Goal: Information Seeking & Learning: Learn about a topic

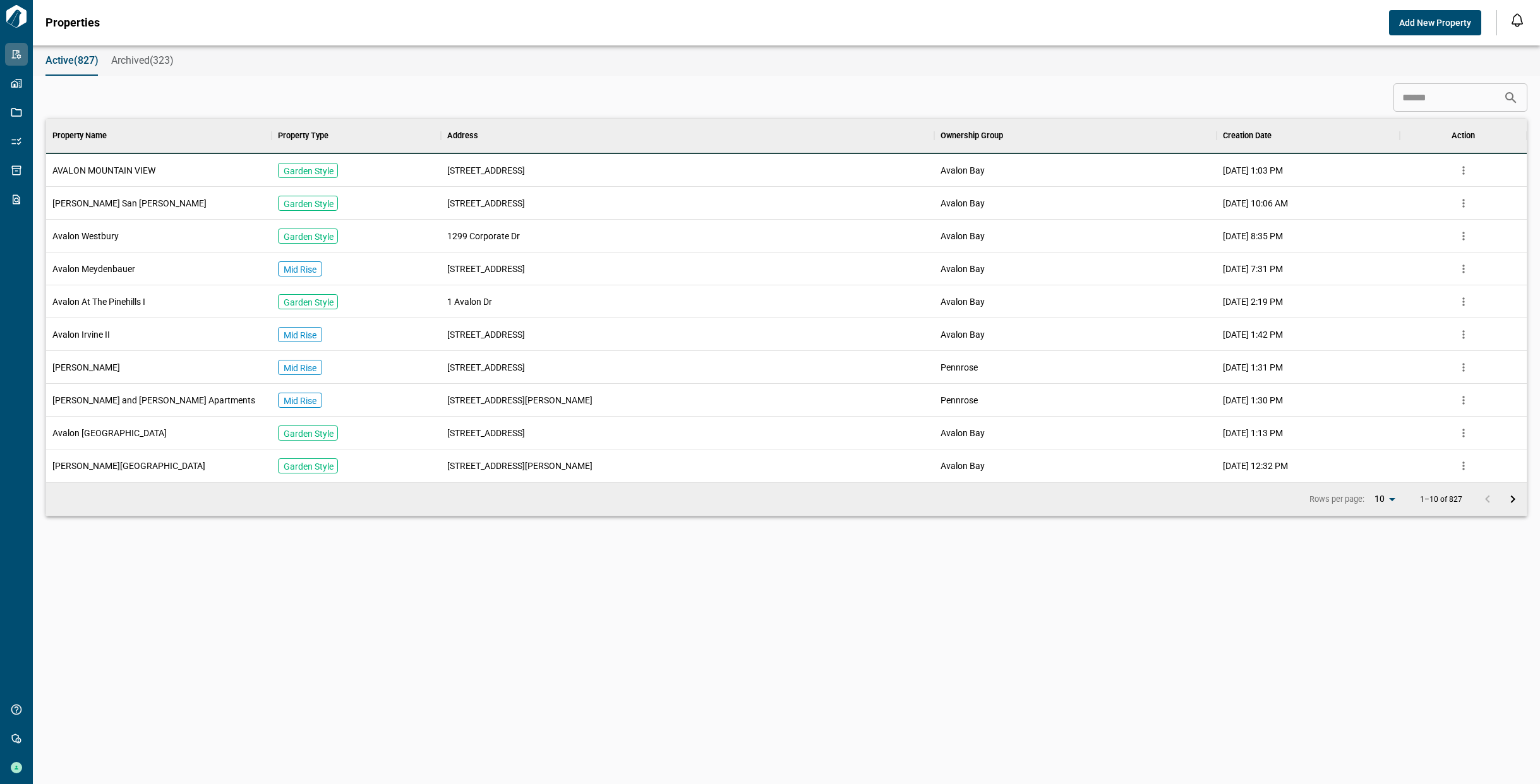
scroll to position [353, 1475]
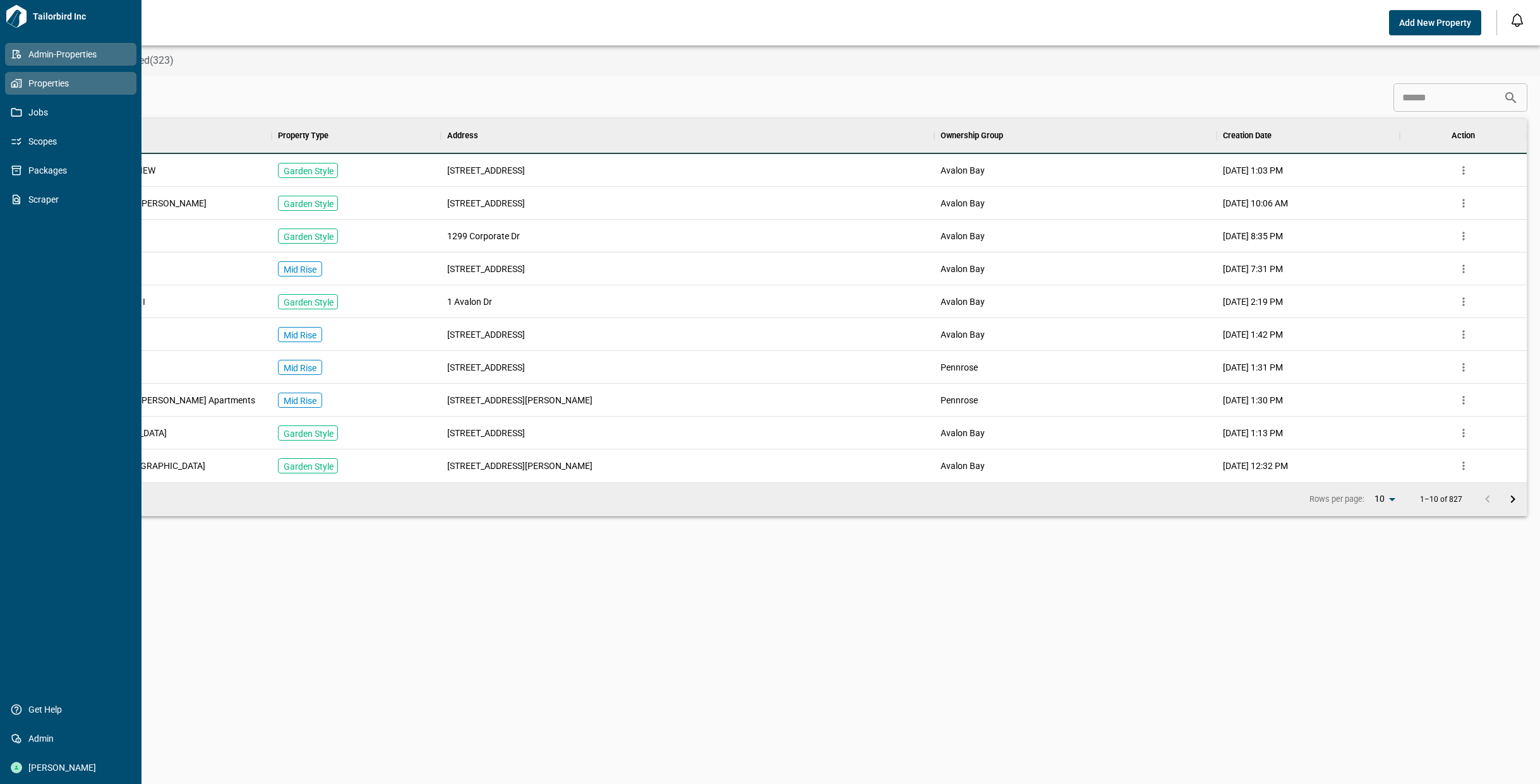
click at [22, 85] on span "Properties" at bounding box center [73, 83] width 103 height 12
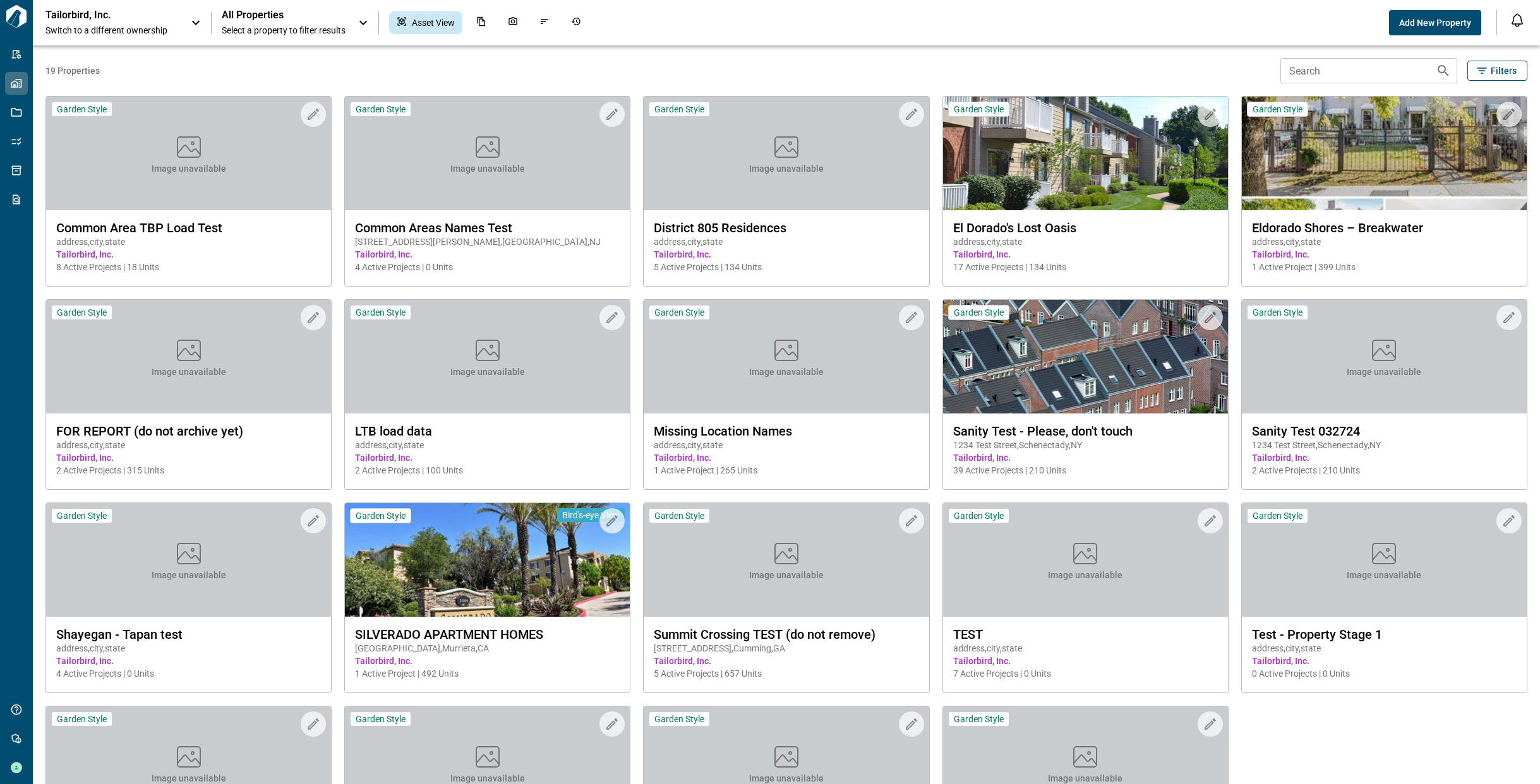
click at [189, 27] on icon at bounding box center [196, 23] width 15 height 15
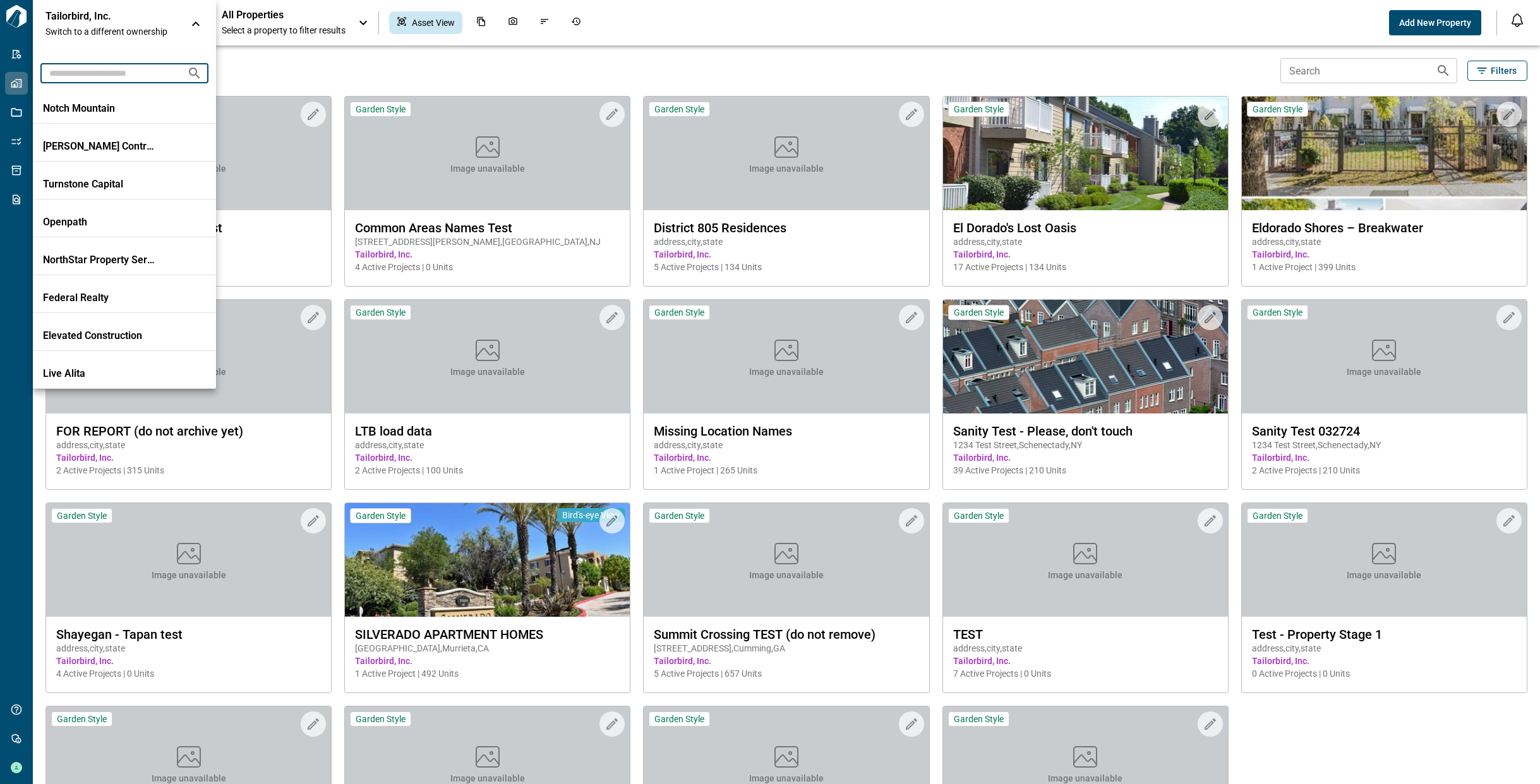
click at [166, 77] on input "text" at bounding box center [109, 73] width 136 height 23
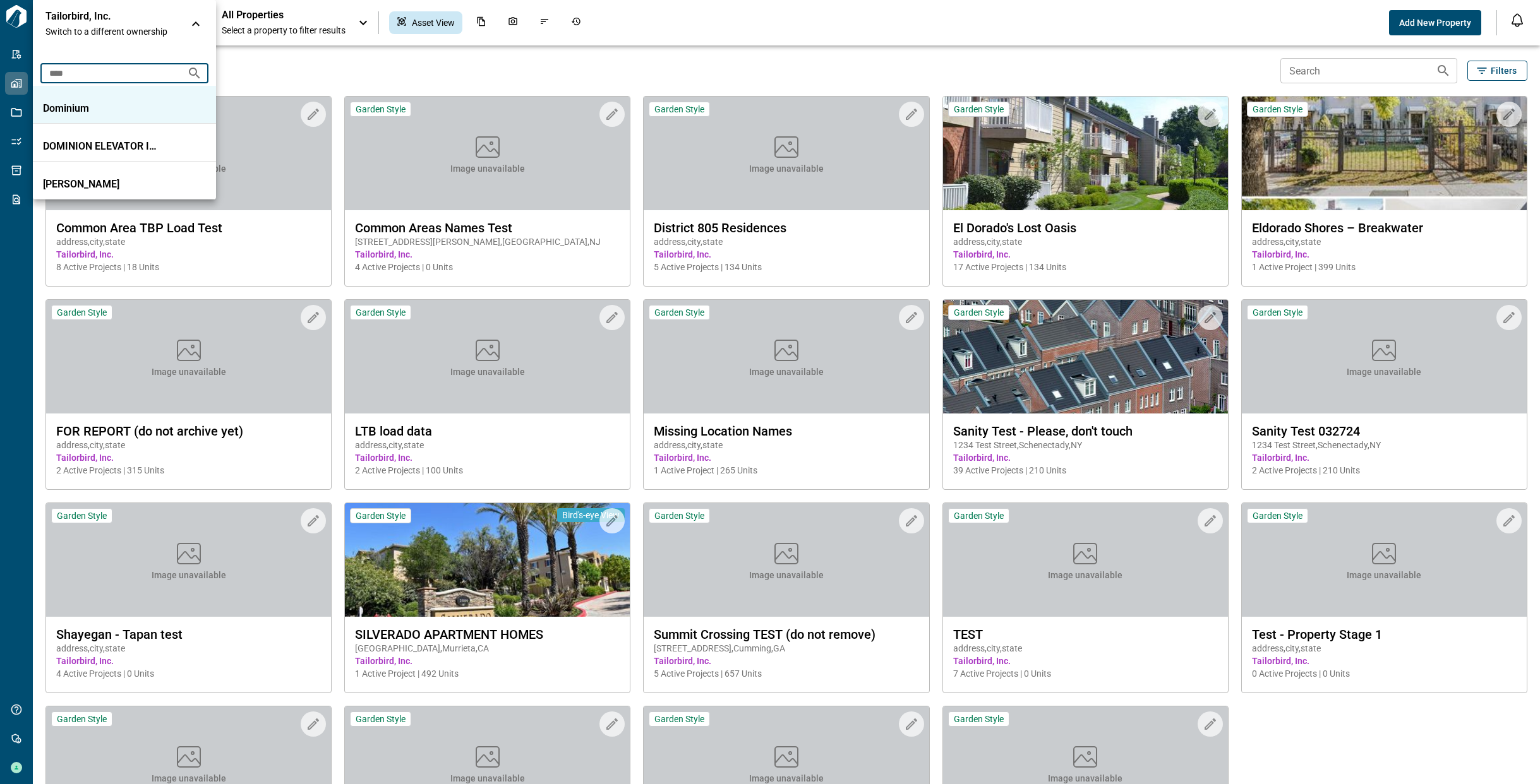
type input "****"
click at [169, 103] on div "Dominium" at bounding box center [124, 109] width 163 height 12
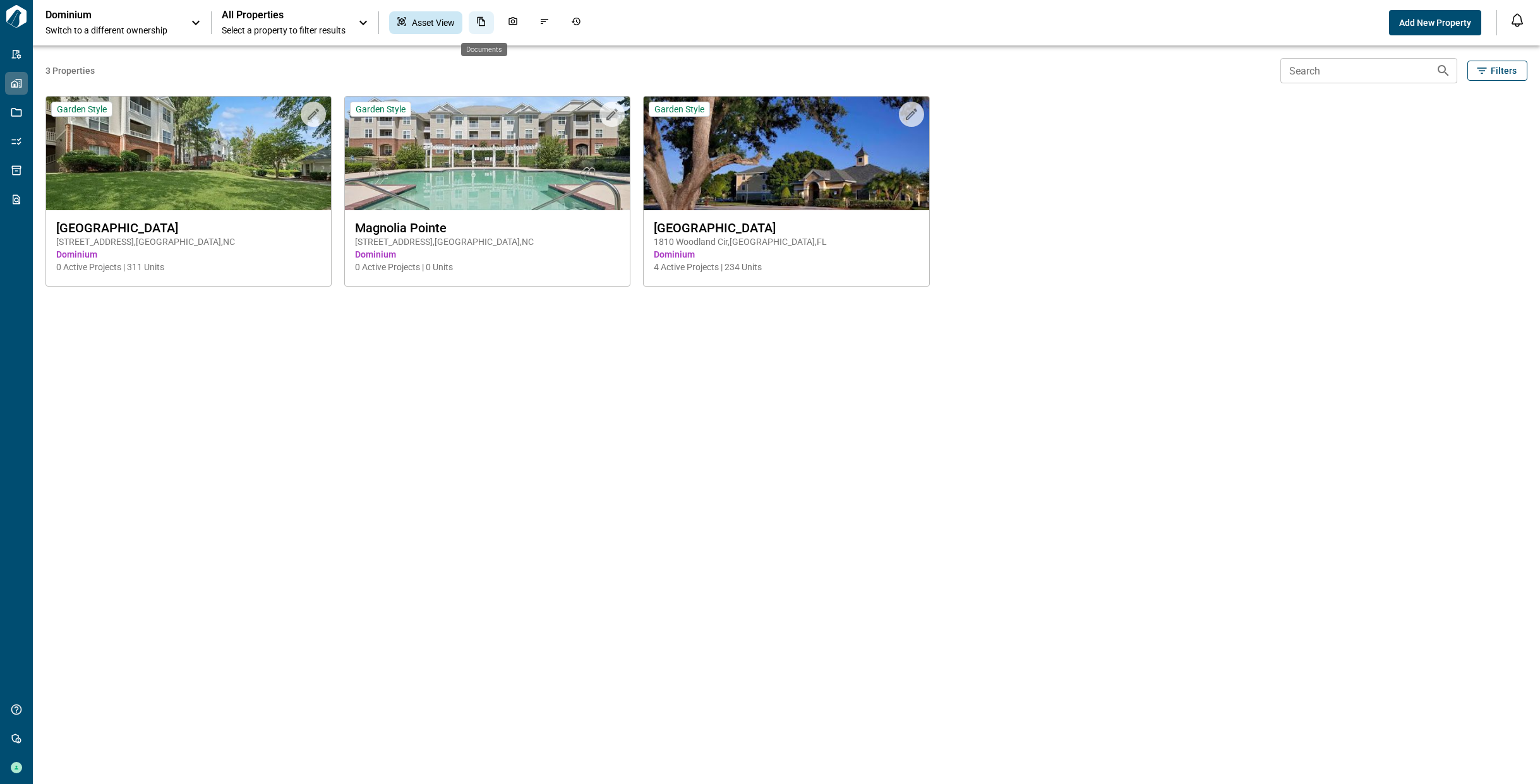
click at [482, 26] on icon "Documents" at bounding box center [481, 21] width 10 height 10
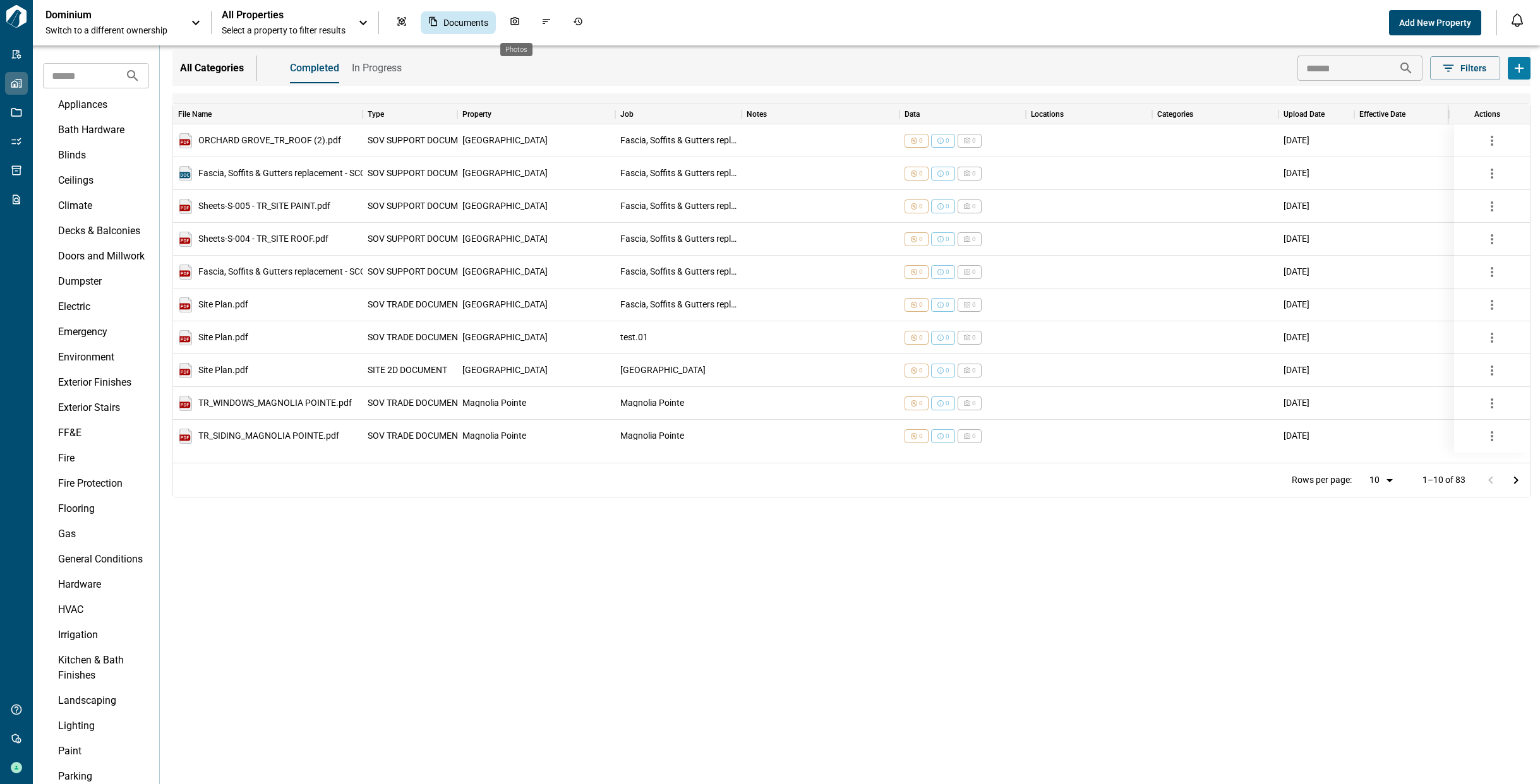
click at [515, 24] on icon "Photos" at bounding box center [515, 21] width 8 height 8
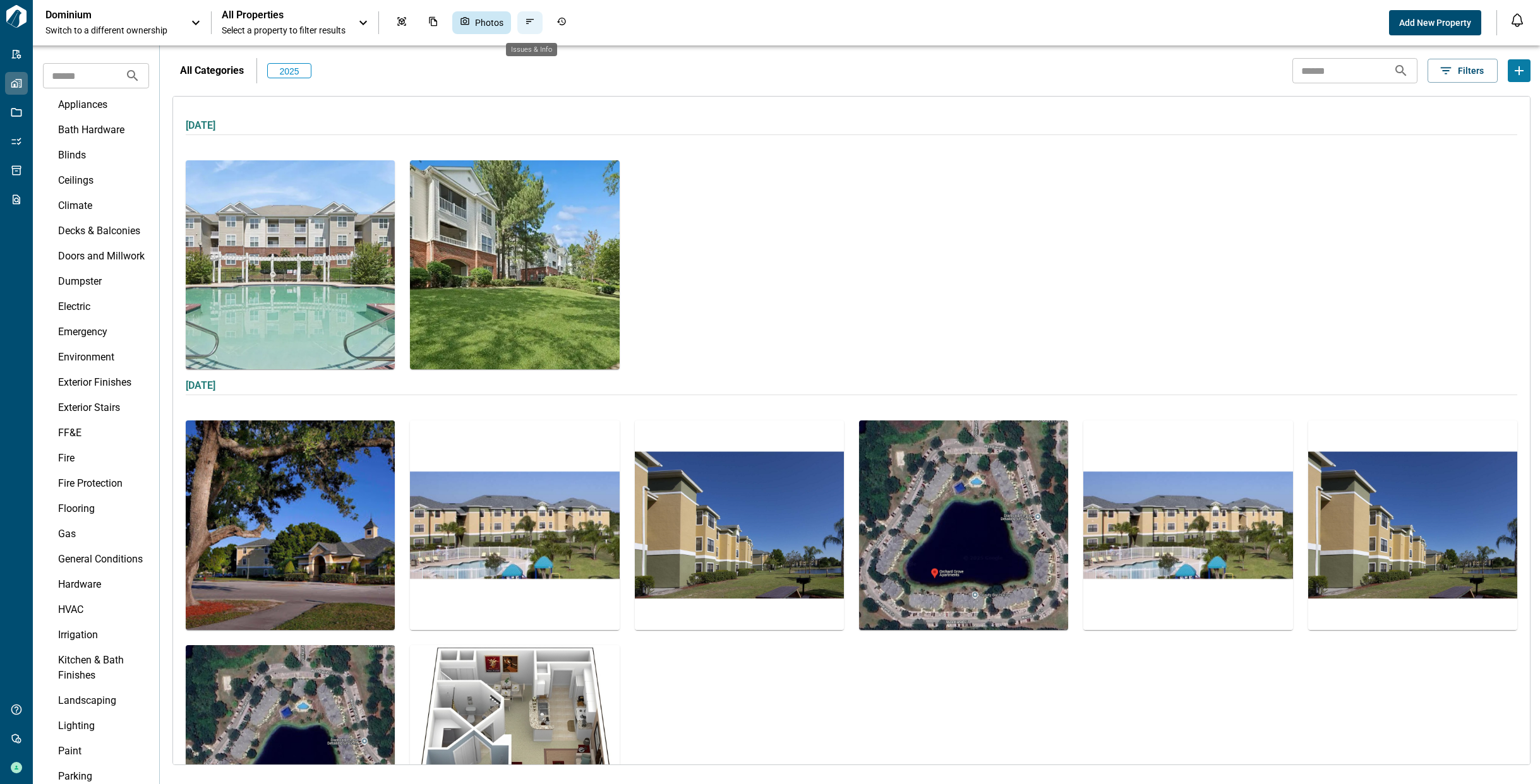
click at [534, 24] on icon "Issues & Info" at bounding box center [530, 21] width 10 height 10
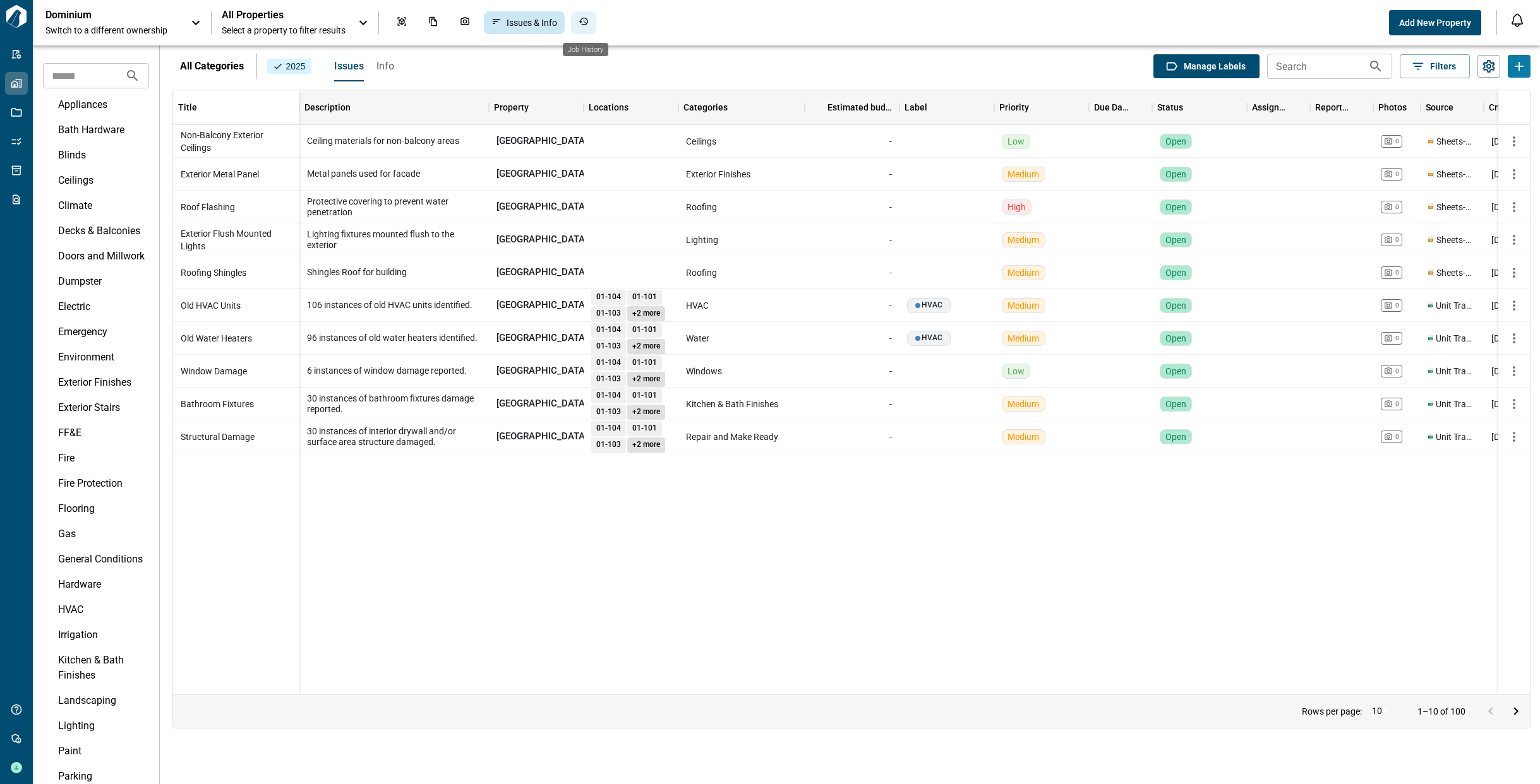
click at [589, 22] on icon "Job History" at bounding box center [584, 21] width 10 height 10
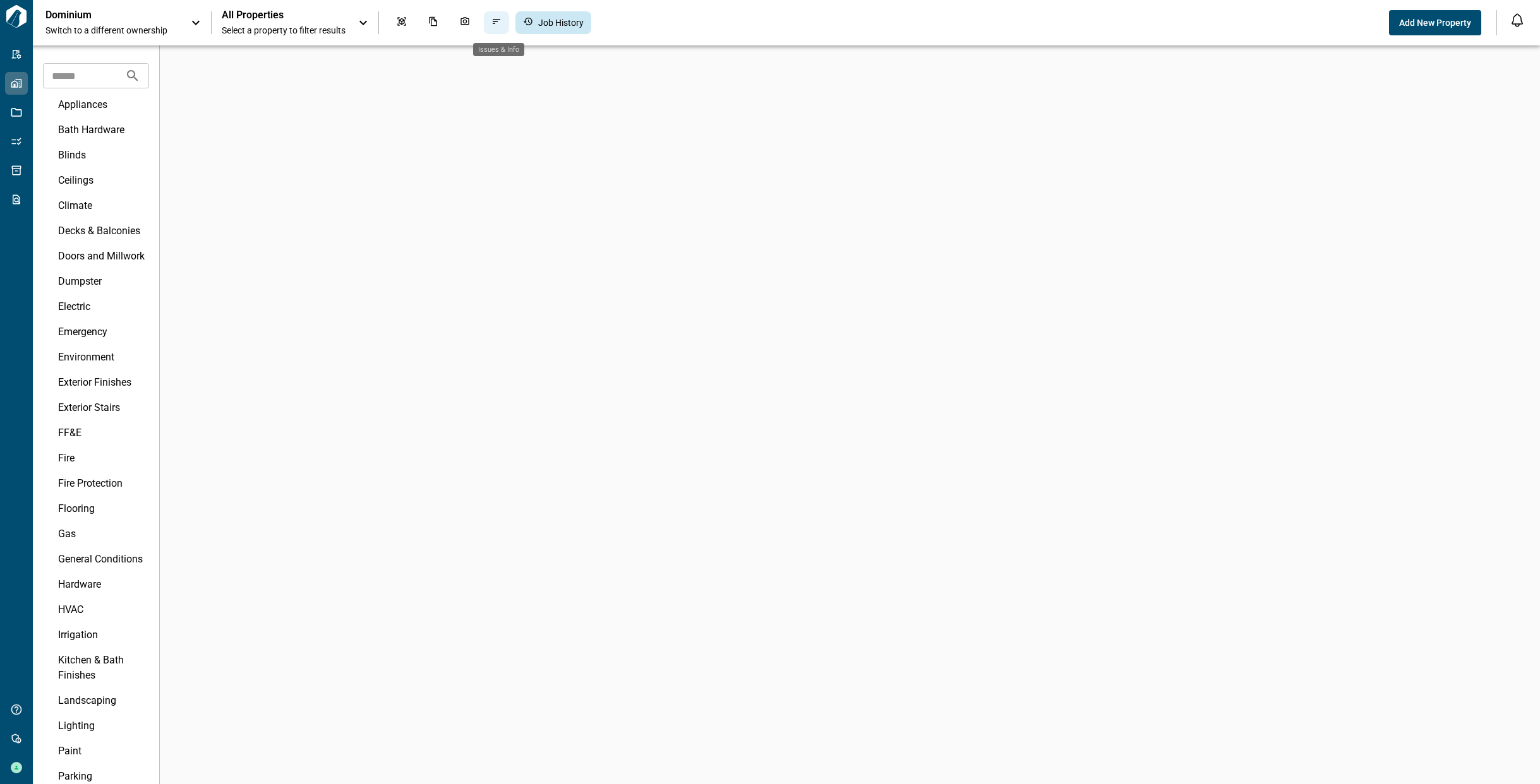
click at [500, 23] on icon "Issues & Info" at bounding box center [496, 21] width 10 height 10
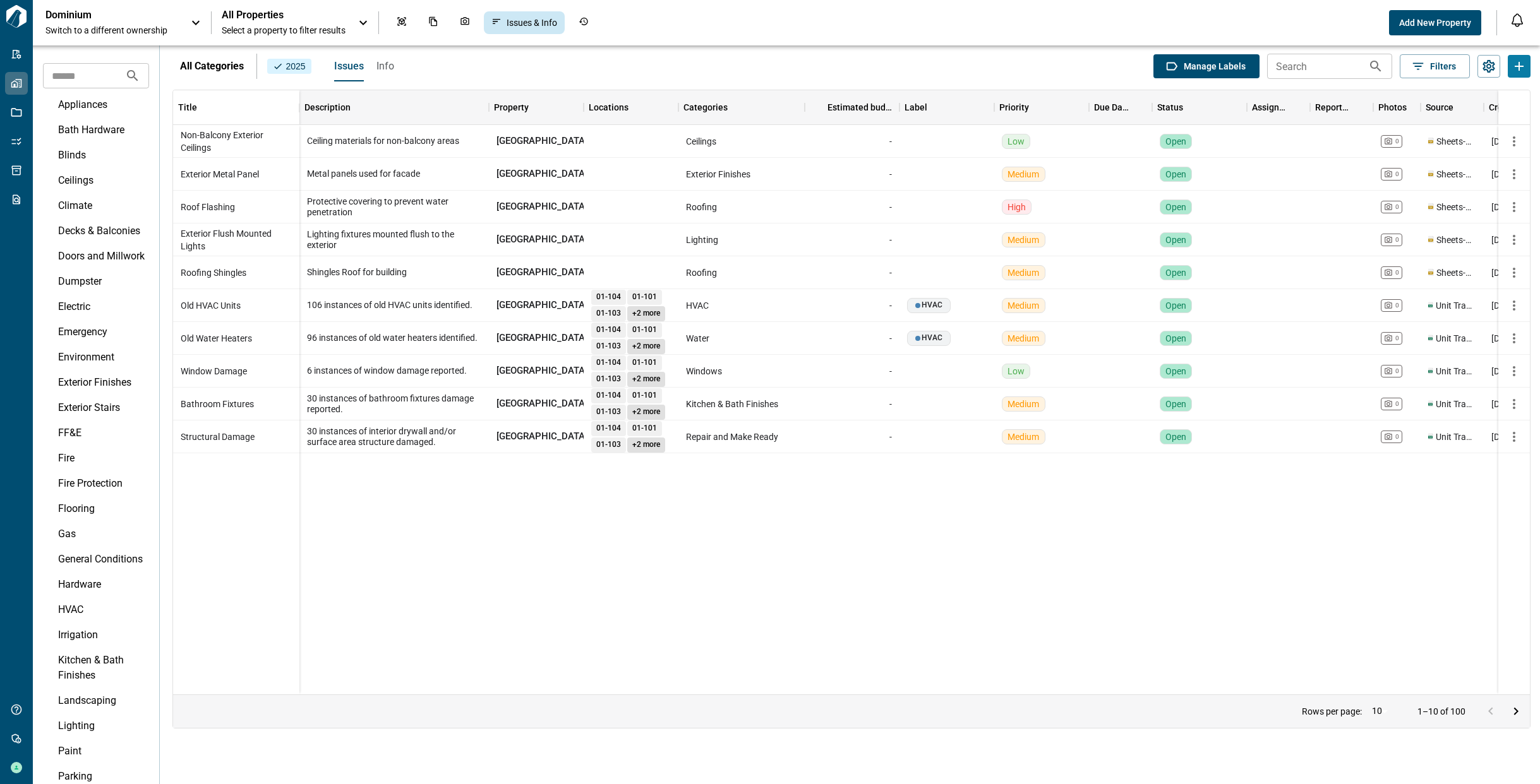
click at [291, 21] on span "All Properties" at bounding box center [284, 15] width 124 height 12
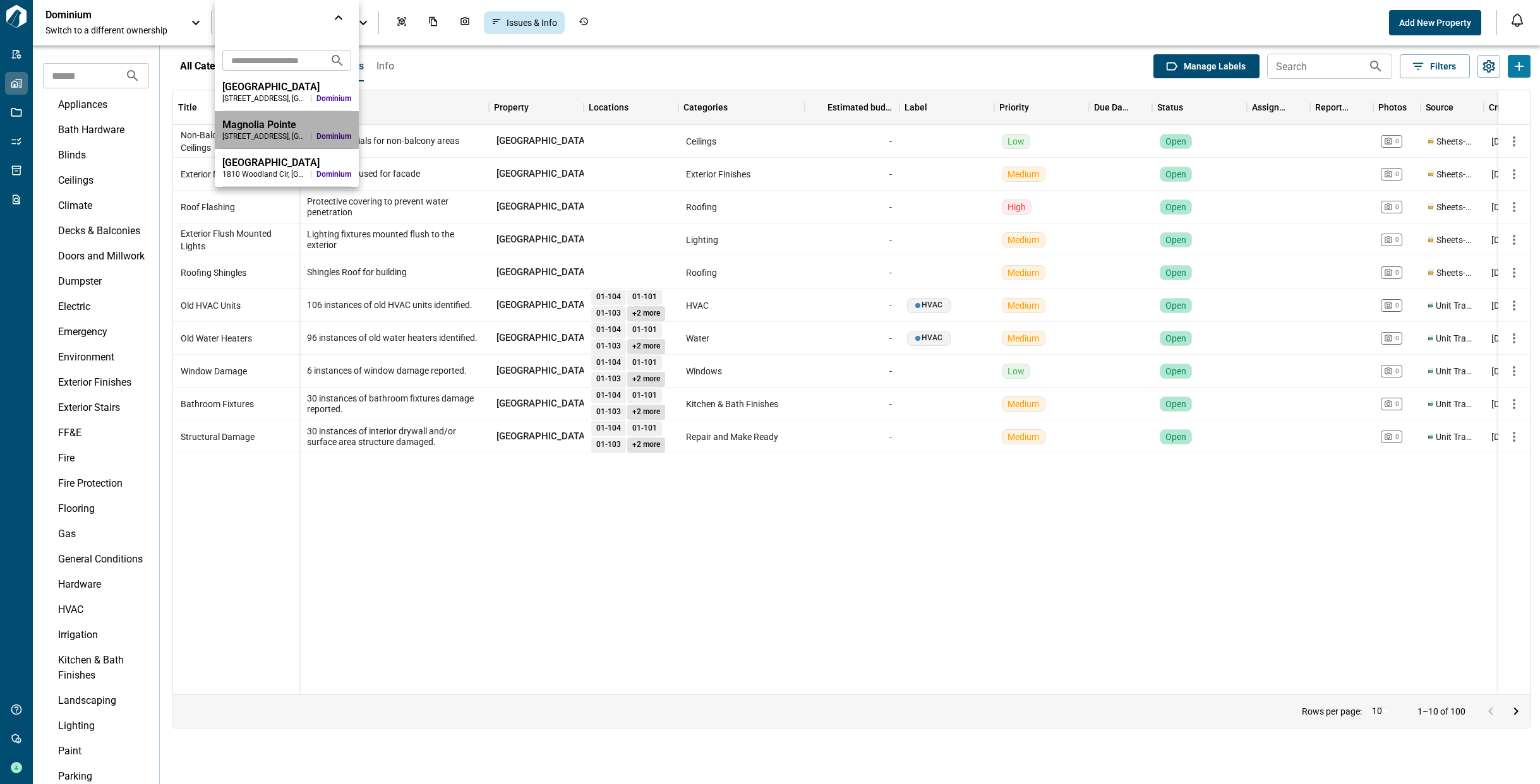
click at [275, 120] on div "Magnolia Pointe" at bounding box center [286, 125] width 129 height 12
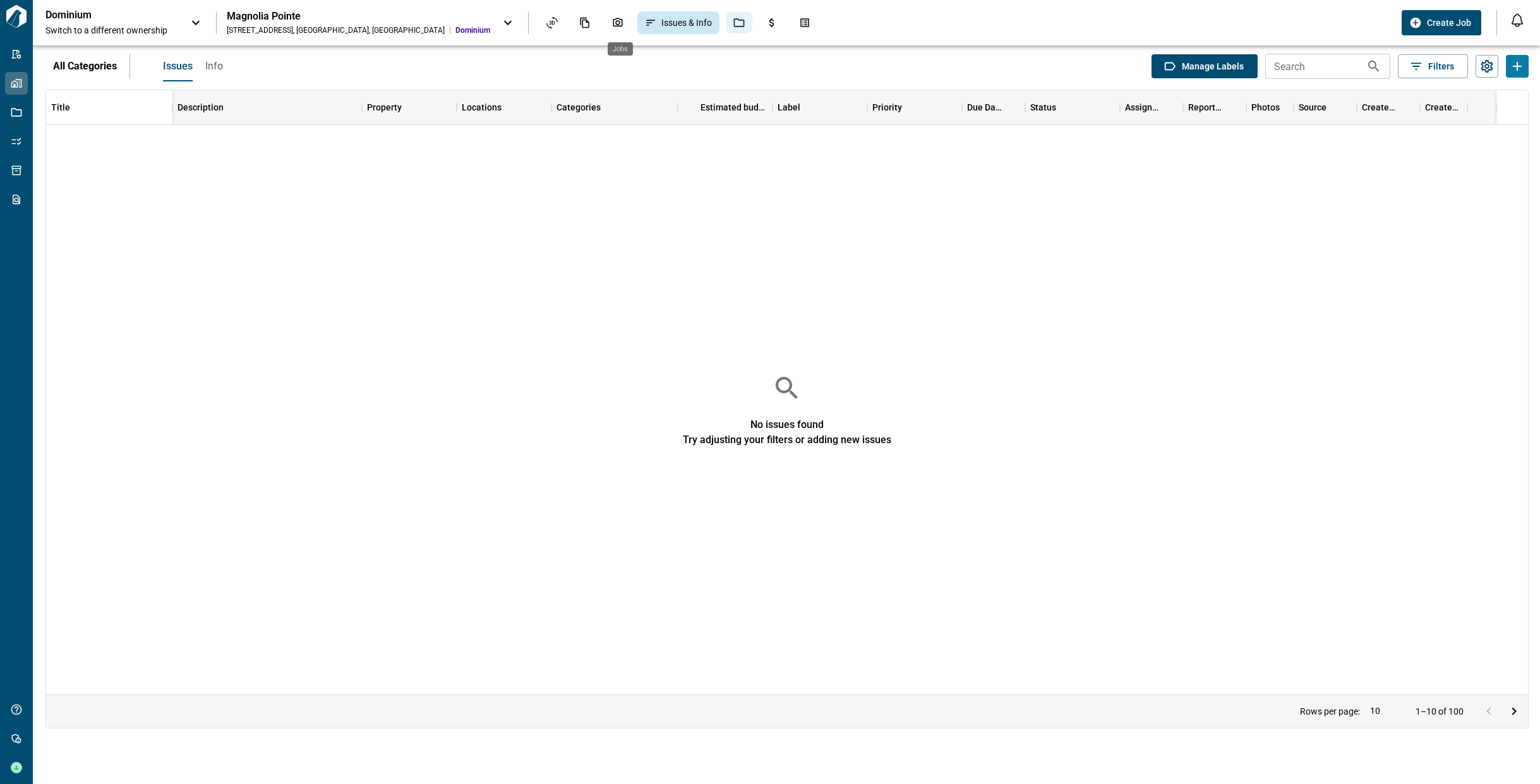
click at [726, 28] on div "Jobs" at bounding box center [739, 22] width 27 height 21
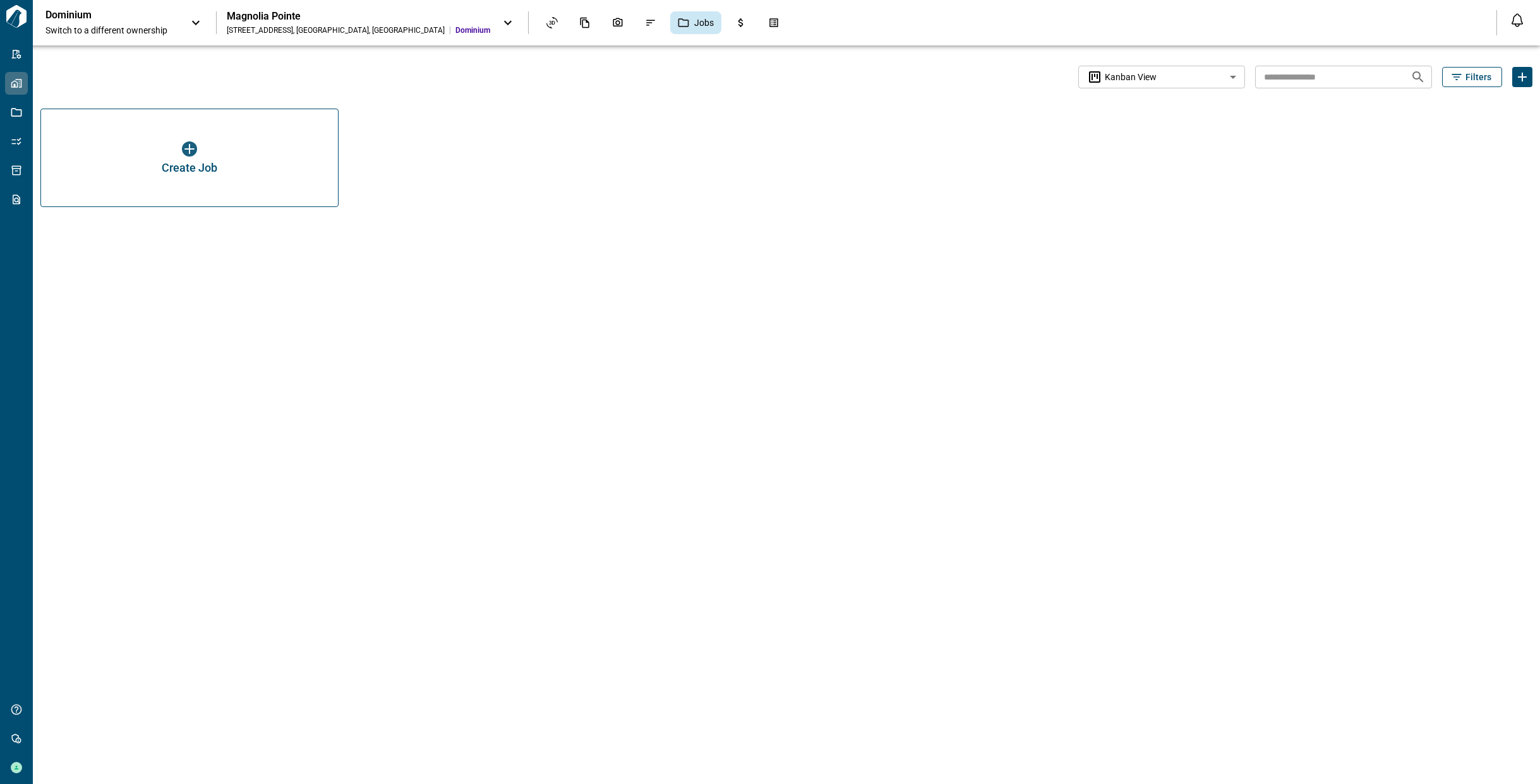
click at [500, 20] on icon at bounding box center [508, 23] width 15 height 15
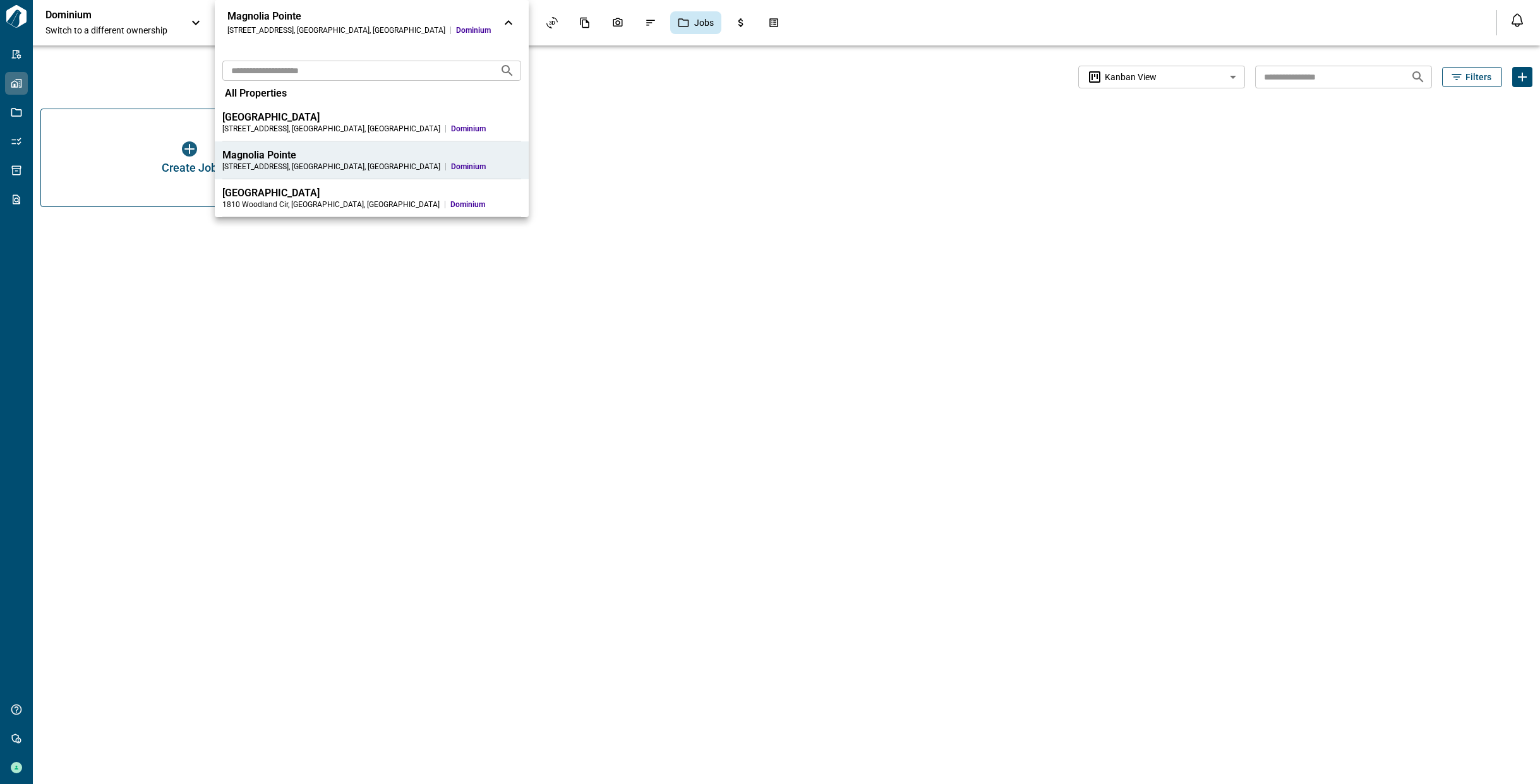
click at [268, 204] on div "1810 Woodland Cir , Vero Beach , FL" at bounding box center [331, 204] width 217 height 10
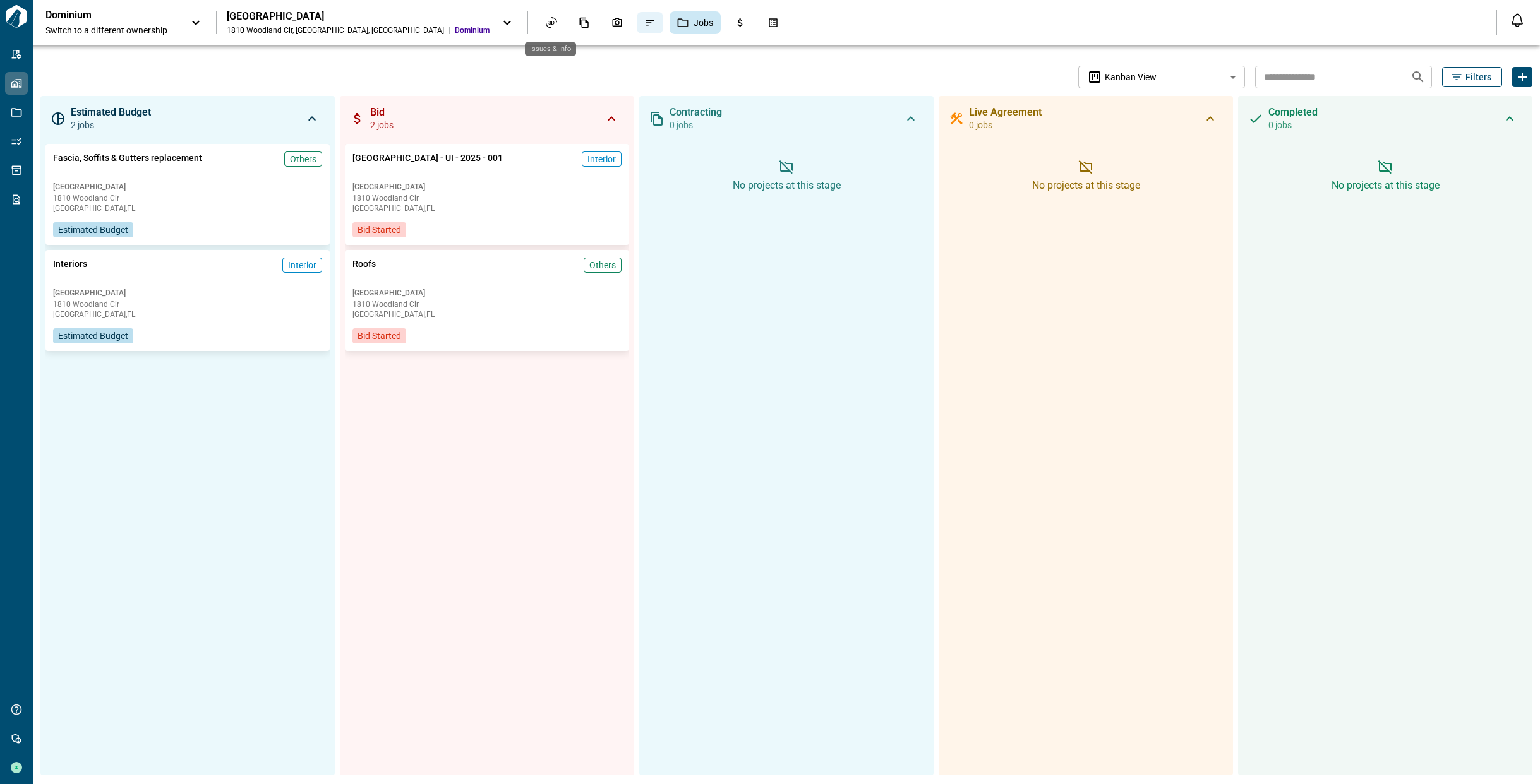
click at [645, 22] on icon "Issues & Info" at bounding box center [650, 23] width 9 height 6
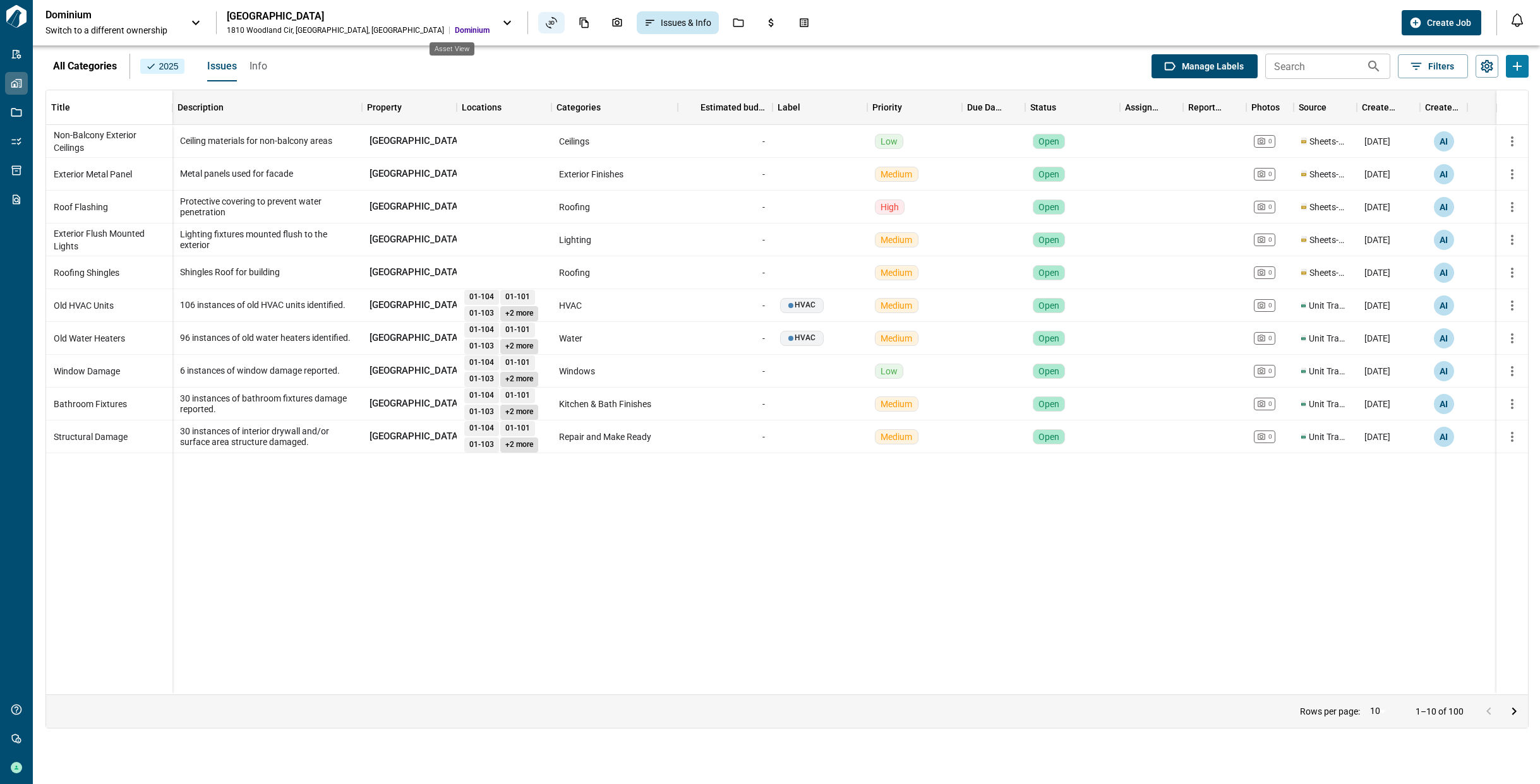
click at [538, 24] on div "Asset View" at bounding box center [551, 22] width 27 height 21
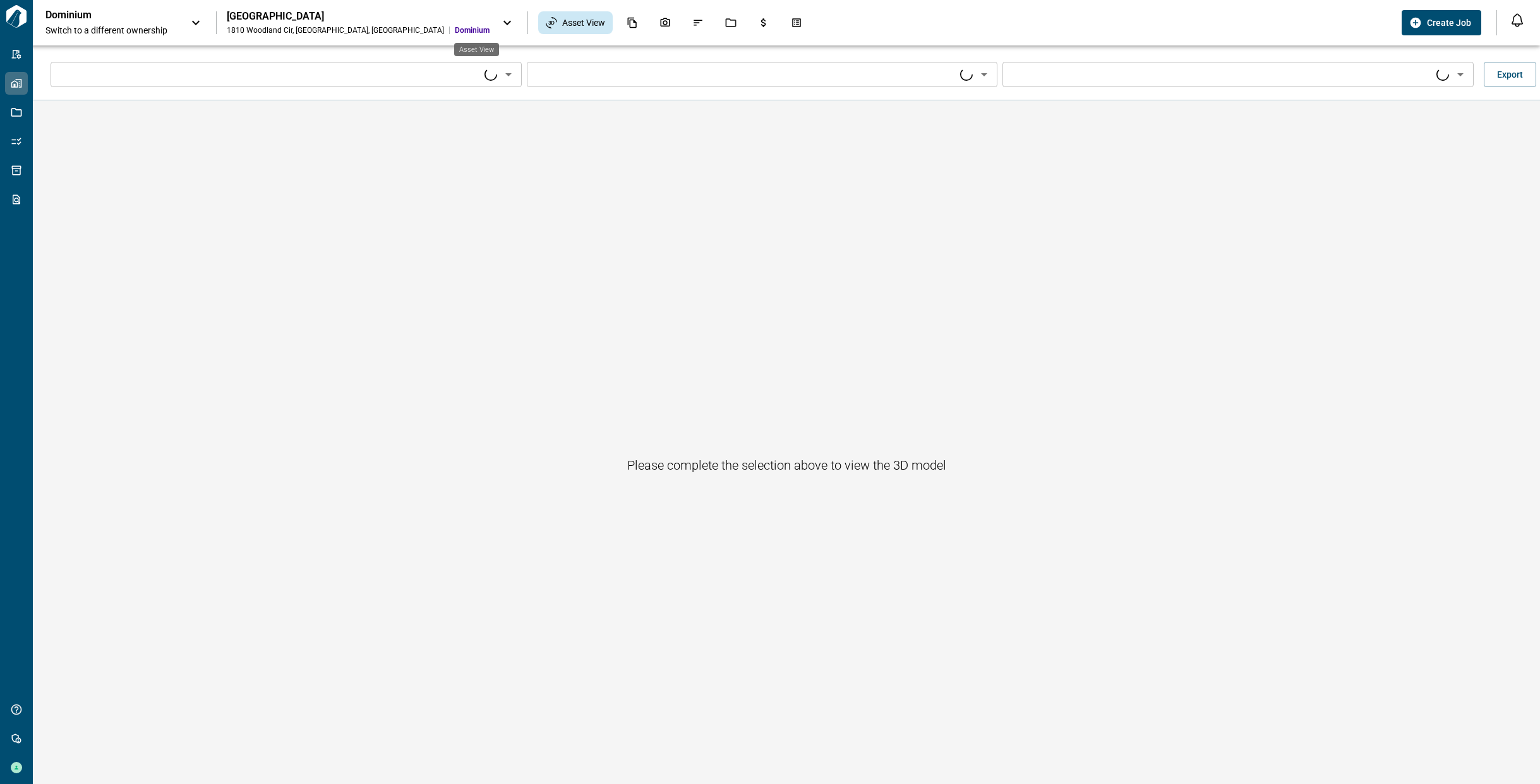
type input "****"
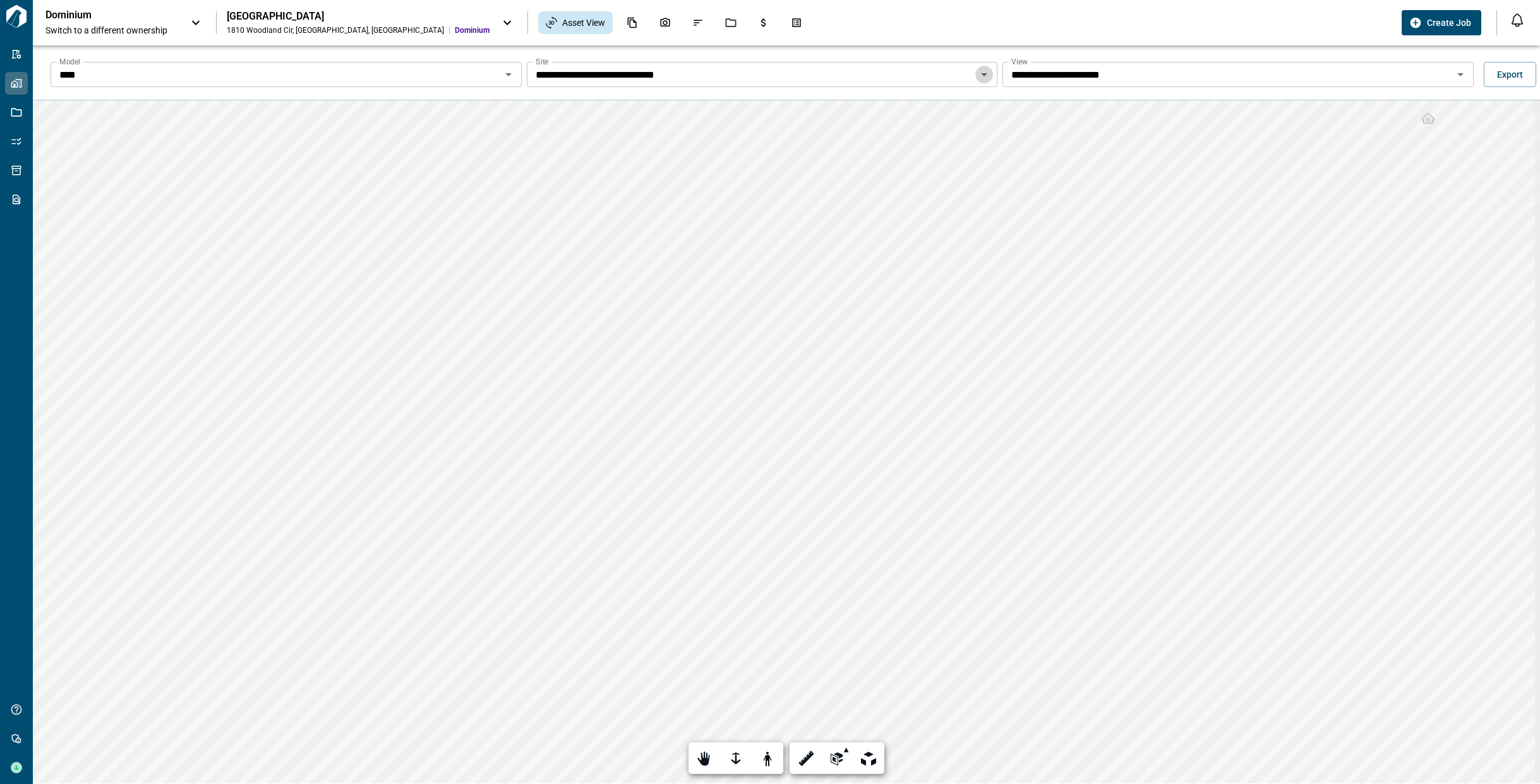
click at [981, 75] on icon "Open" at bounding box center [984, 74] width 6 height 3
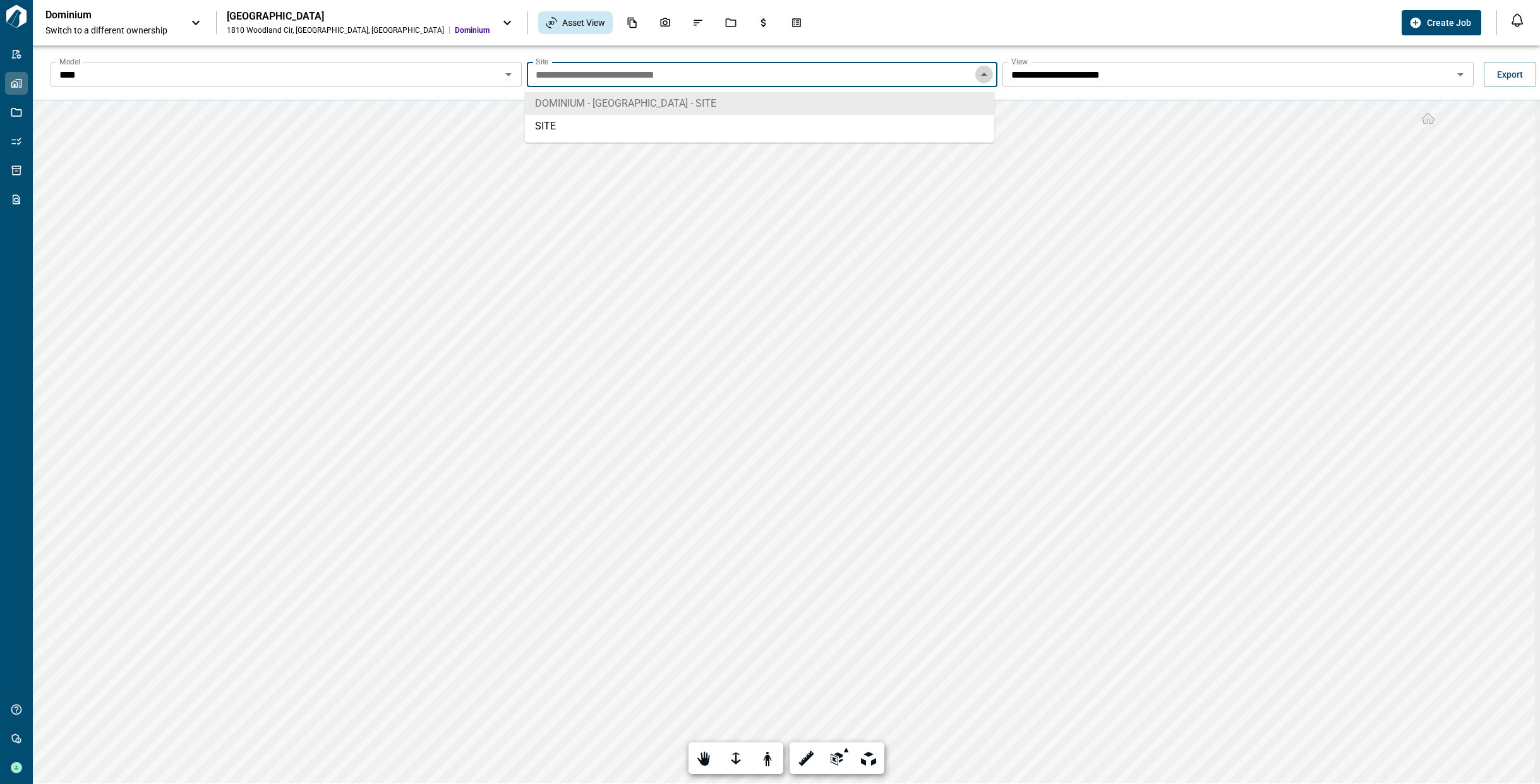
click at [981, 75] on icon "Close" at bounding box center [984, 74] width 6 height 3
click at [506, 72] on icon "Open" at bounding box center [509, 74] width 15 height 15
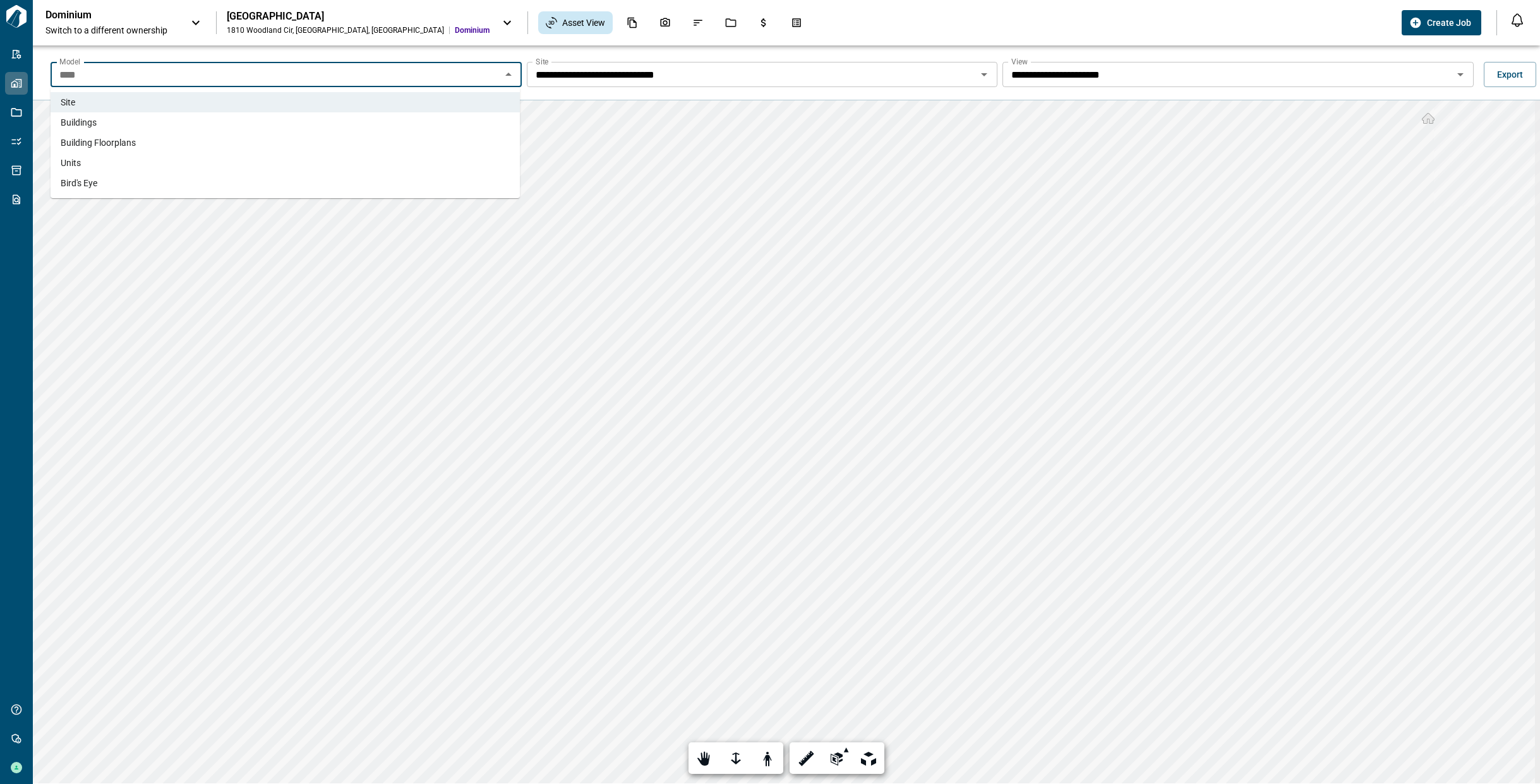
click at [482, 116] on li "Buildings" at bounding box center [285, 122] width 469 height 20
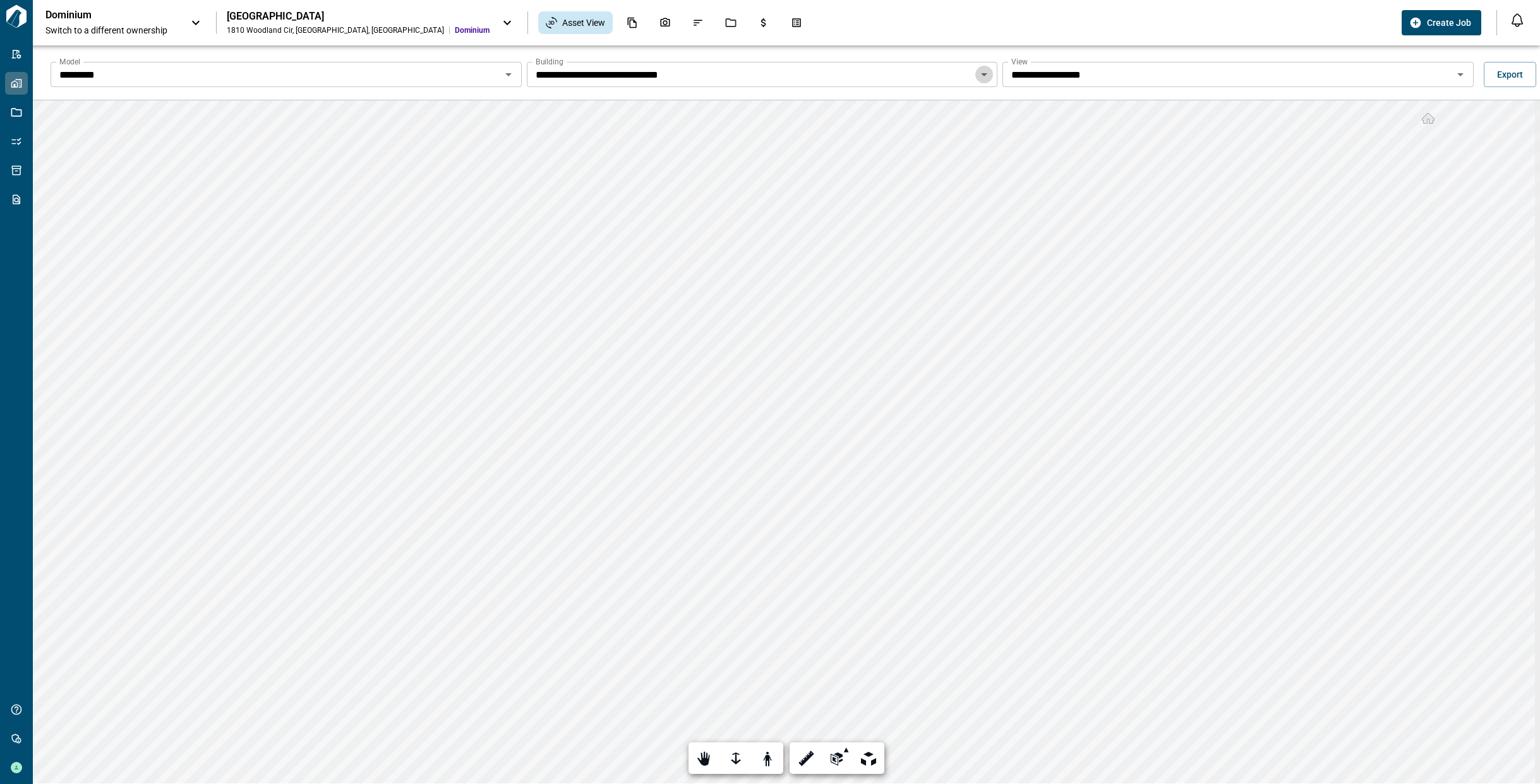
click at [983, 75] on icon "Open" at bounding box center [984, 74] width 15 height 15
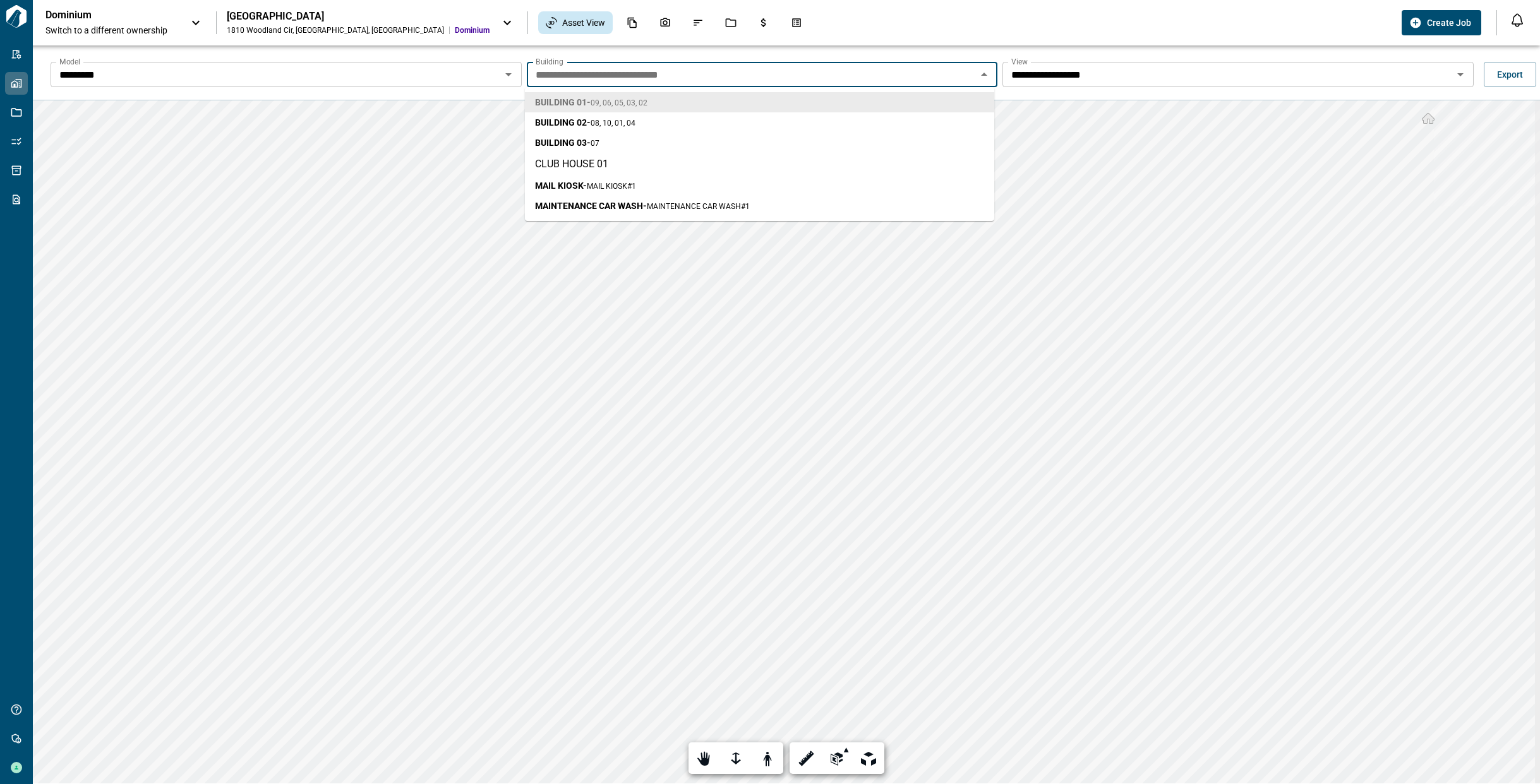
click at [983, 75] on icon "Close" at bounding box center [984, 74] width 15 height 15
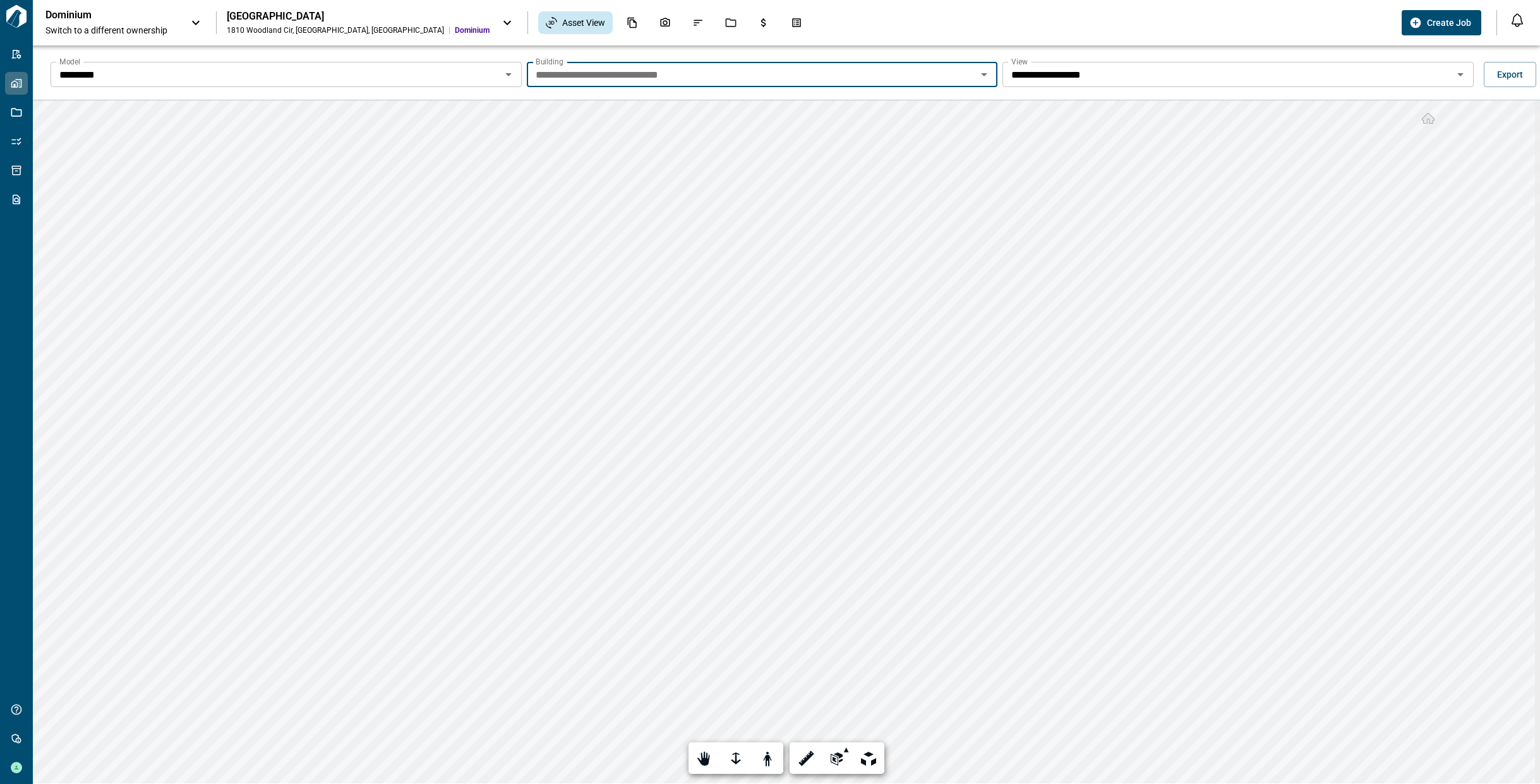
click at [519, 77] on div "********* Model" at bounding box center [286, 74] width 471 height 25
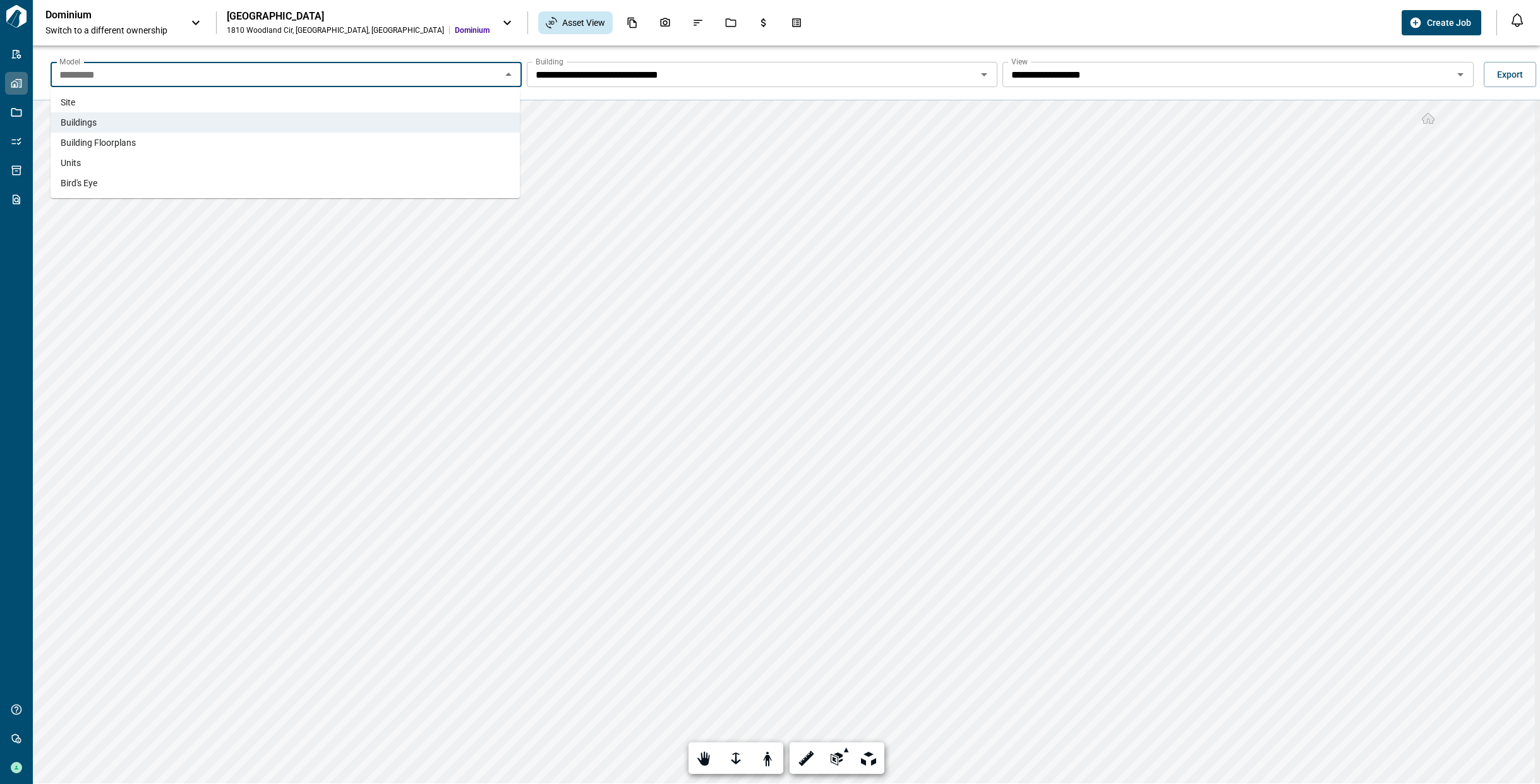
click at [444, 140] on li "Building Floorplans" at bounding box center [285, 142] width 469 height 20
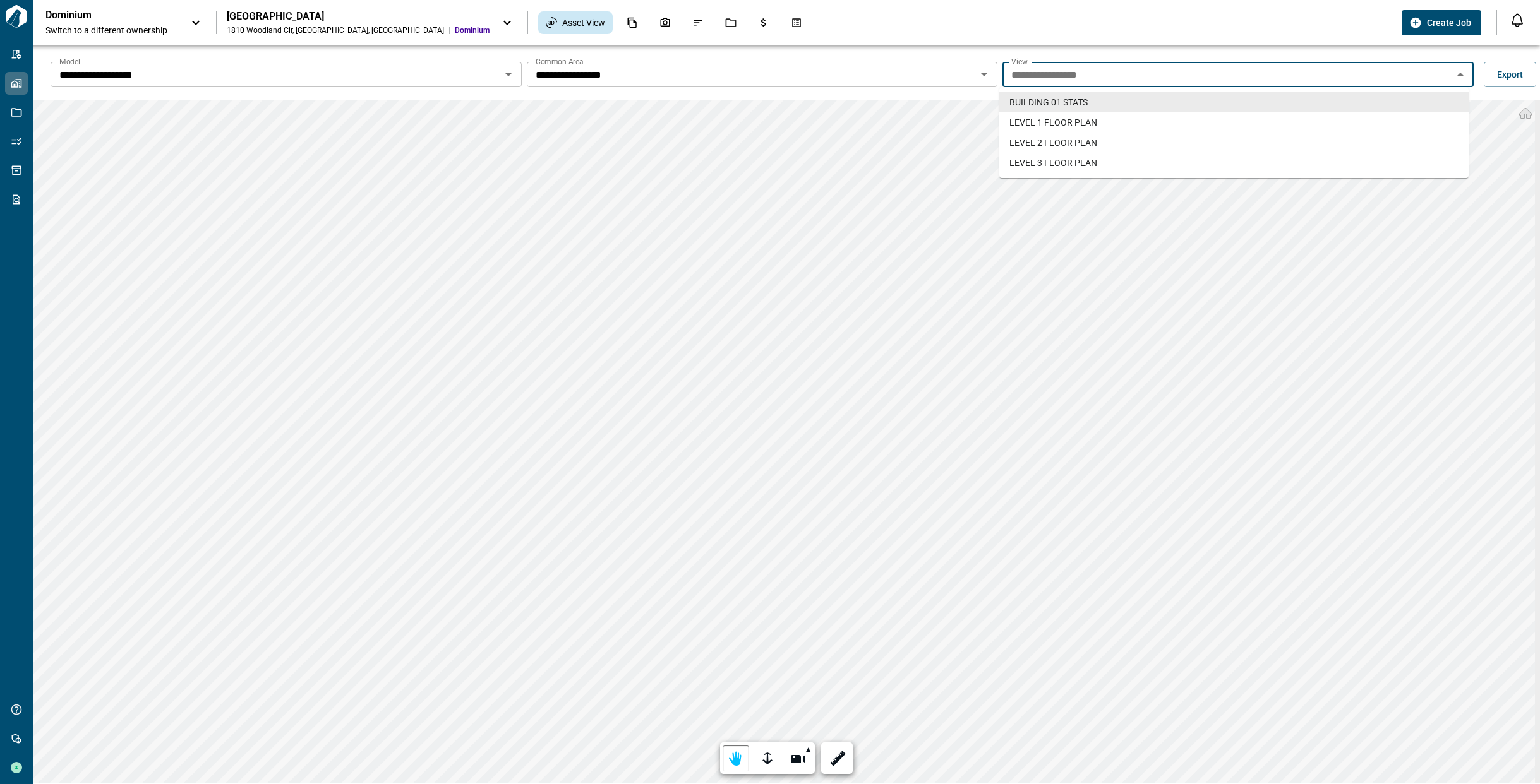
click at [1025, 82] on input "**********" at bounding box center [1227, 74] width 442 height 18
click at [1027, 117] on span "LEVEL 1 FLOOR PLAN" at bounding box center [1054, 122] width 88 height 12
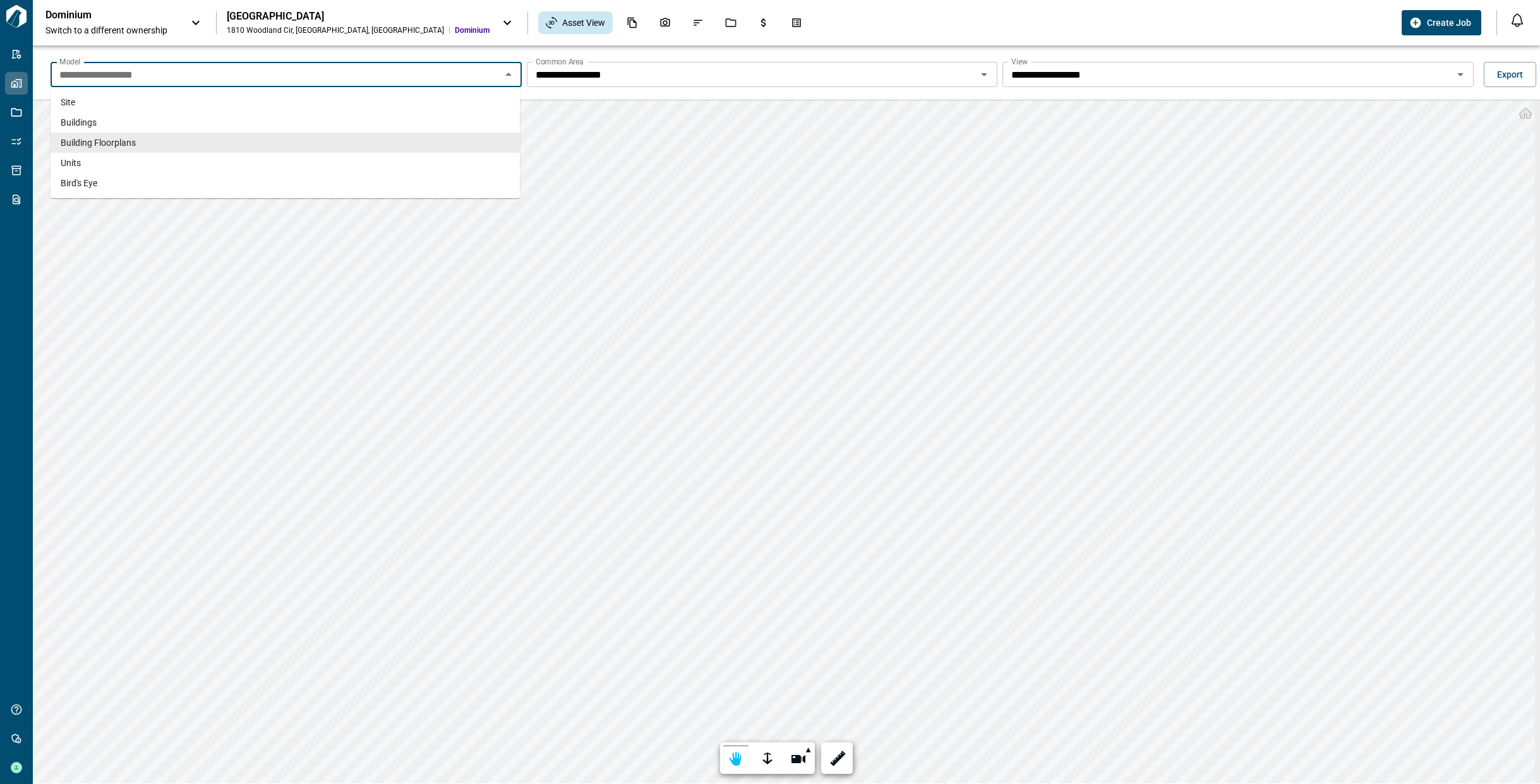
click at [367, 73] on input "**********" at bounding box center [275, 74] width 442 height 18
click at [361, 162] on li "Units" at bounding box center [285, 162] width 469 height 20
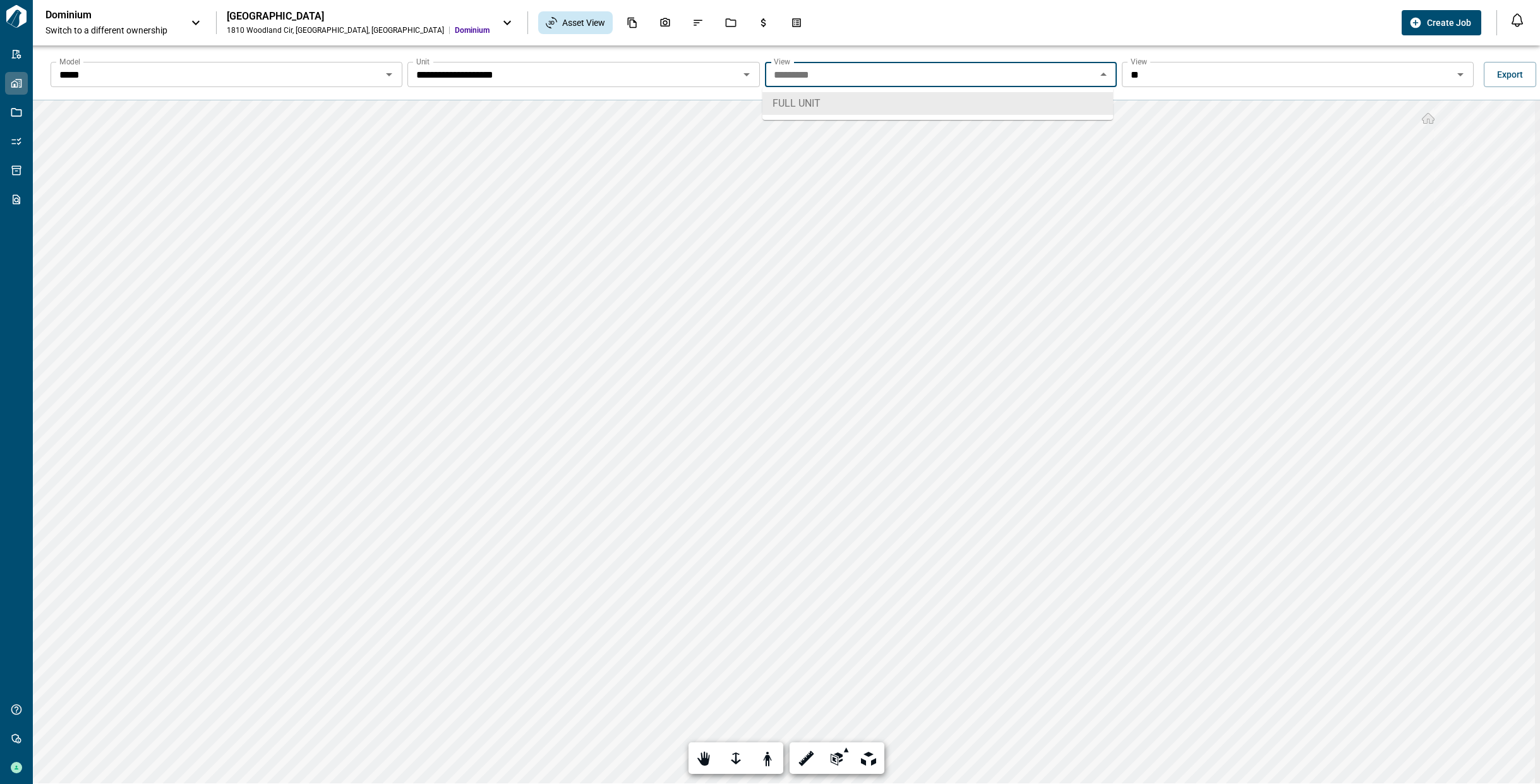
click at [786, 78] on input "*********" at bounding box center [930, 74] width 323 height 18
click at [1142, 69] on input "**" at bounding box center [1287, 74] width 323 height 18
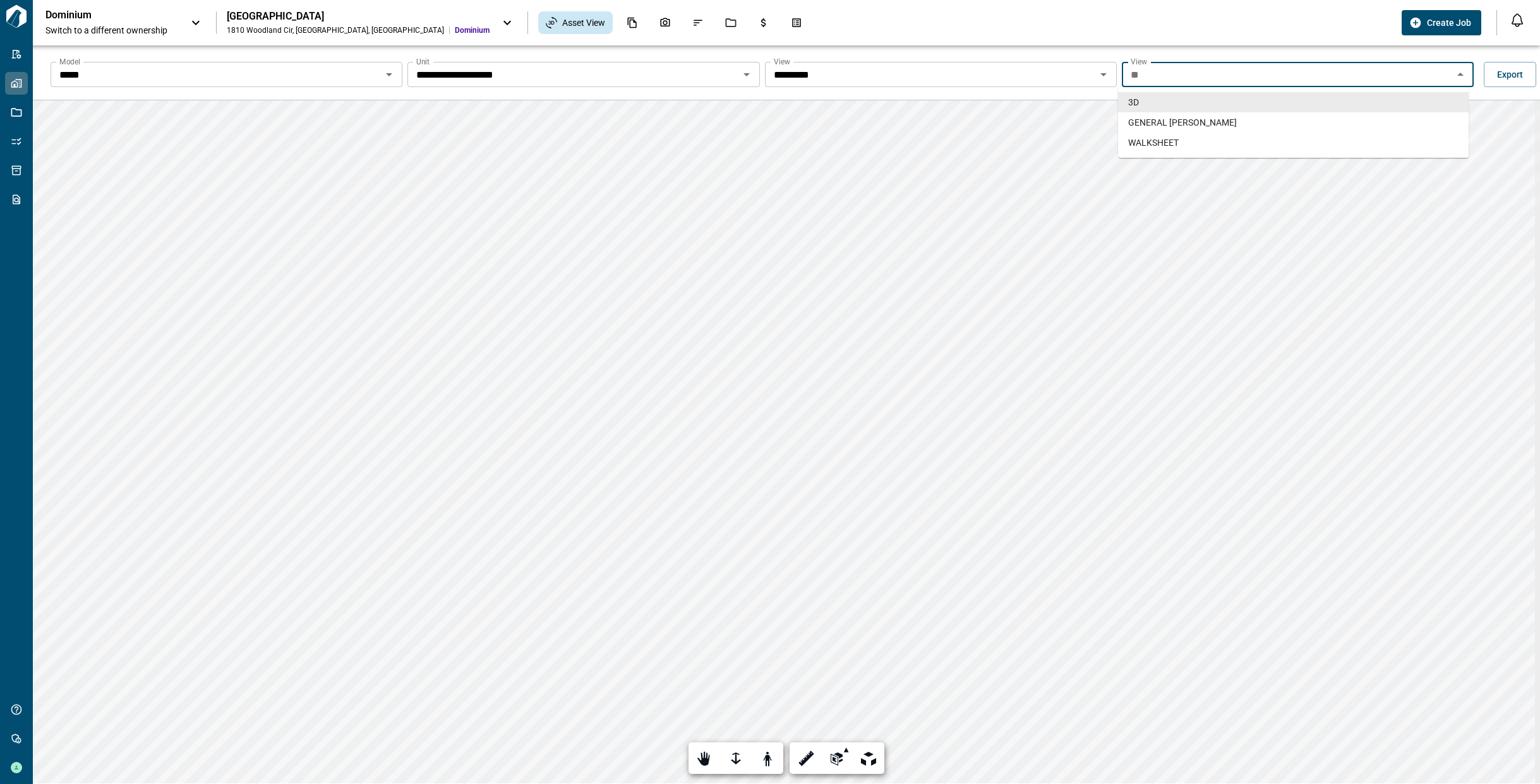
click at [1150, 67] on input "**" at bounding box center [1287, 74] width 323 height 18
click at [374, 69] on input "*****" at bounding box center [216, 74] width 323 height 18
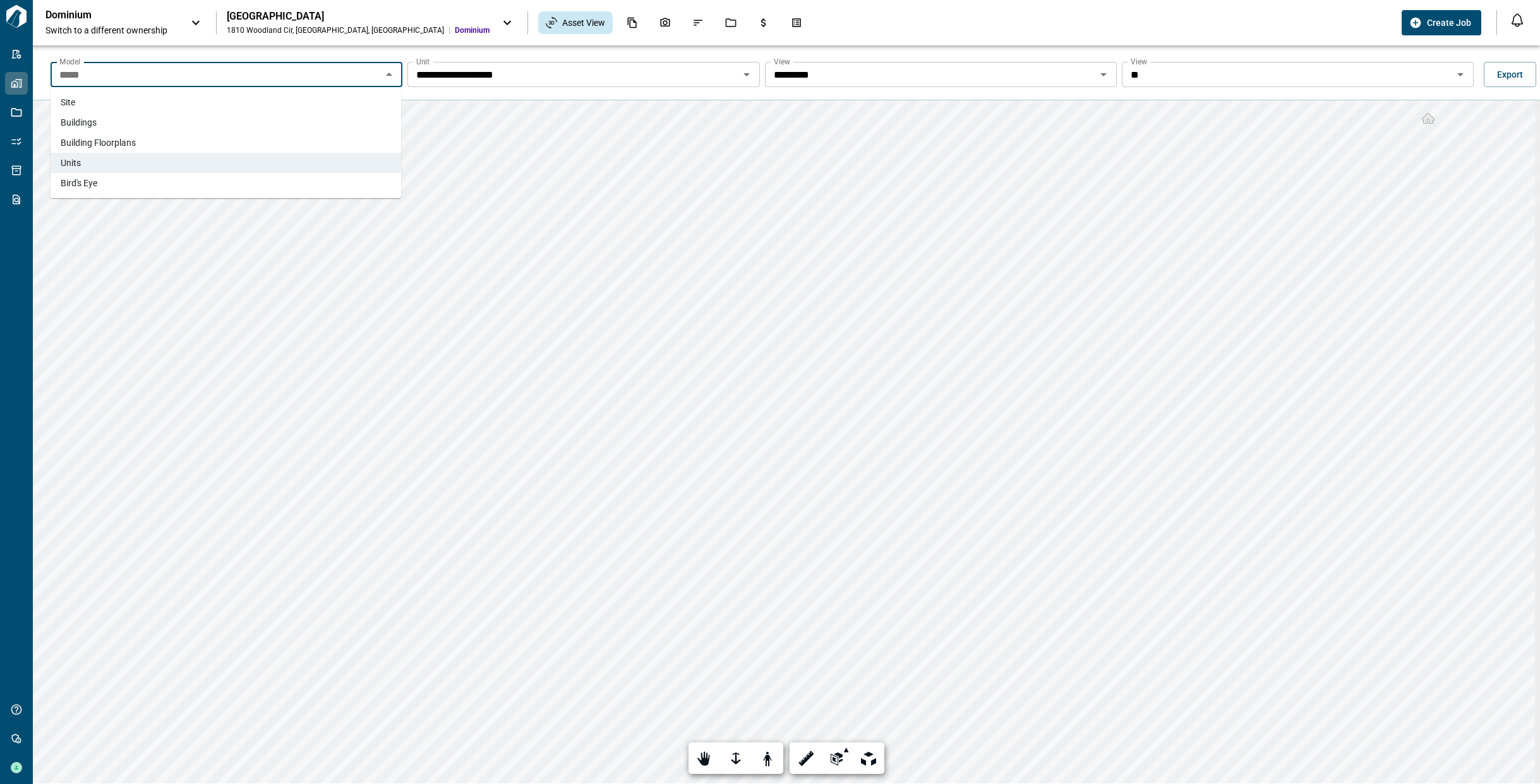
click at [353, 174] on li "Bird's Eye" at bounding box center [225, 183] width 350 height 20
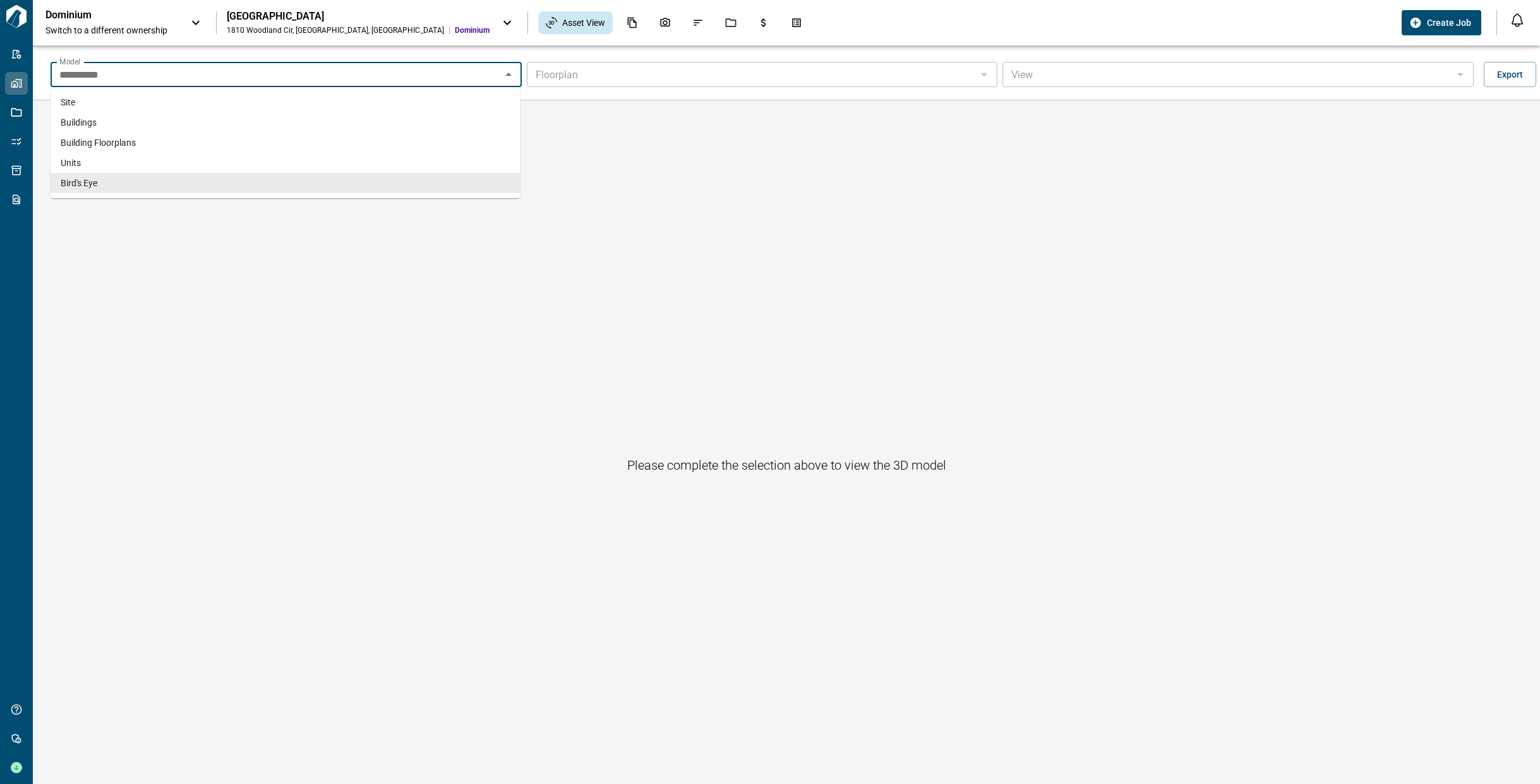
click at [468, 77] on input "**********" at bounding box center [275, 74] width 442 height 18
click at [460, 105] on li "Site" at bounding box center [285, 102] width 469 height 20
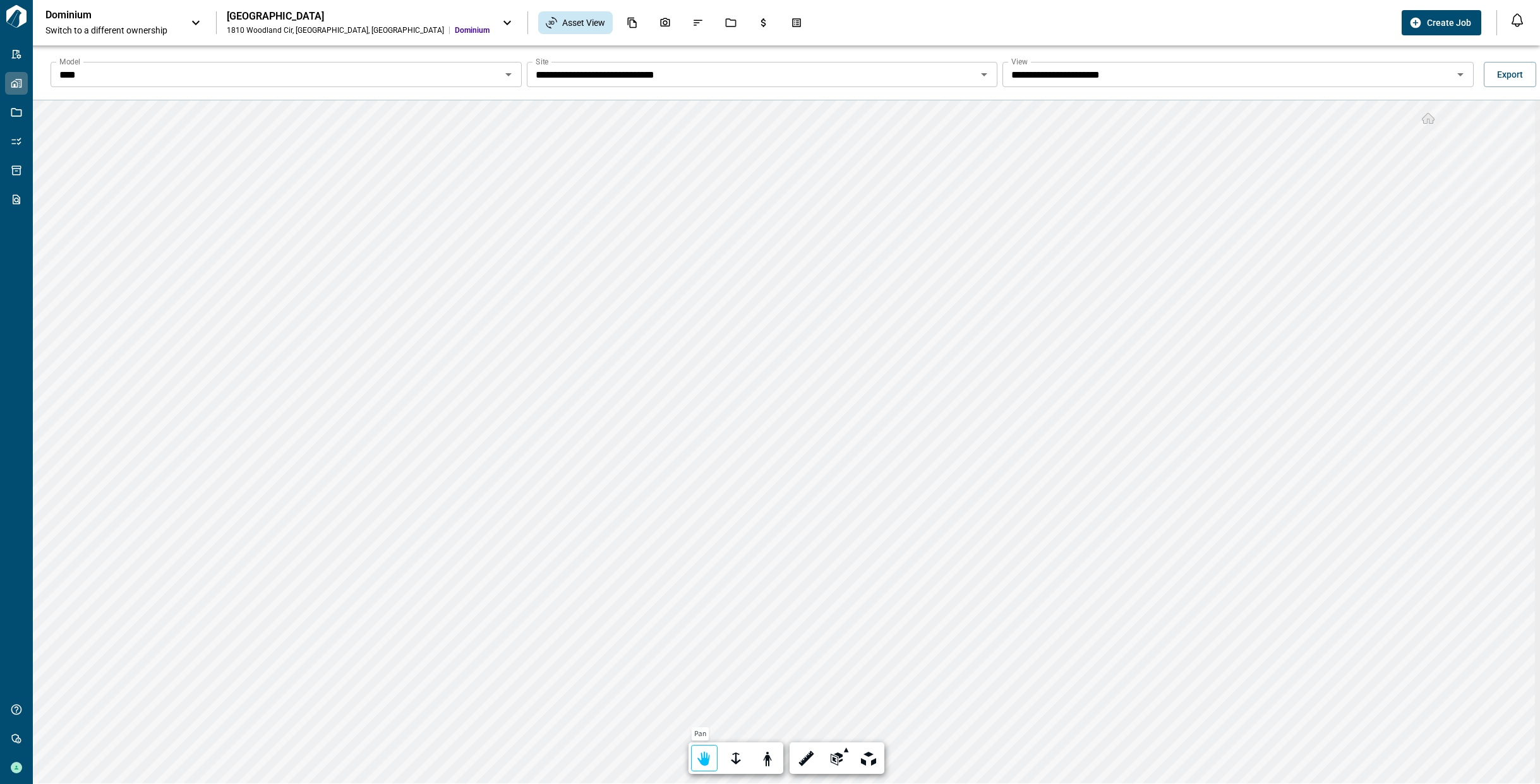
drag, startPoint x: 696, startPoint y: 767, endPoint x: 714, endPoint y: 752, distance: 23.4
click at [696, 767] on div at bounding box center [705, 759] width 18 height 19
drag, startPoint x: 700, startPoint y: 759, endPoint x: 708, endPoint y: 743, distance: 17.9
click at [700, 759] on div at bounding box center [705, 759] width 18 height 19
drag, startPoint x: 697, startPoint y: 761, endPoint x: 707, endPoint y: 742, distance: 21.5
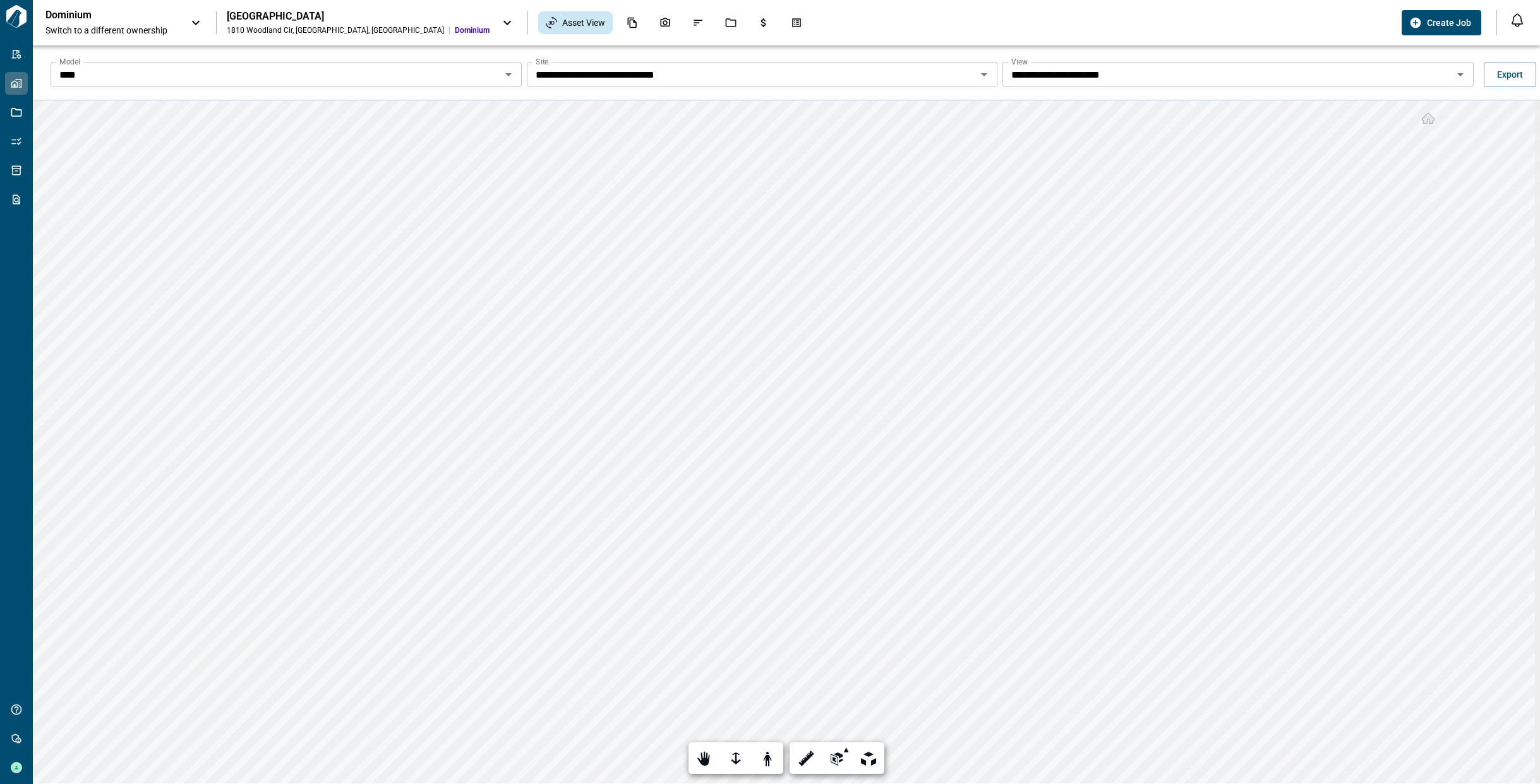
click at [698, 759] on div at bounding box center [705, 759] width 18 height 19
click at [1117, 72] on input "**********" at bounding box center [1227, 74] width 442 height 18
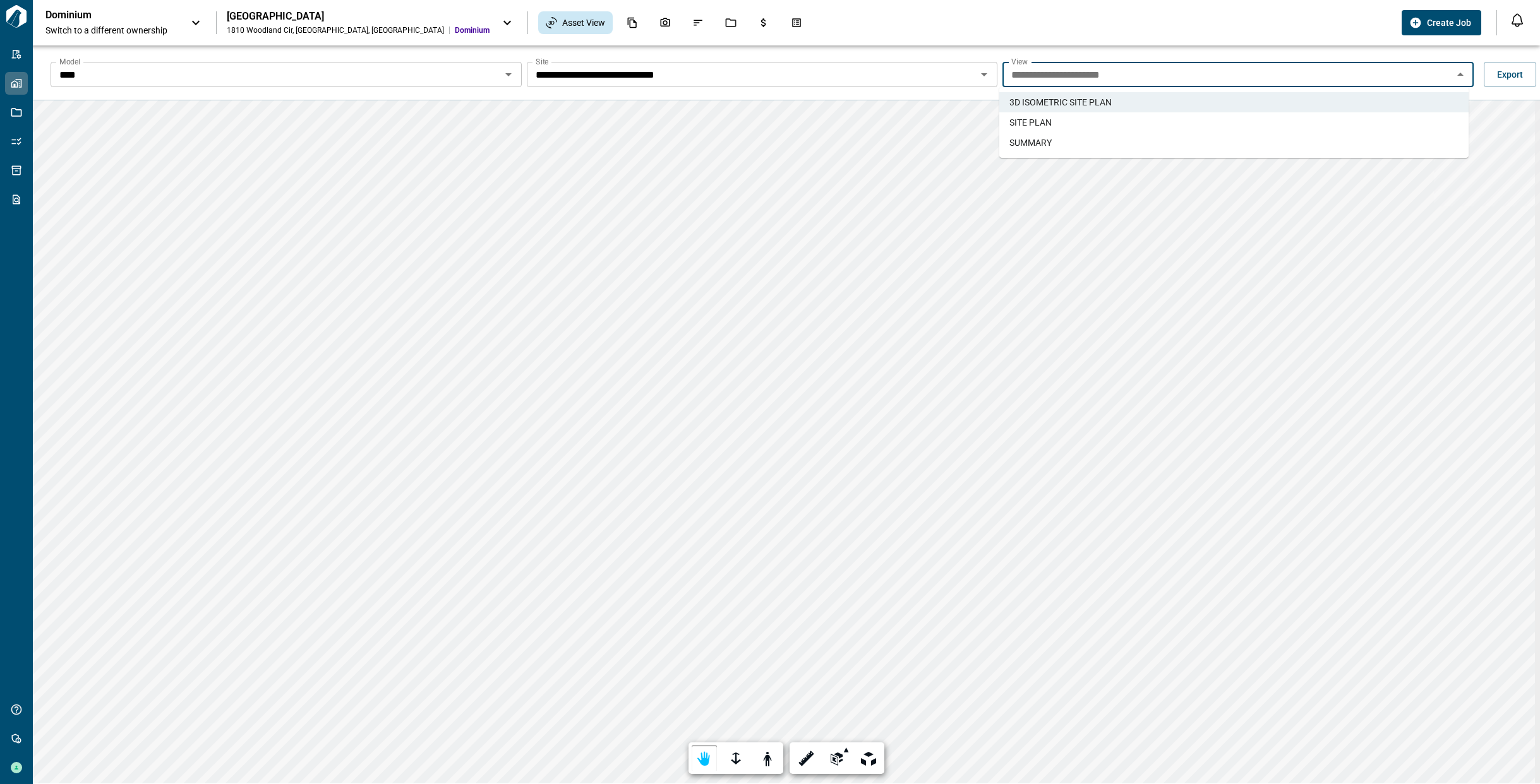
click at [1111, 122] on li "SITE PLAN" at bounding box center [1234, 122] width 469 height 20
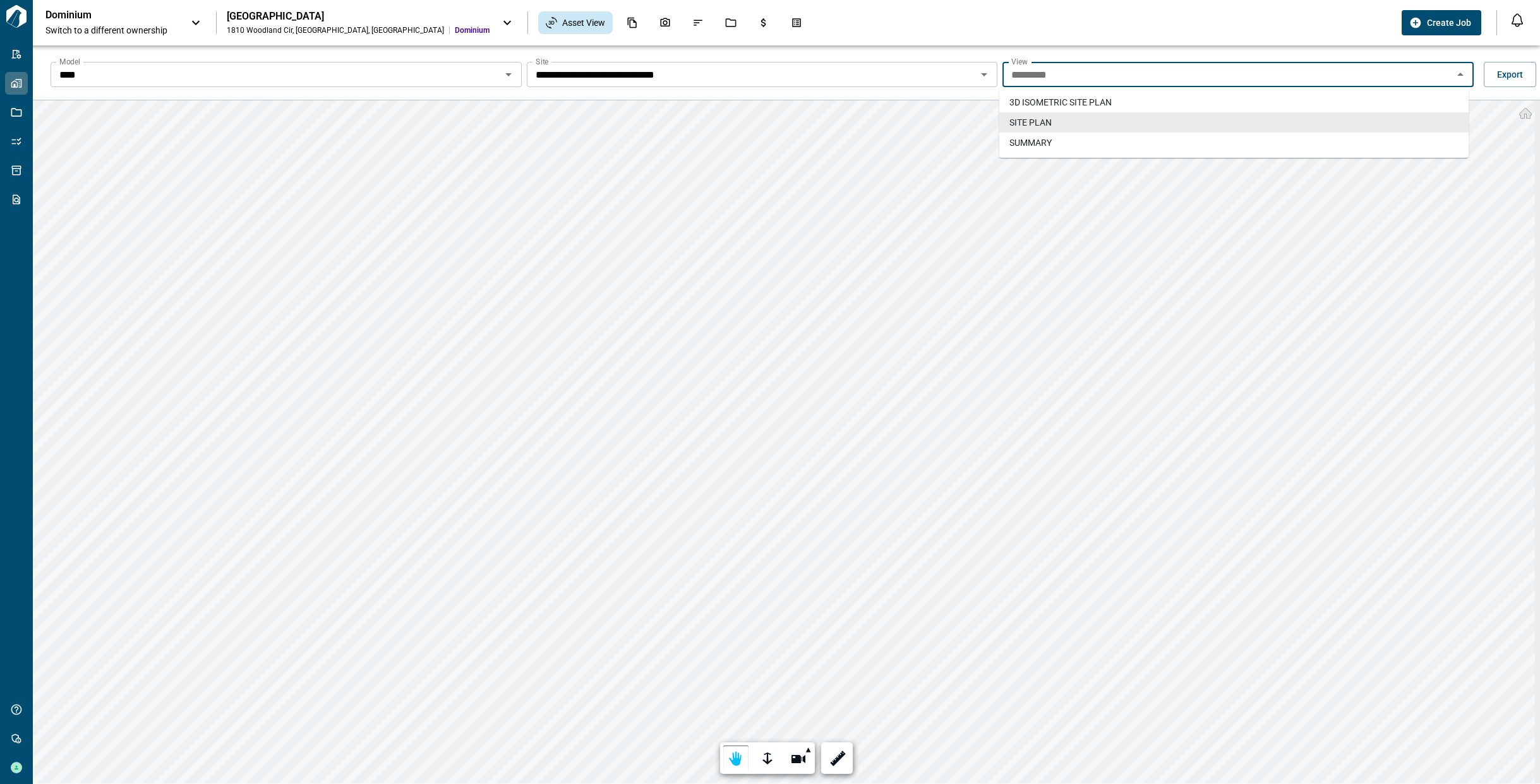
click at [1064, 79] on input "*********" at bounding box center [1227, 74] width 442 height 18
click at [1061, 100] on span "3D ISOMETRIC SITE PLAN​" at bounding box center [1060, 102] width 103 height 12
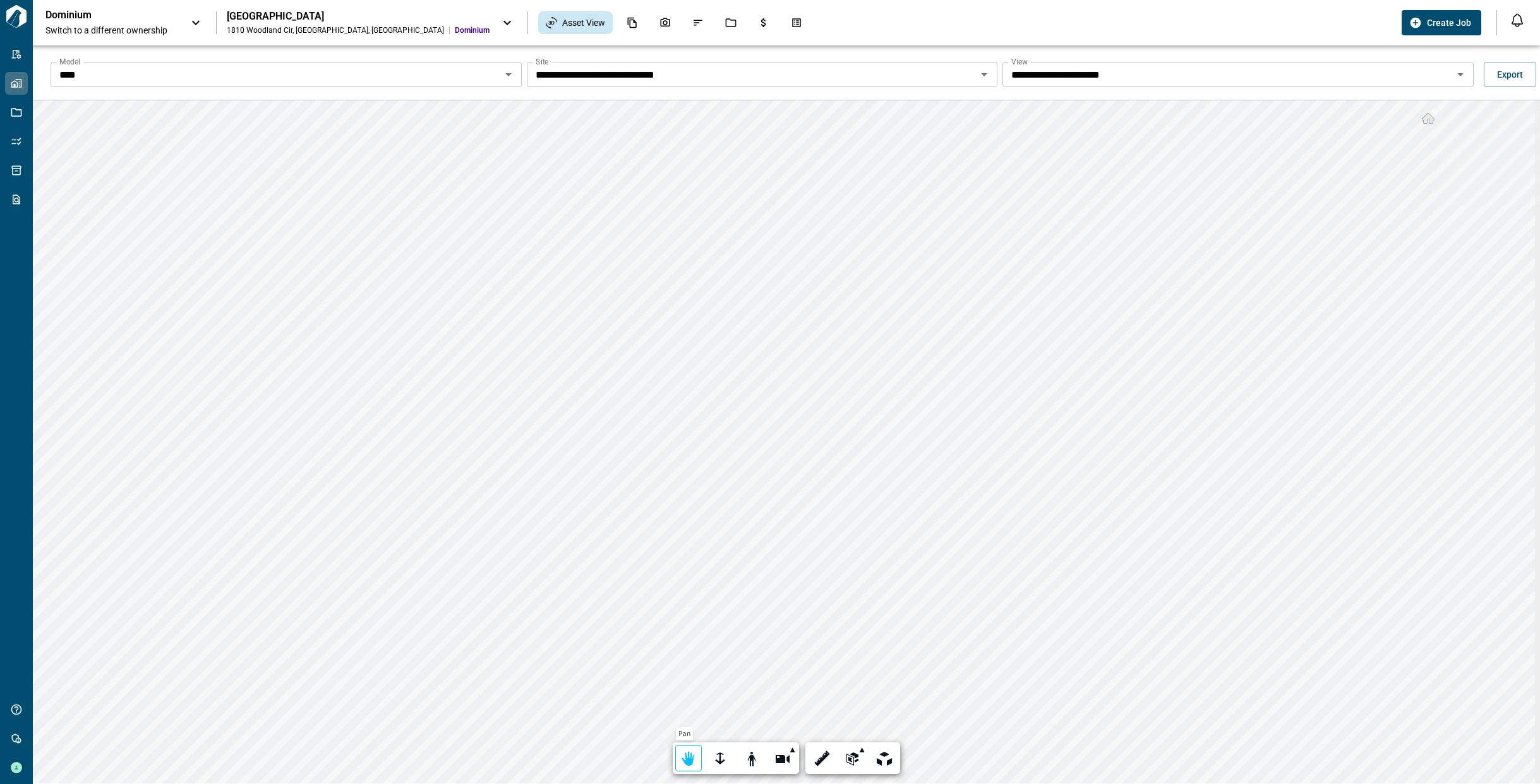
click at [694, 759] on div at bounding box center [689, 759] width 18 height 19
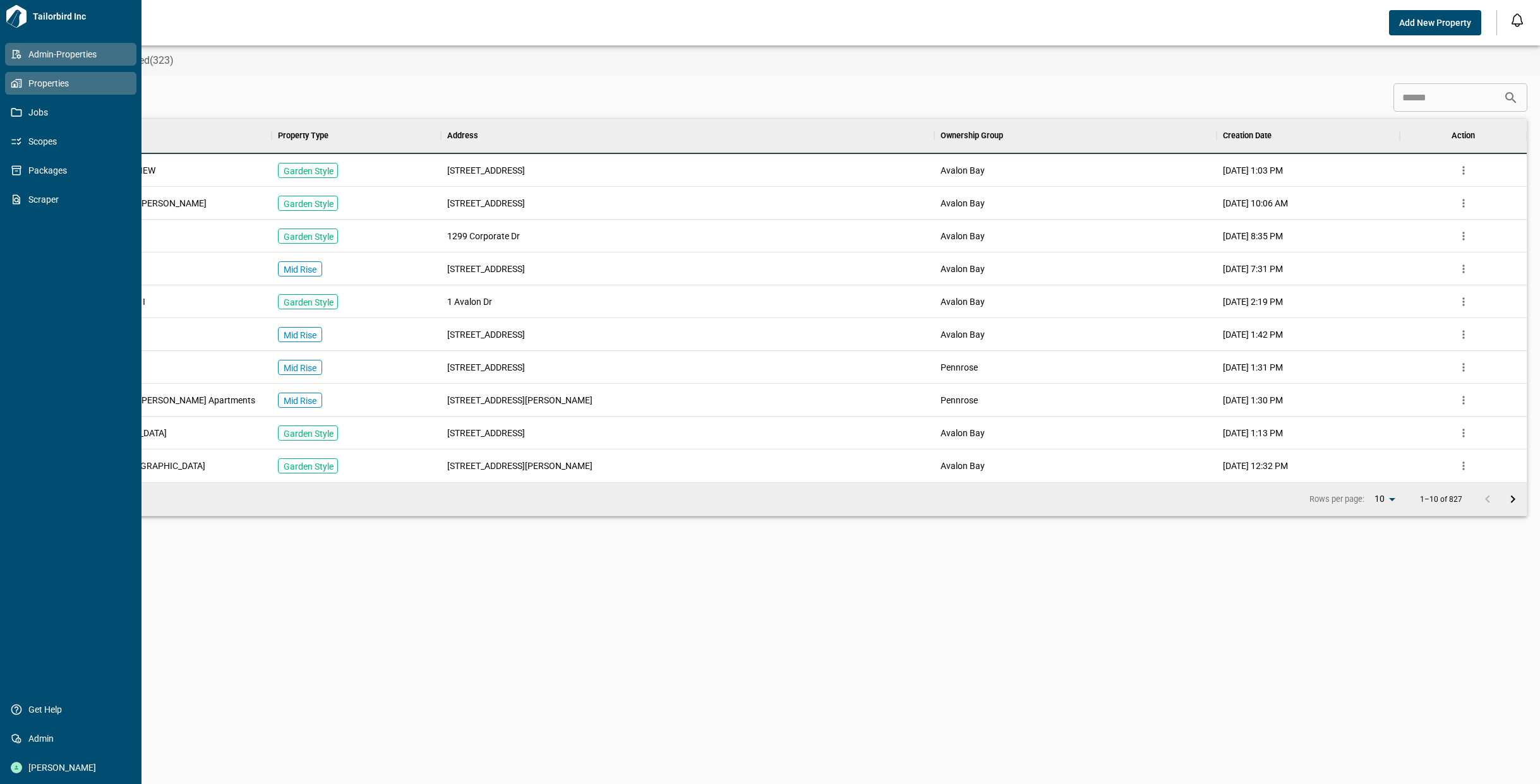
scroll to position [353, 1475]
click at [30, 111] on span "Jobs" at bounding box center [73, 112] width 103 height 12
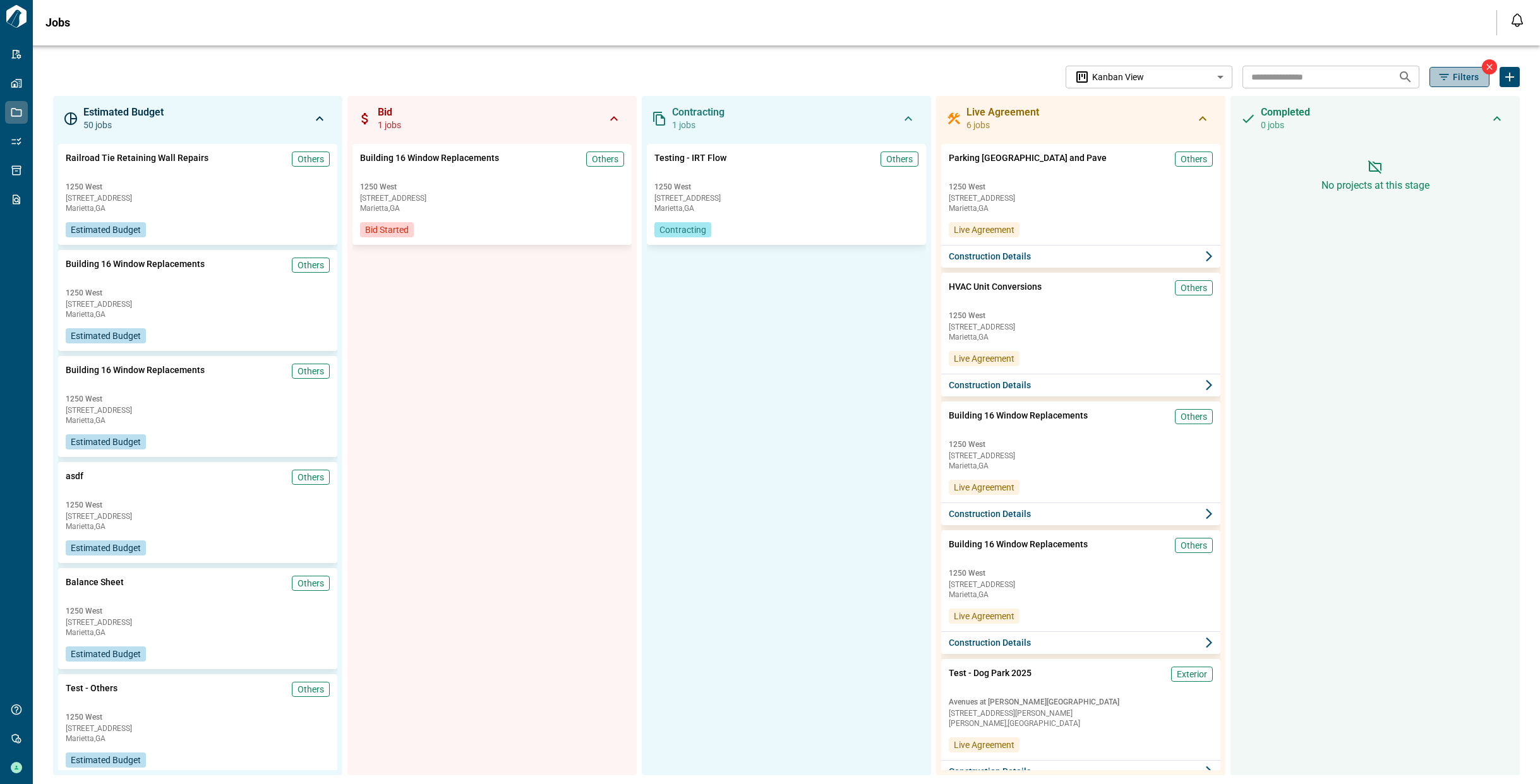
click at [1444, 74] on icon "button" at bounding box center [1444, 77] width 12 height 12
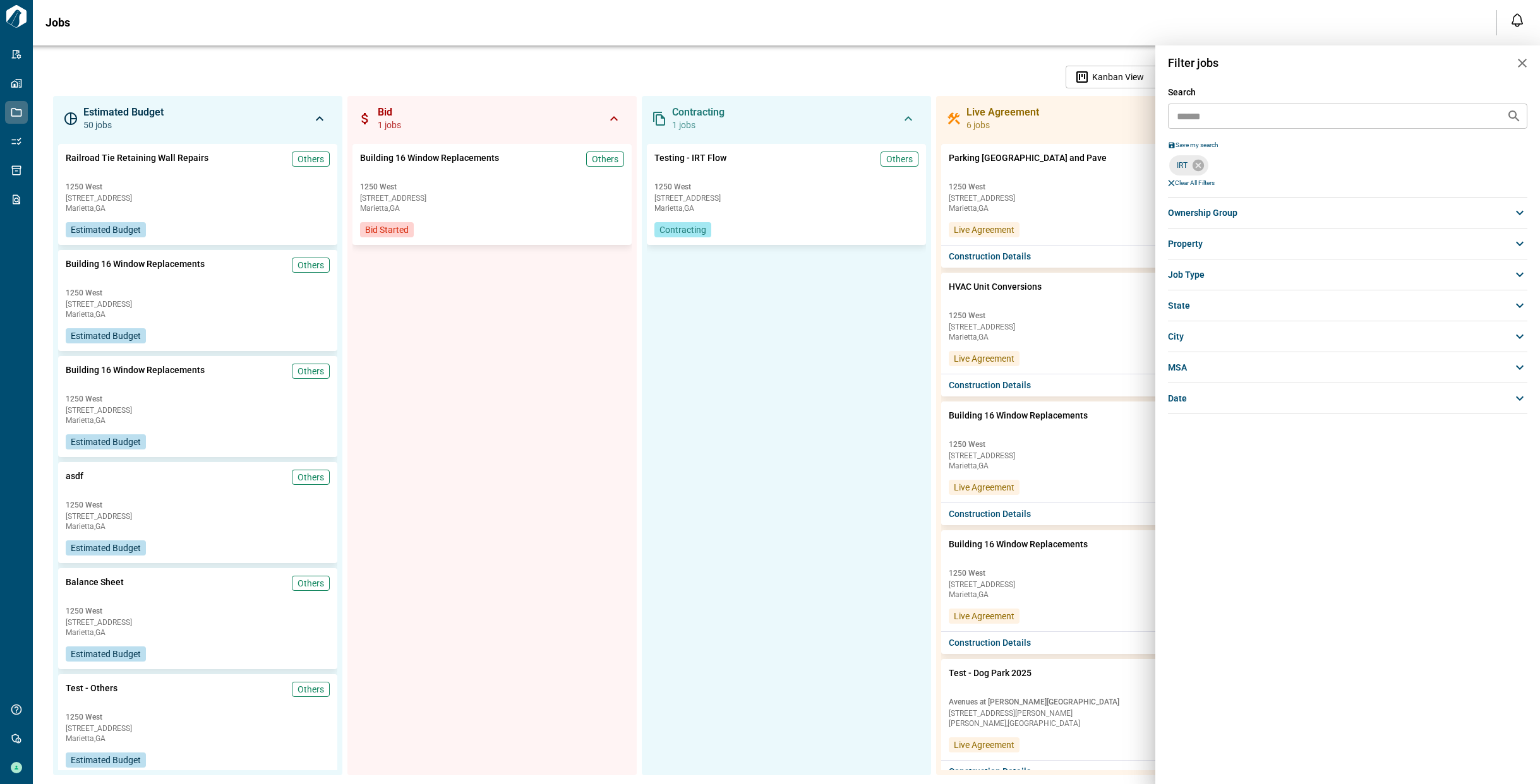
click at [1018, 65] on div at bounding box center [770, 392] width 1540 height 784
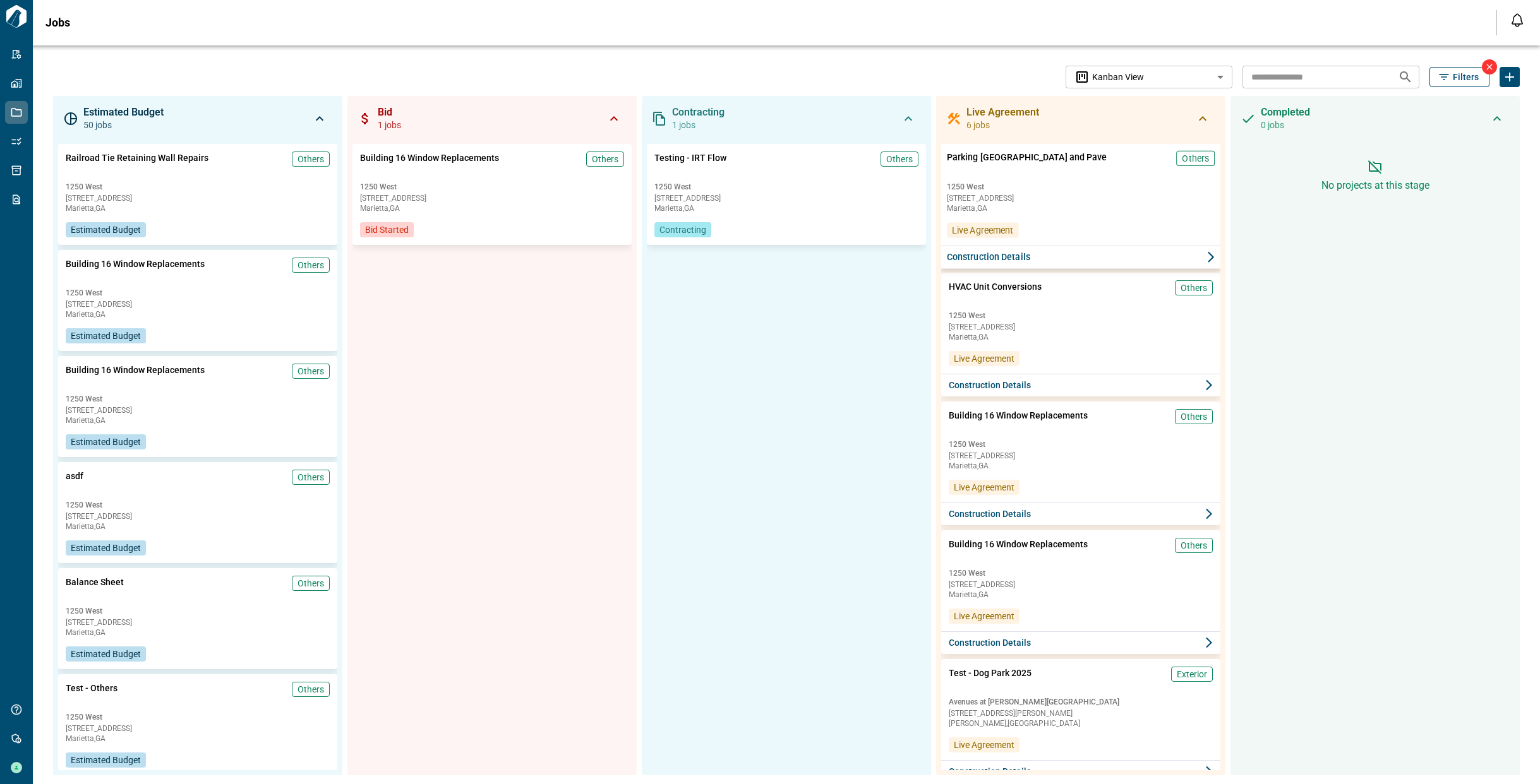
click at [1039, 257] on button "Construction Details" at bounding box center [1081, 257] width 284 height 23
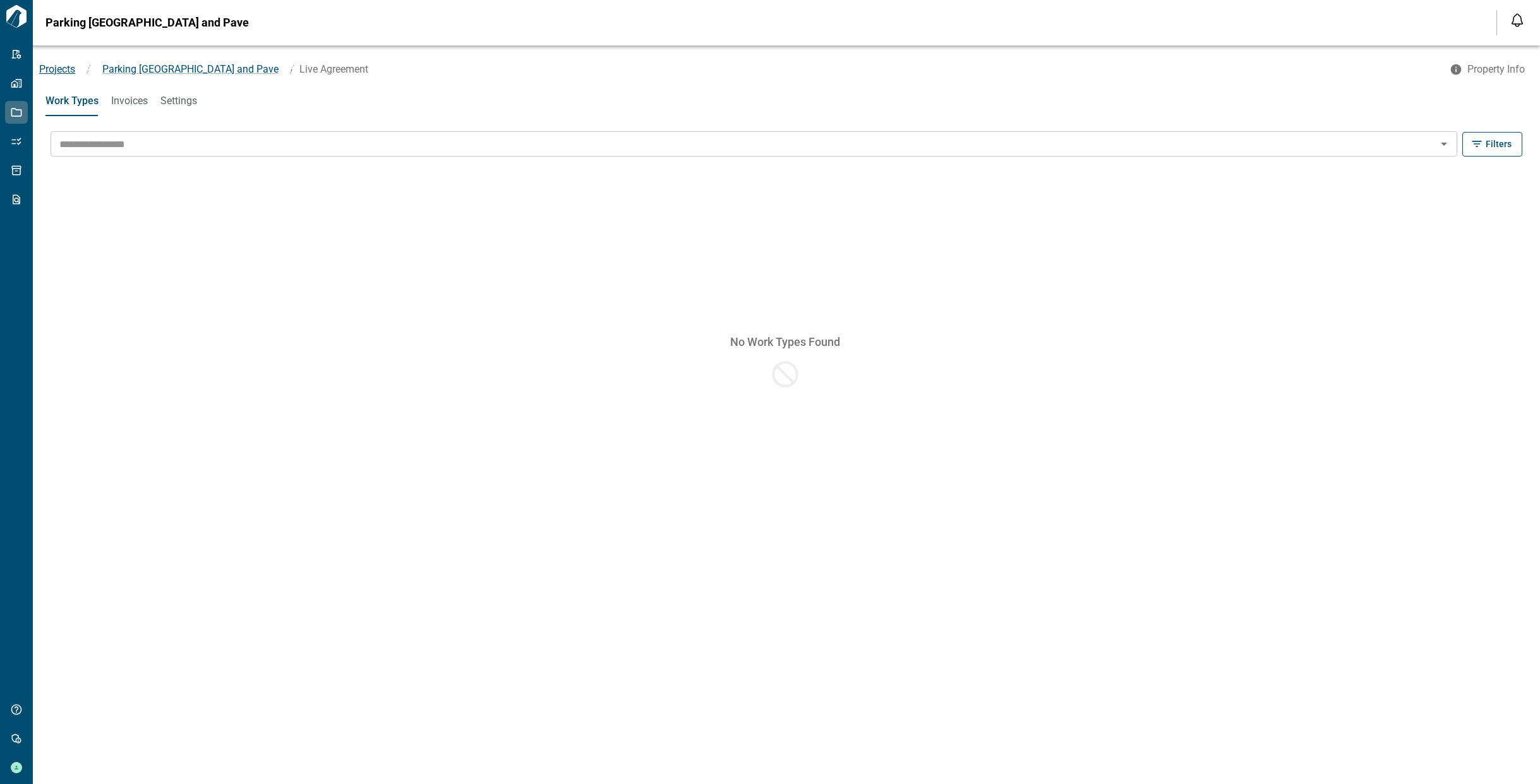
click at [73, 68] on span "Projects" at bounding box center [57, 69] width 36 height 12
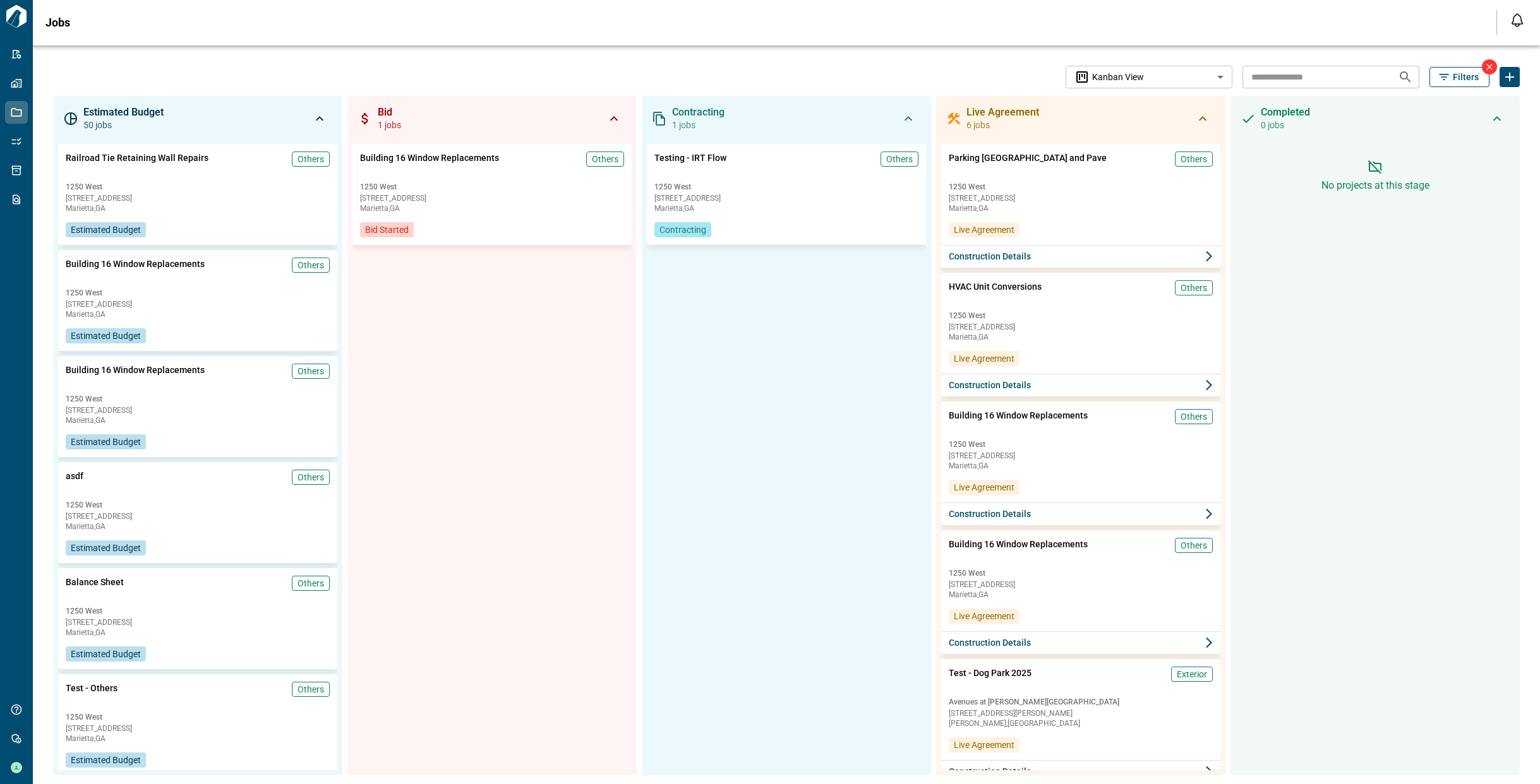
click at [1454, 78] on span "Filters" at bounding box center [1466, 77] width 26 height 12
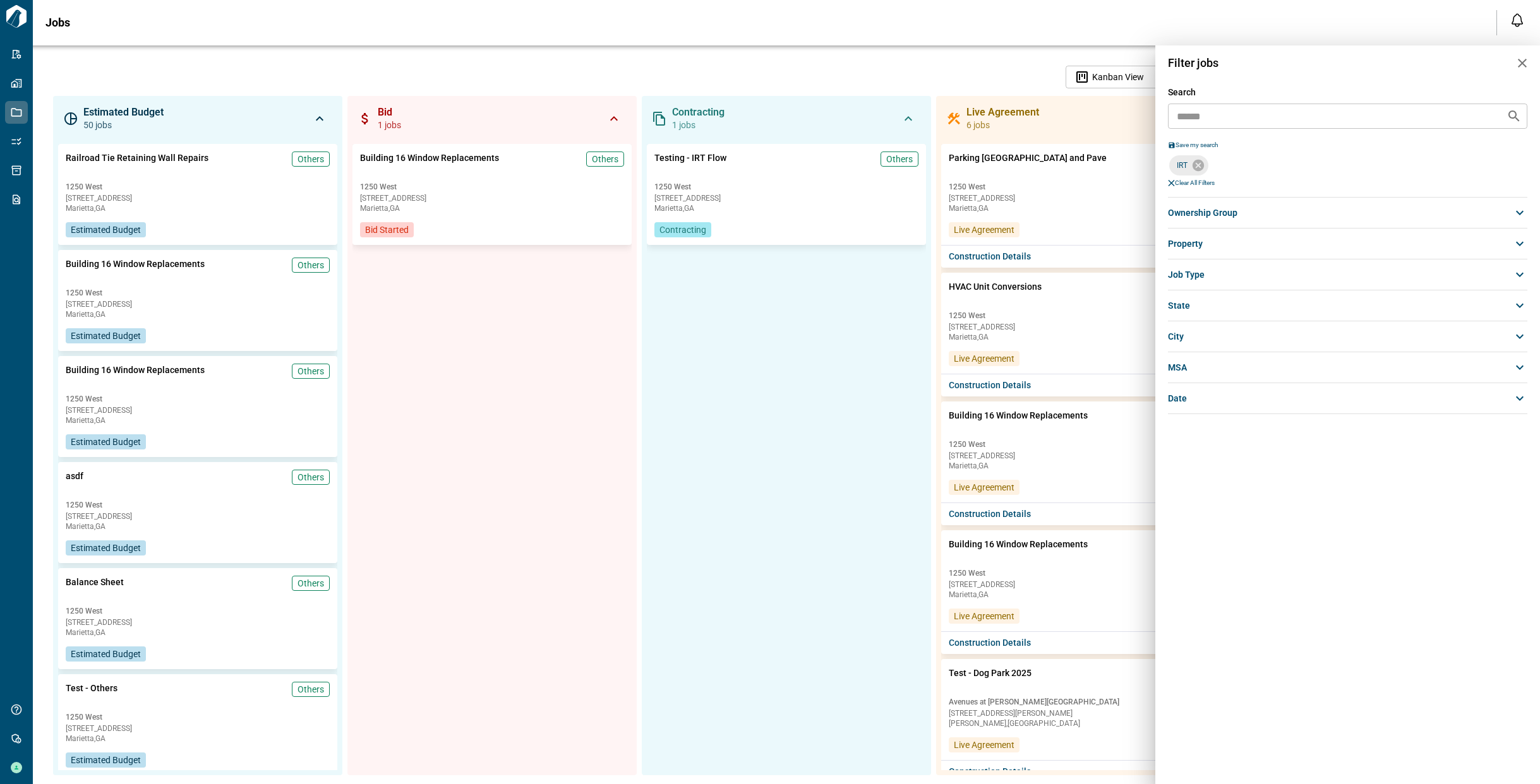
click at [1200, 166] on icon at bounding box center [1198, 165] width 14 height 14
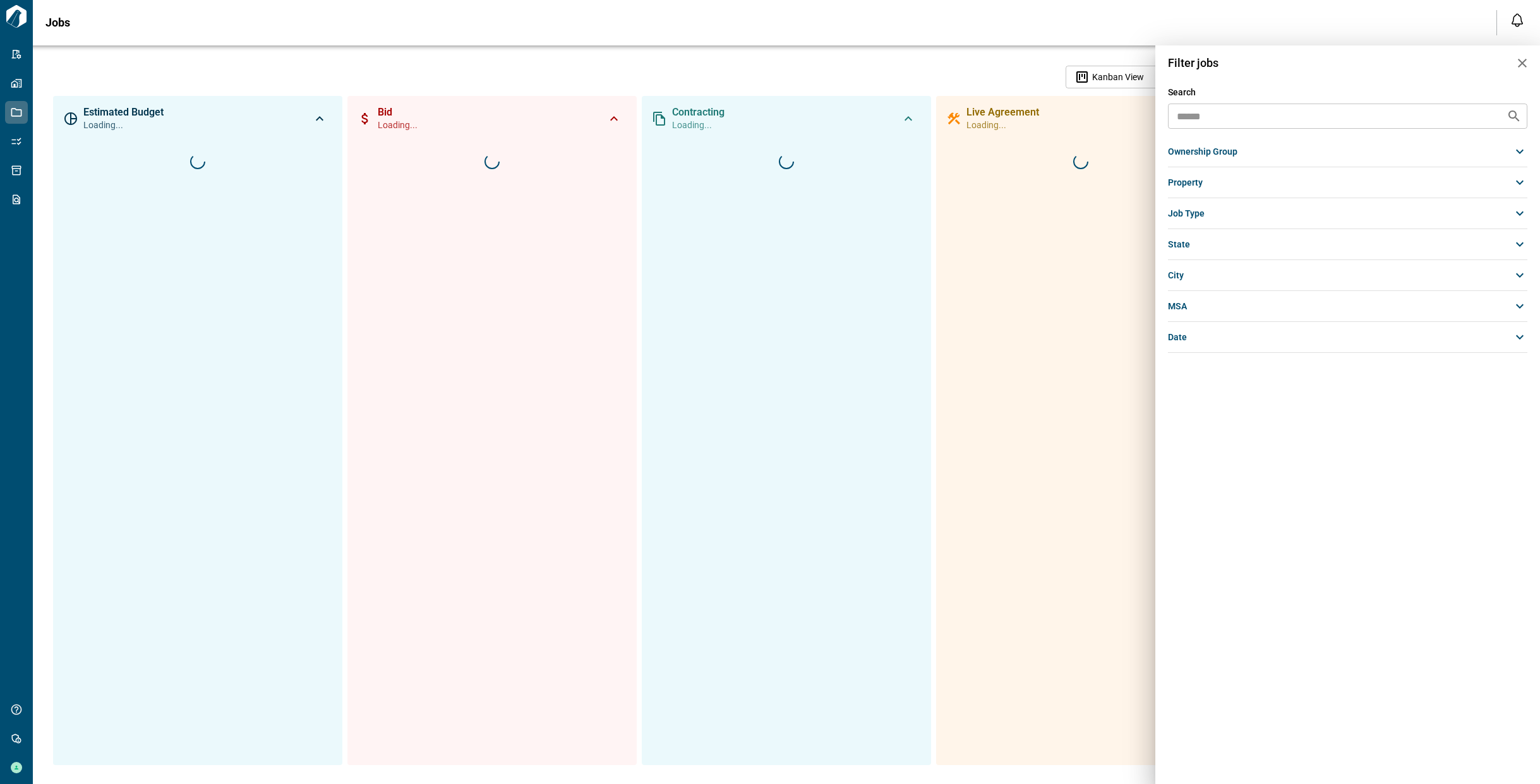
click at [1215, 147] on span "ownership group" at bounding box center [1202, 151] width 69 height 12
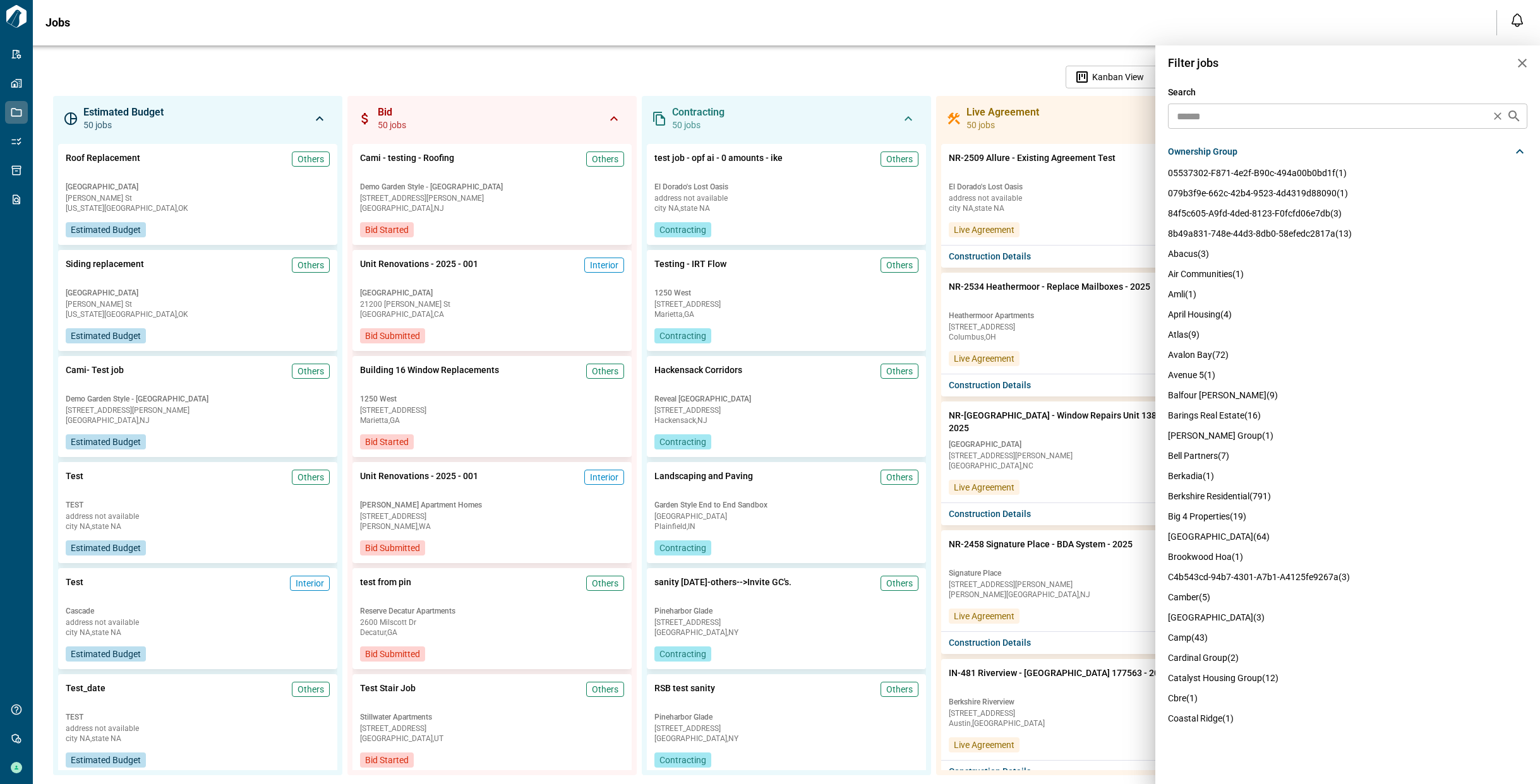
click at [1212, 118] on input "text" at bounding box center [1329, 116] width 315 height 18
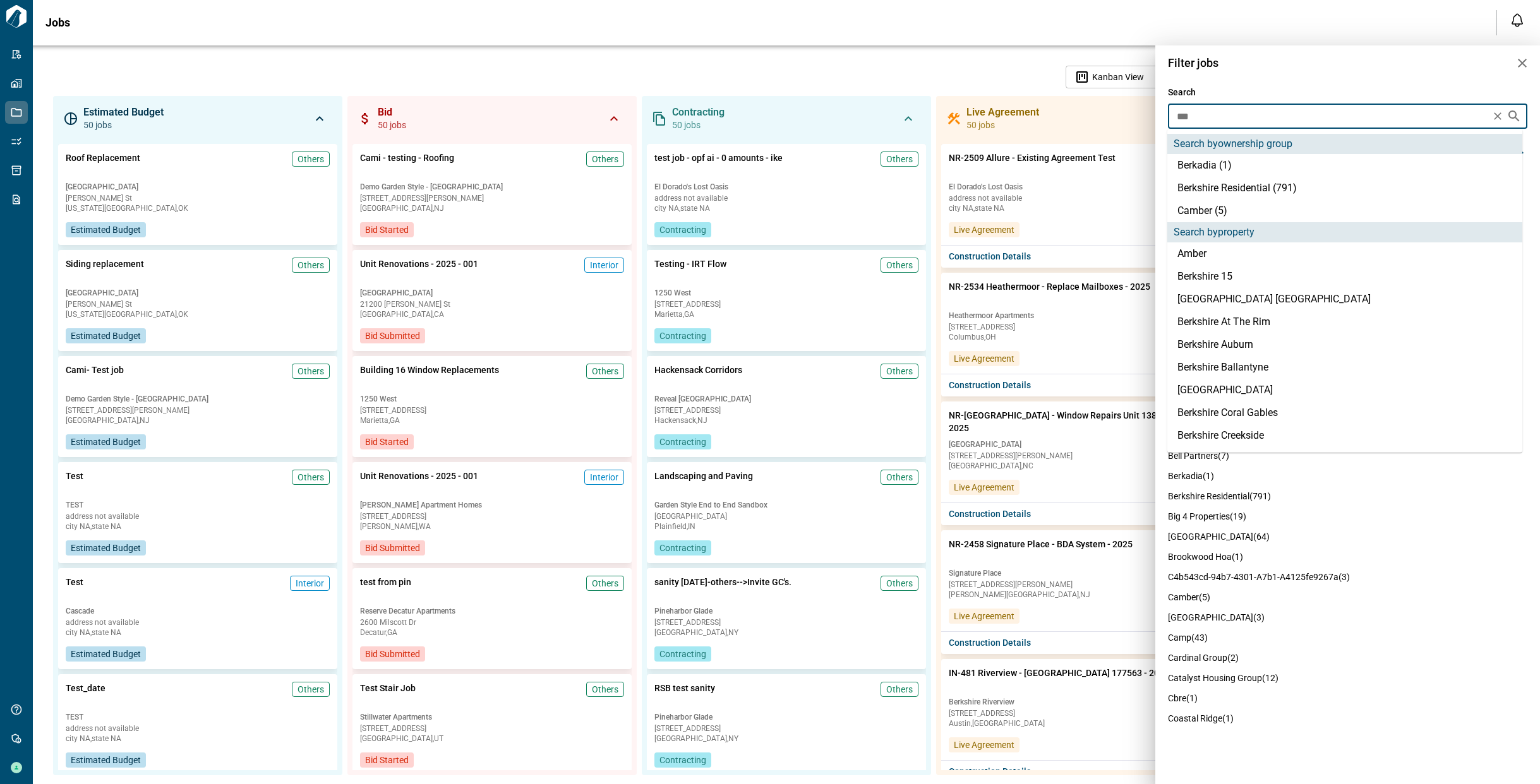
type input "****"
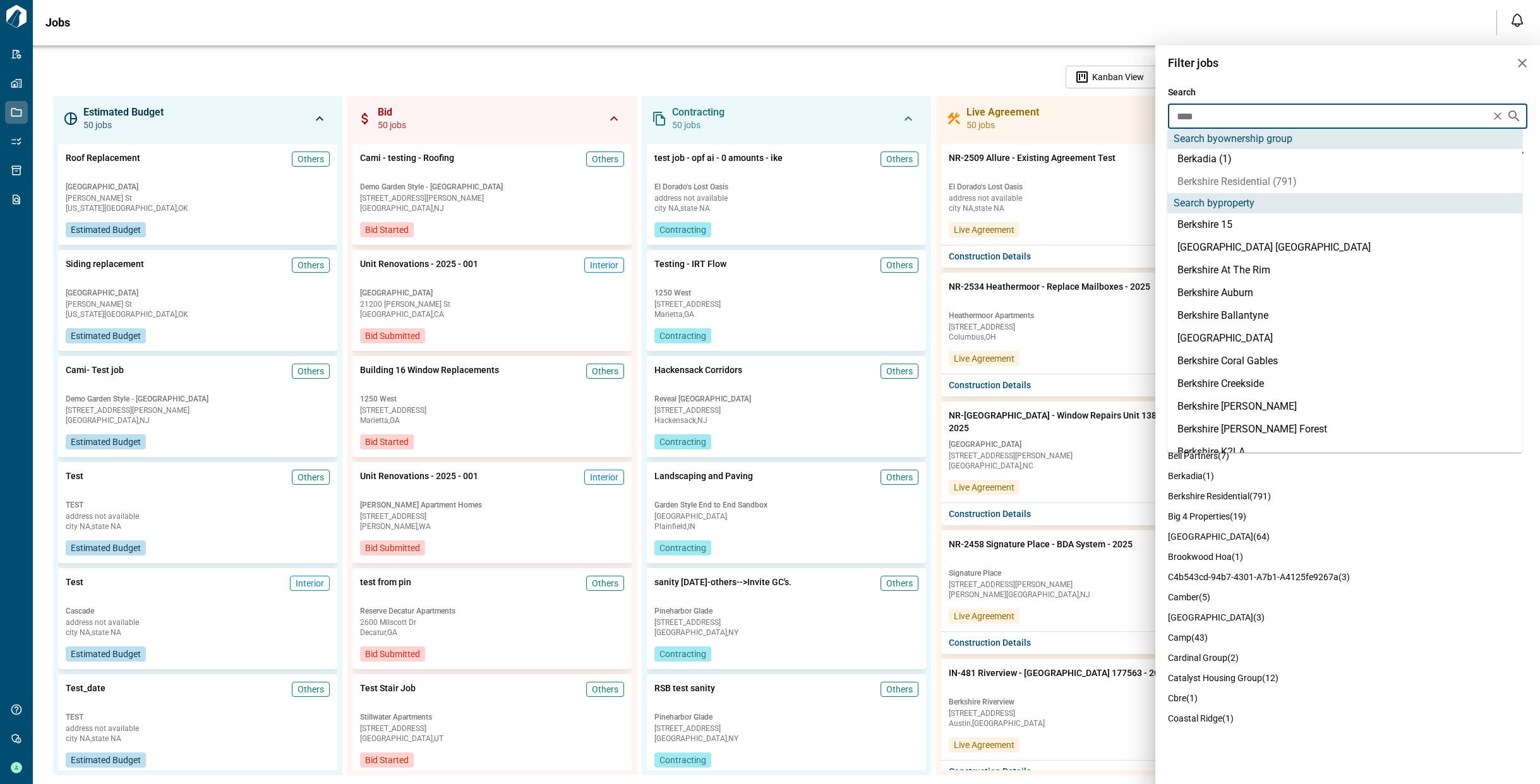
scroll to position [8, 0]
click at [1234, 187] on li "Berkshire Residential (791)" at bounding box center [1345, 179] width 355 height 23
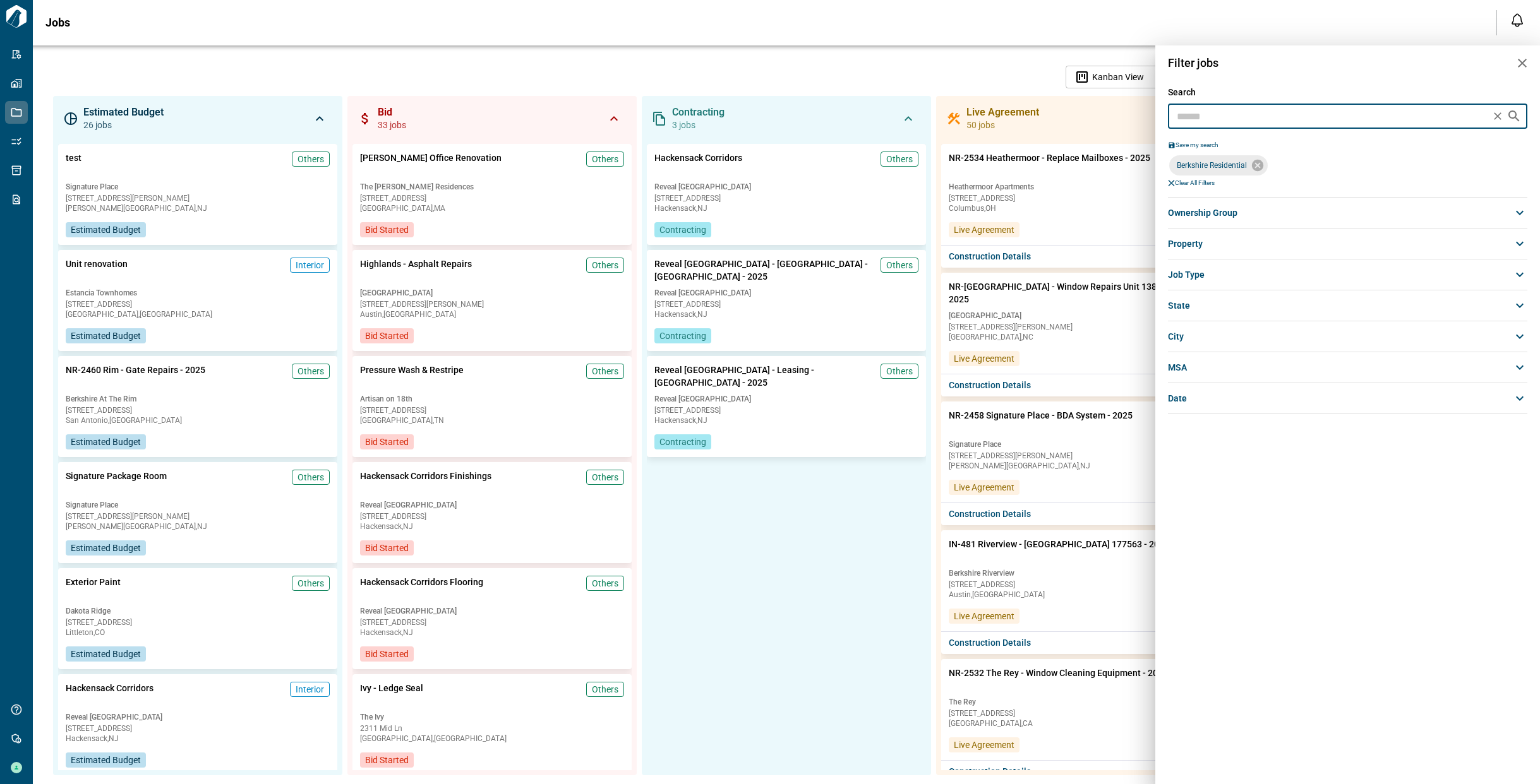
click at [1022, 18] on div at bounding box center [770, 392] width 1540 height 784
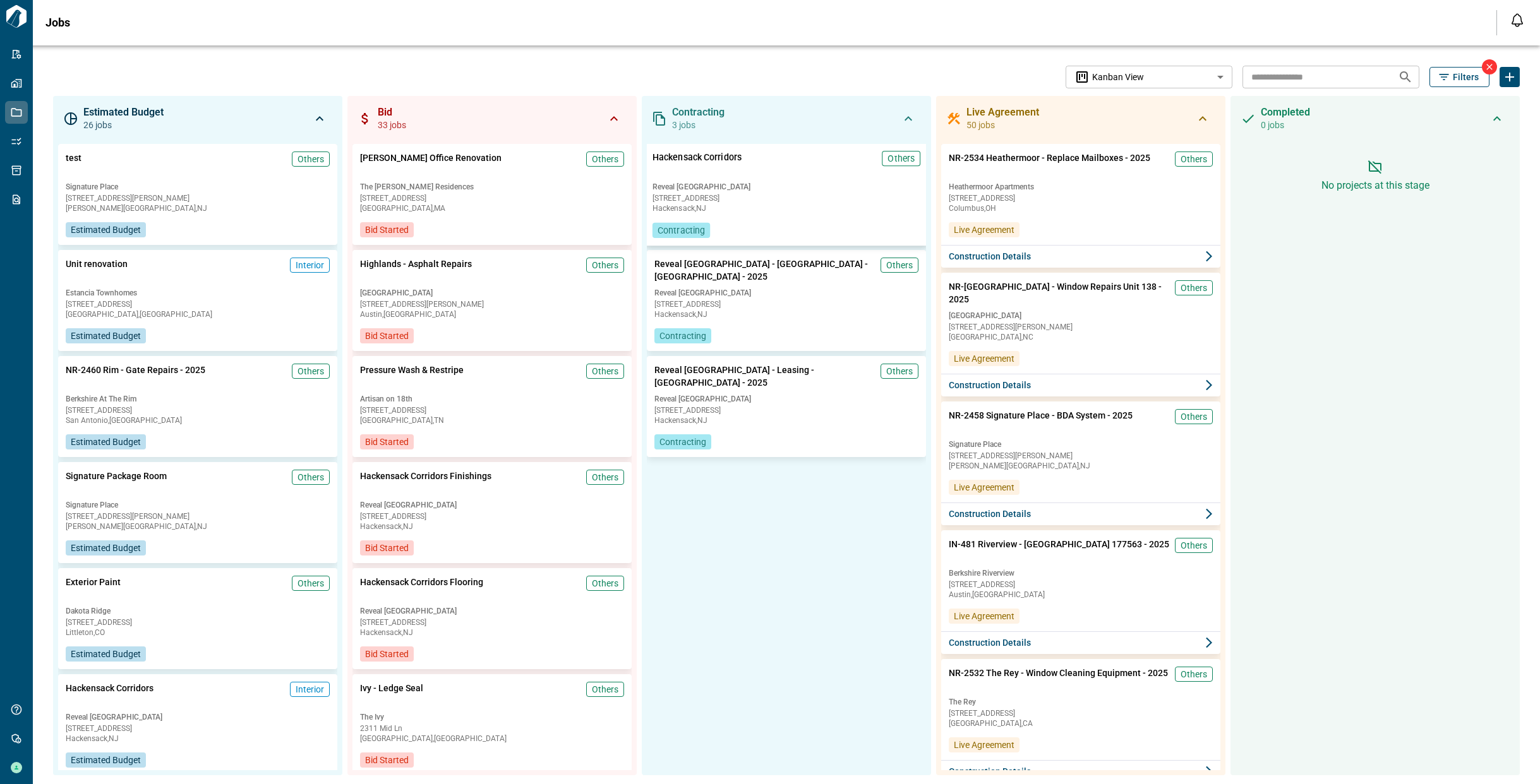
click at [798, 193] on div "Reveal Hackensack 414 Hackensack Avenue Hackensack , NJ" at bounding box center [786, 197] width 268 height 31
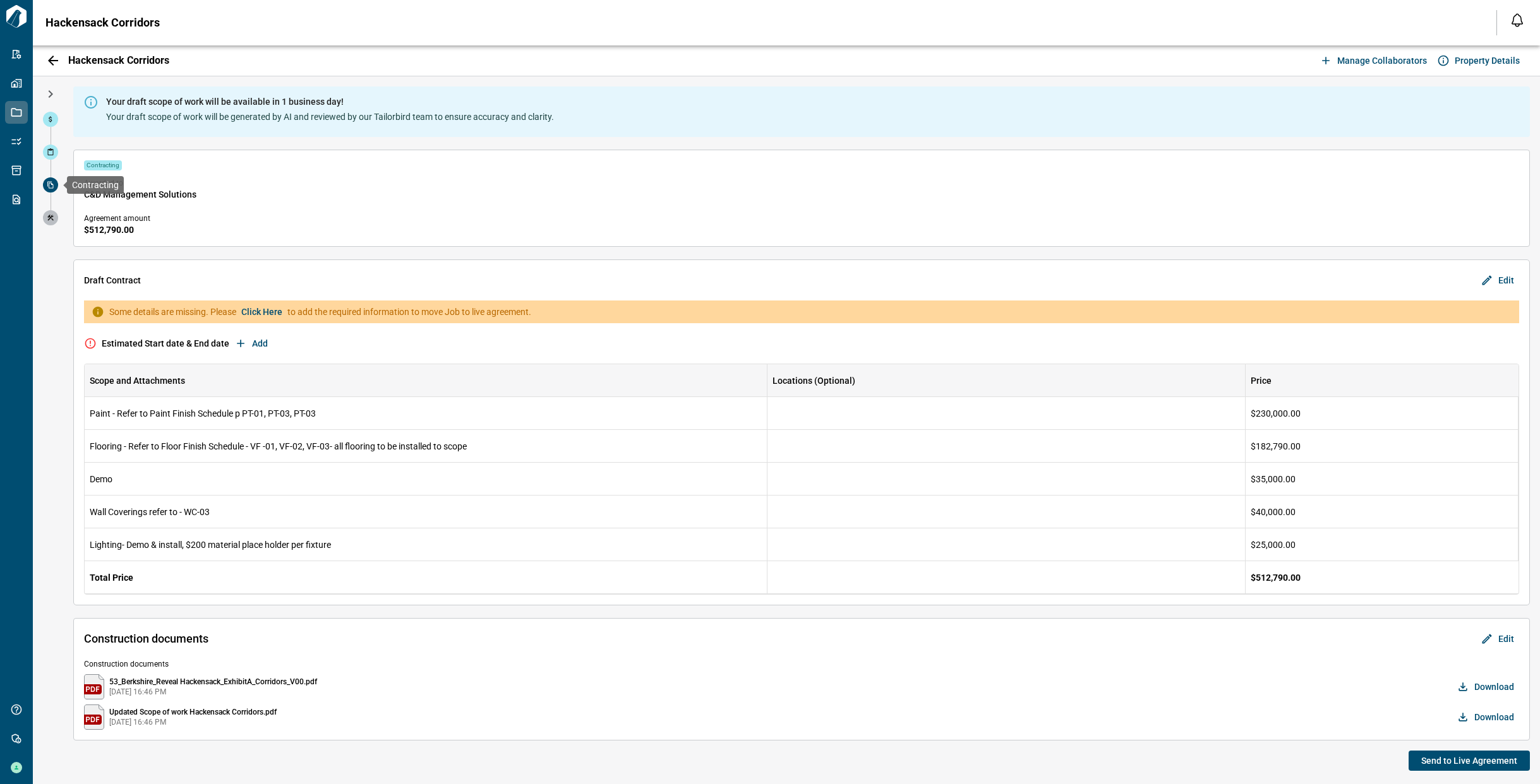
click at [48, 186] on icon at bounding box center [50, 184] width 8 height 8
drag, startPoint x: 52, startPoint y: 153, endPoint x: 65, endPoint y: 156, distance: 13.3
click at [52, 153] on icon at bounding box center [50, 152] width 8 height 8
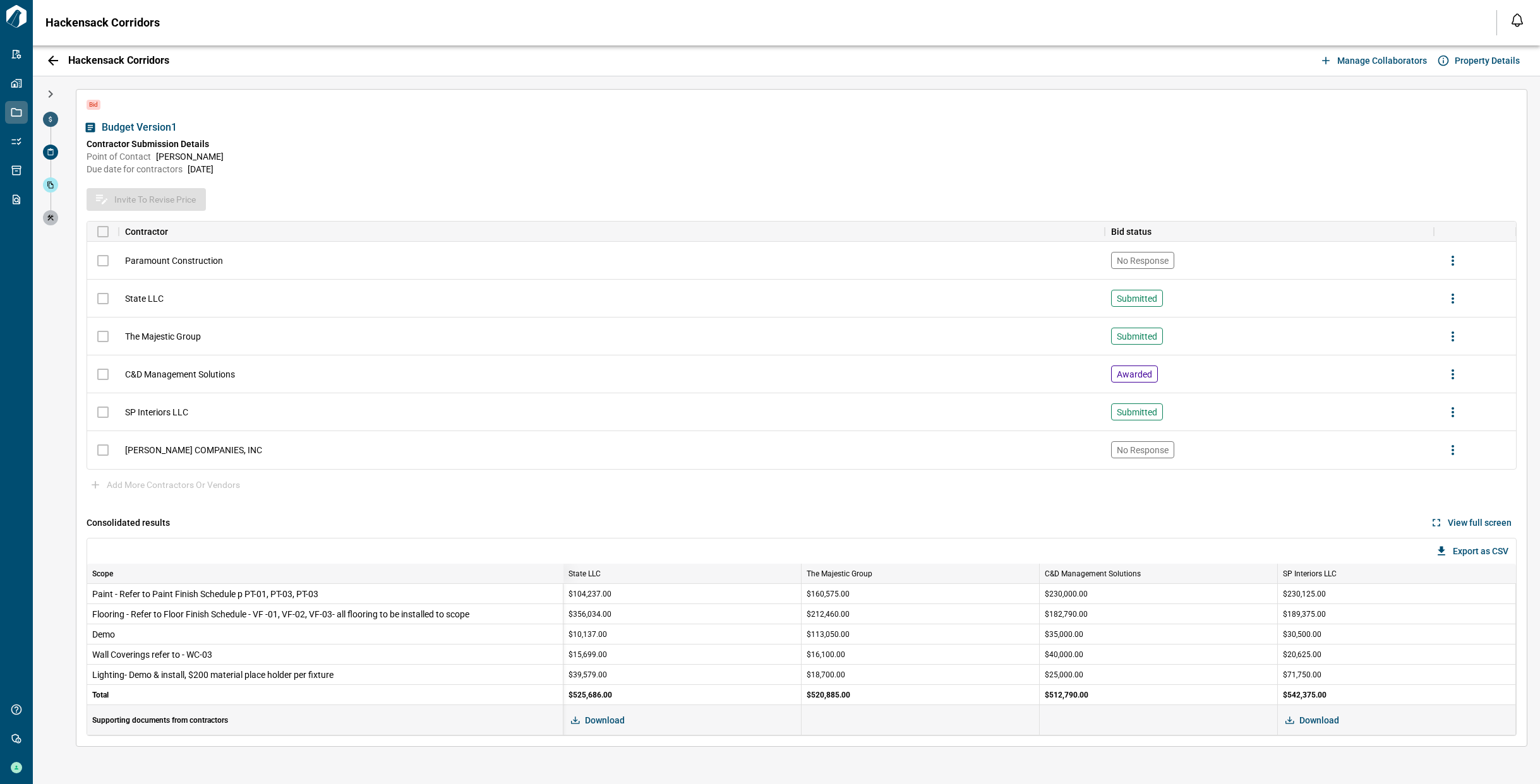
click at [54, 119] on span at bounding box center [50, 119] width 15 height 15
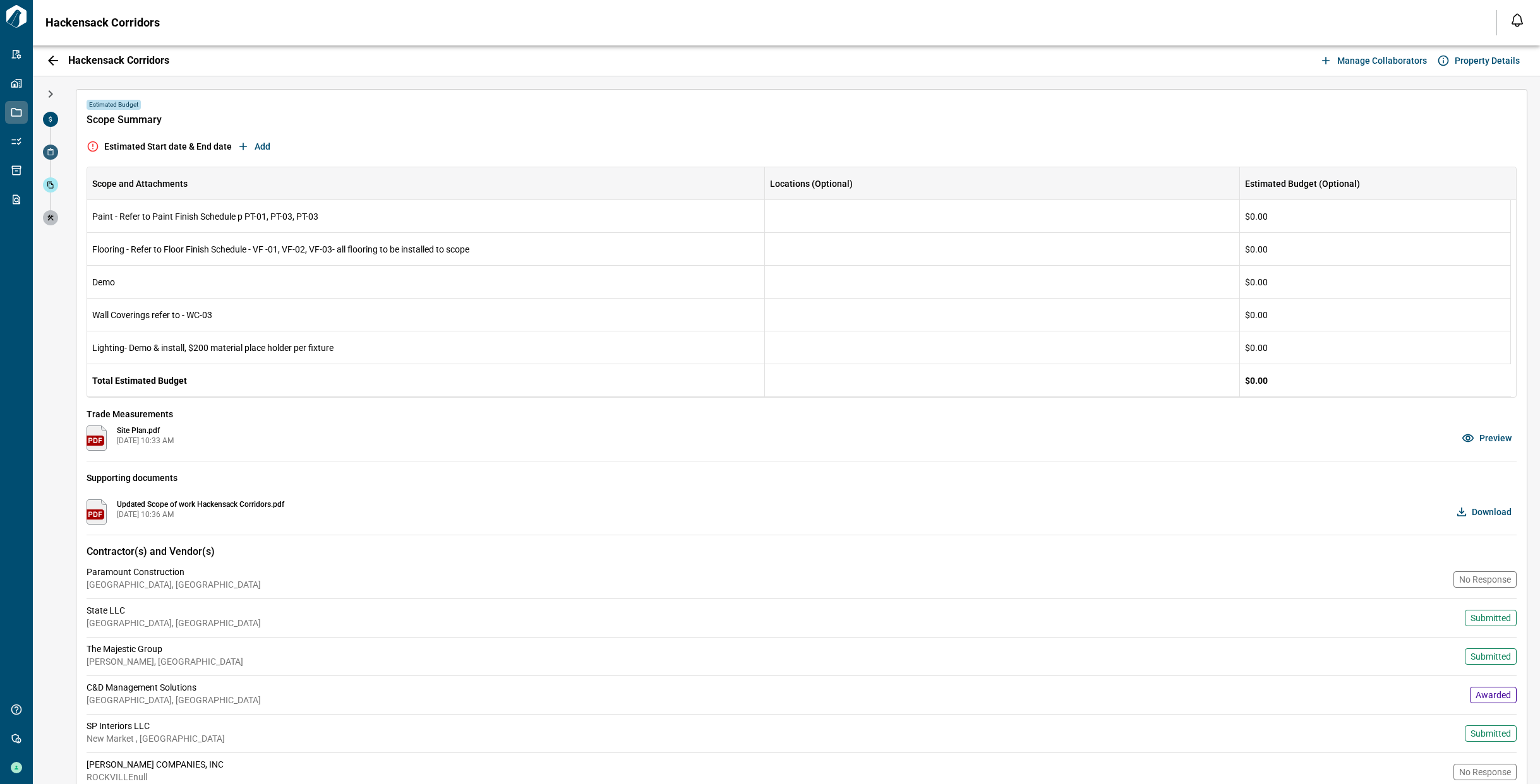
click at [51, 154] on icon at bounding box center [50, 152] width 8 height 8
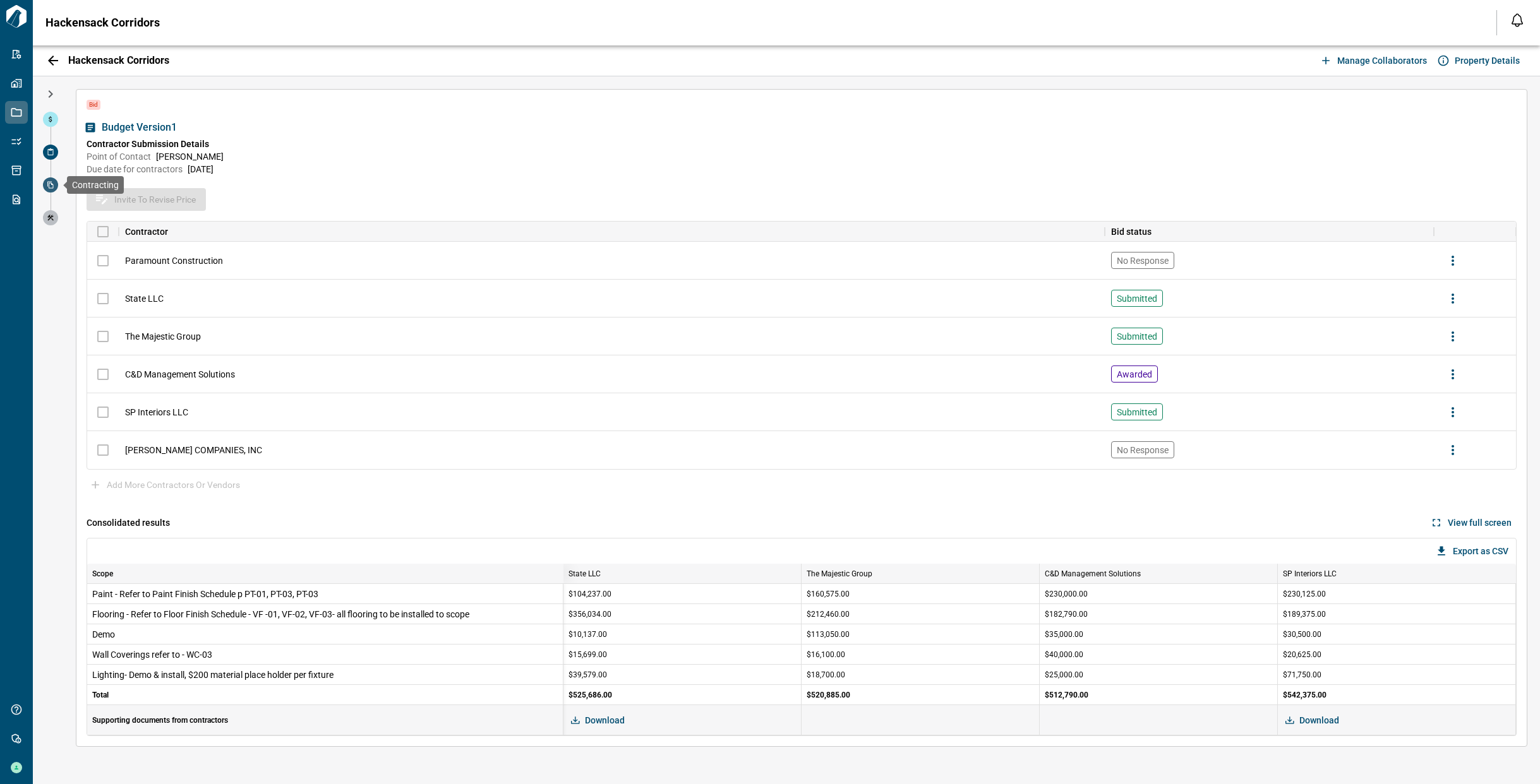
click at [50, 182] on icon at bounding box center [50, 185] width 6 height 7
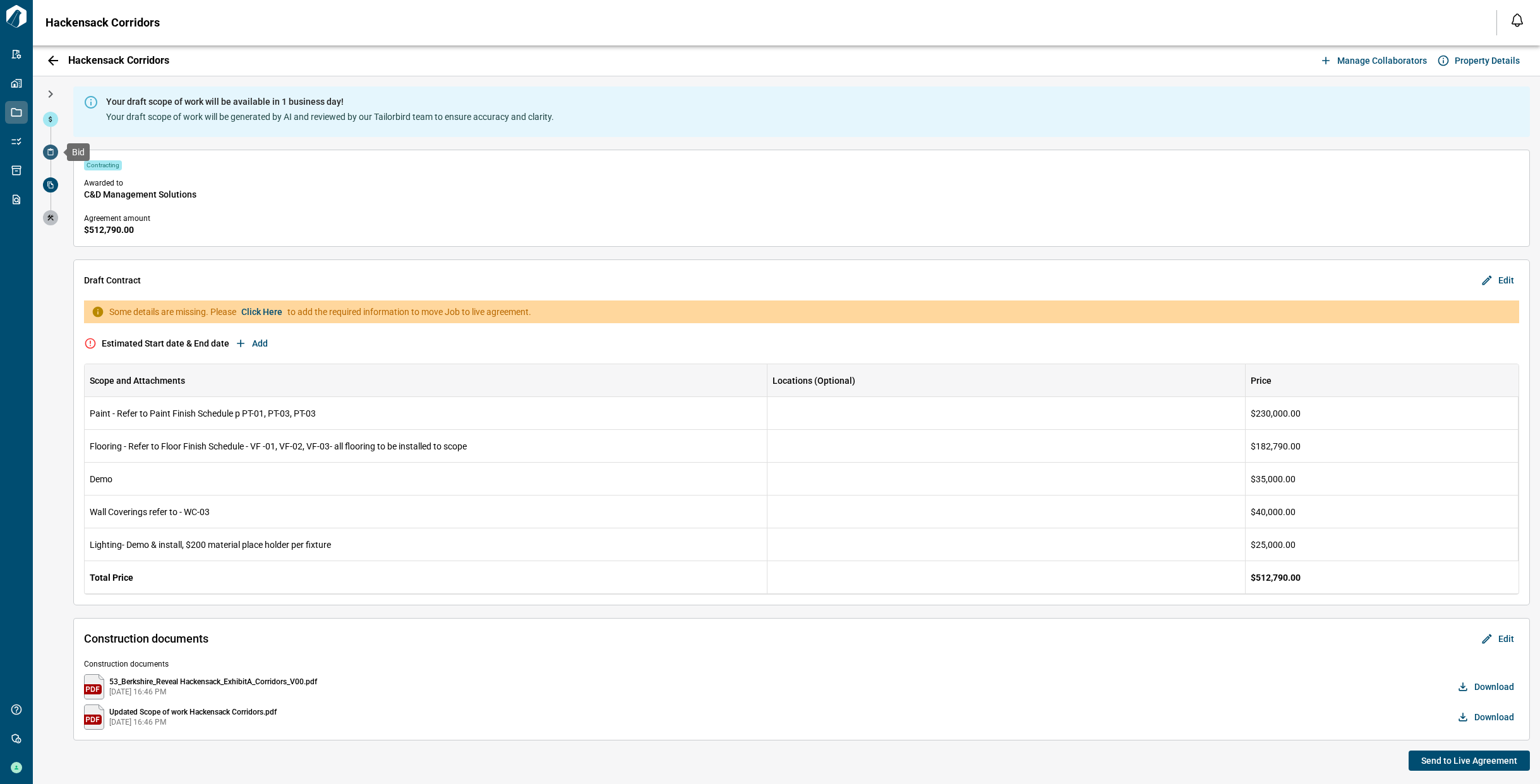
click at [51, 156] on span at bounding box center [50, 152] width 15 height 15
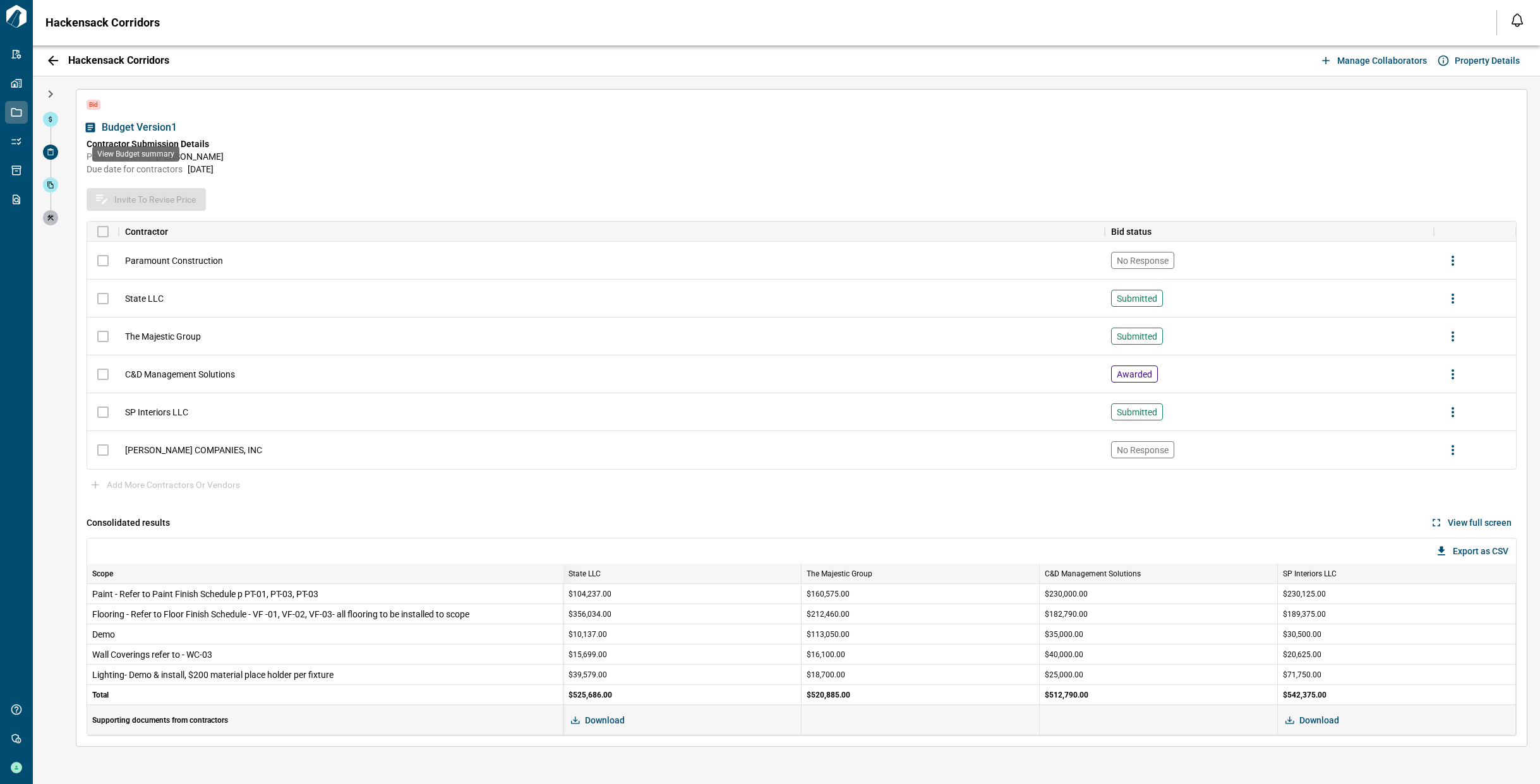
click at [107, 128] on span "Budget Version 1" at bounding box center [139, 127] width 75 height 12
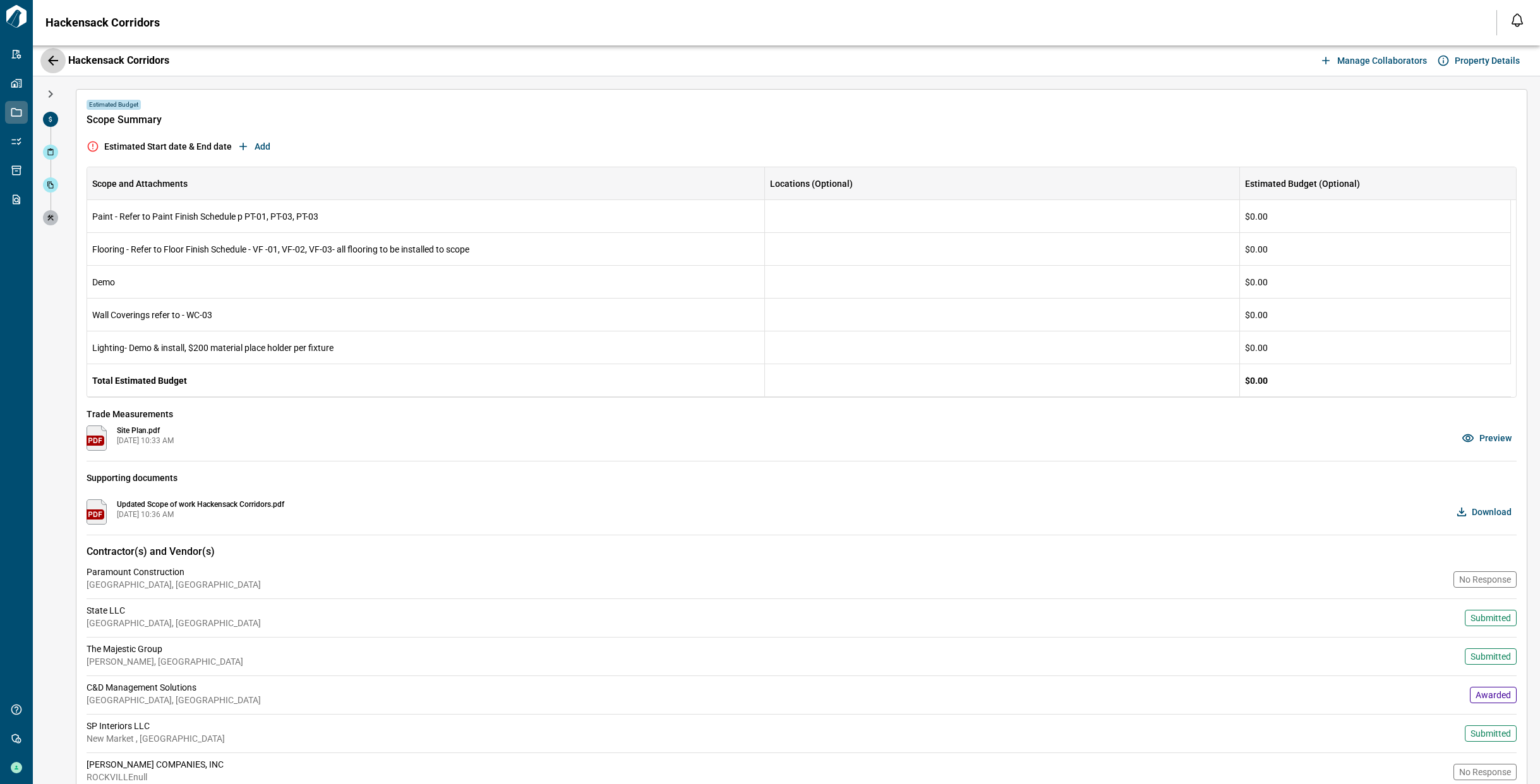
click at [56, 61] on icon "button" at bounding box center [53, 61] width 15 height 15
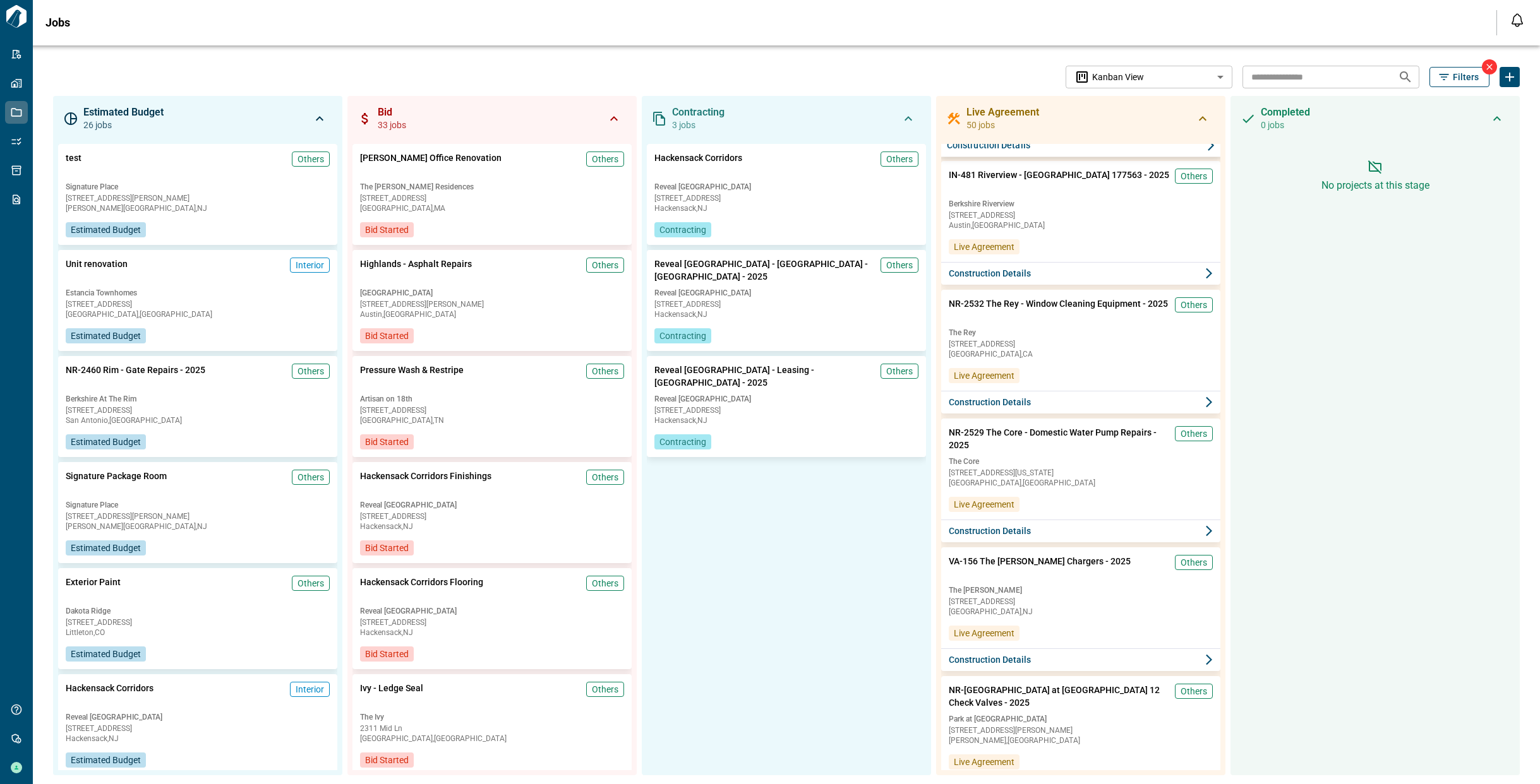
scroll to position [374, 0]
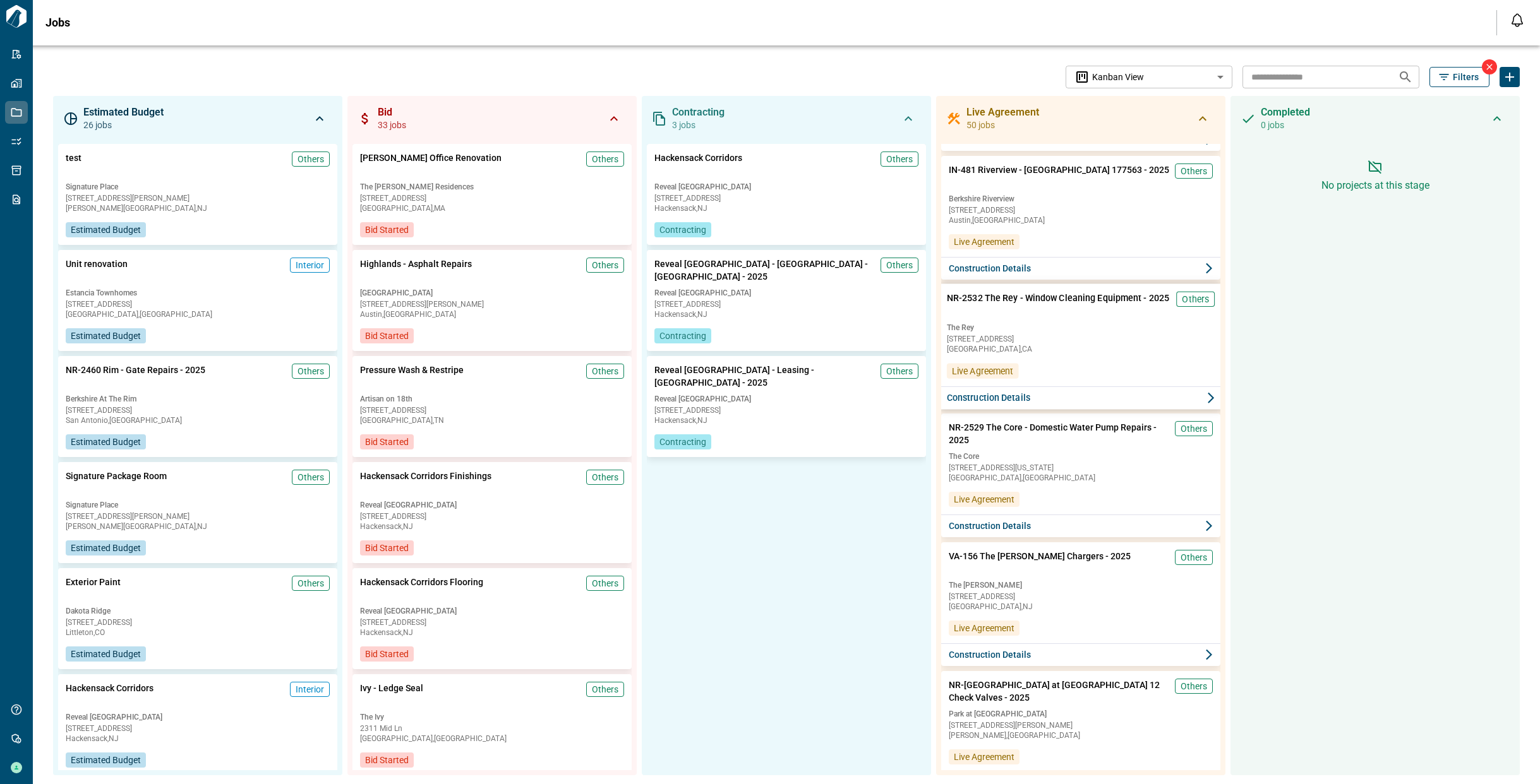
click at [1058, 399] on button "Construction Details" at bounding box center [1081, 398] width 284 height 23
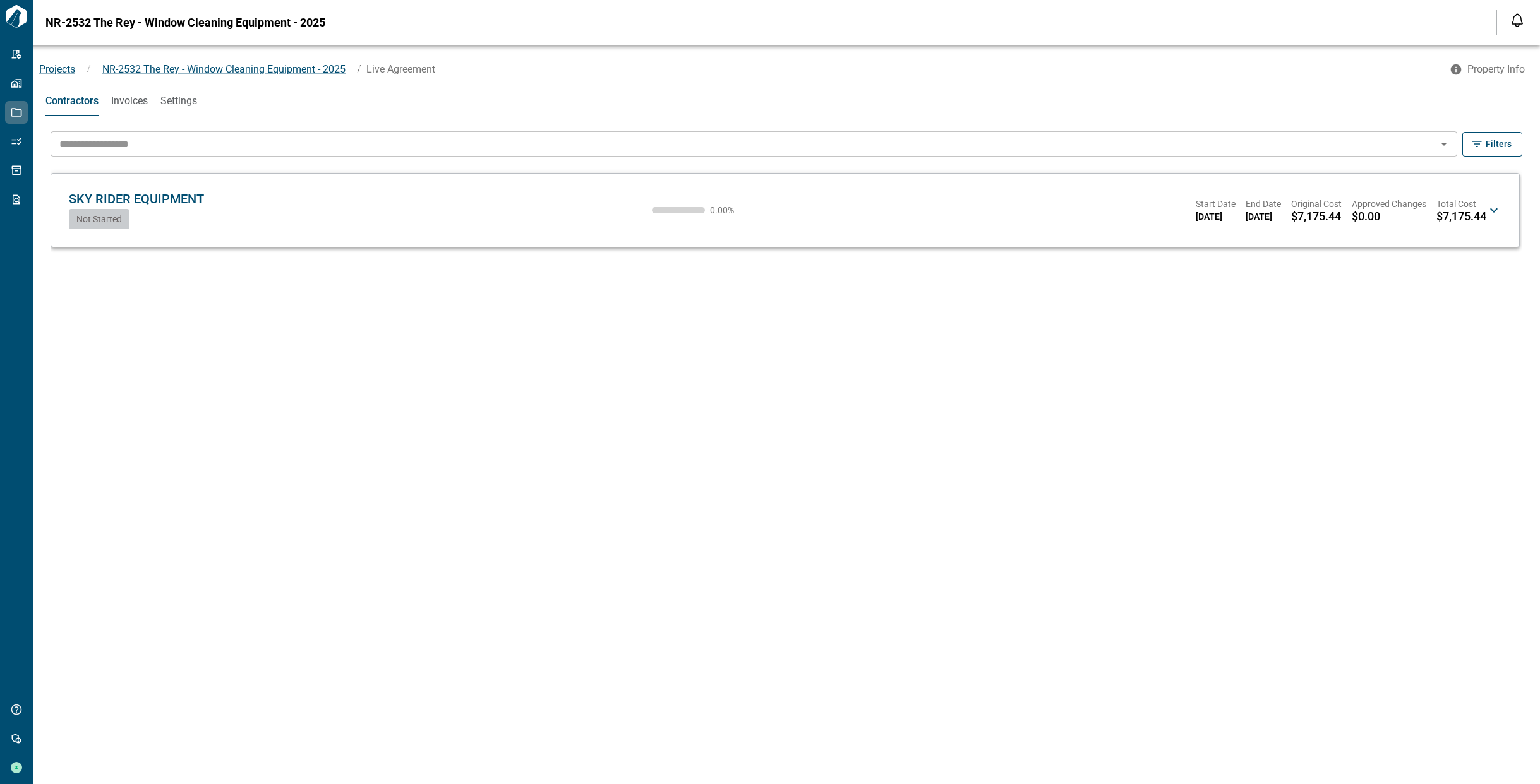
click at [196, 201] on span "SKY RIDER EQUIPMENT" at bounding box center [136, 199] width 135 height 15
click at [65, 72] on span "Projects" at bounding box center [57, 69] width 36 height 12
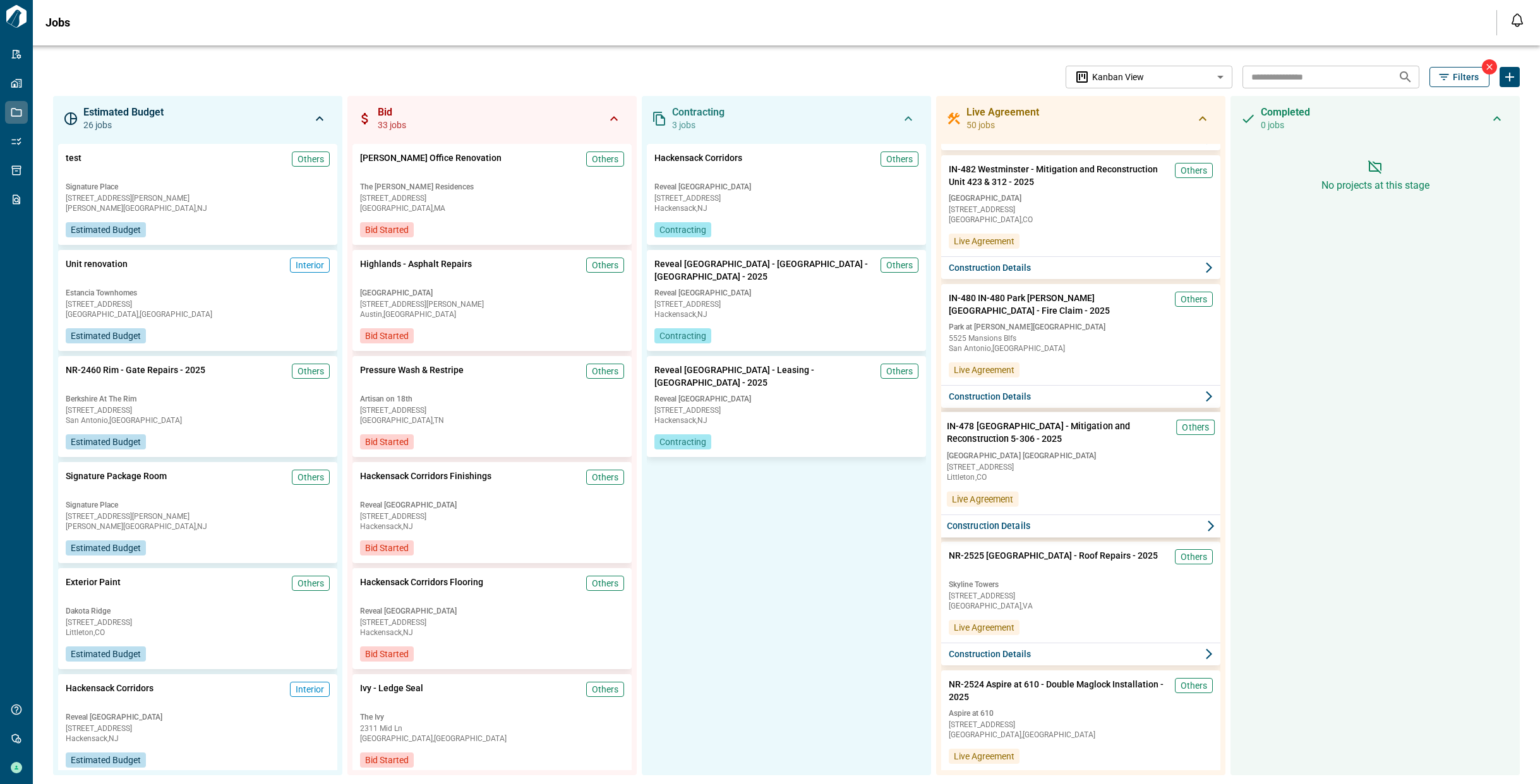
scroll to position [1148, 0]
click at [1068, 267] on button "Construction Details" at bounding box center [1081, 268] width 284 height 23
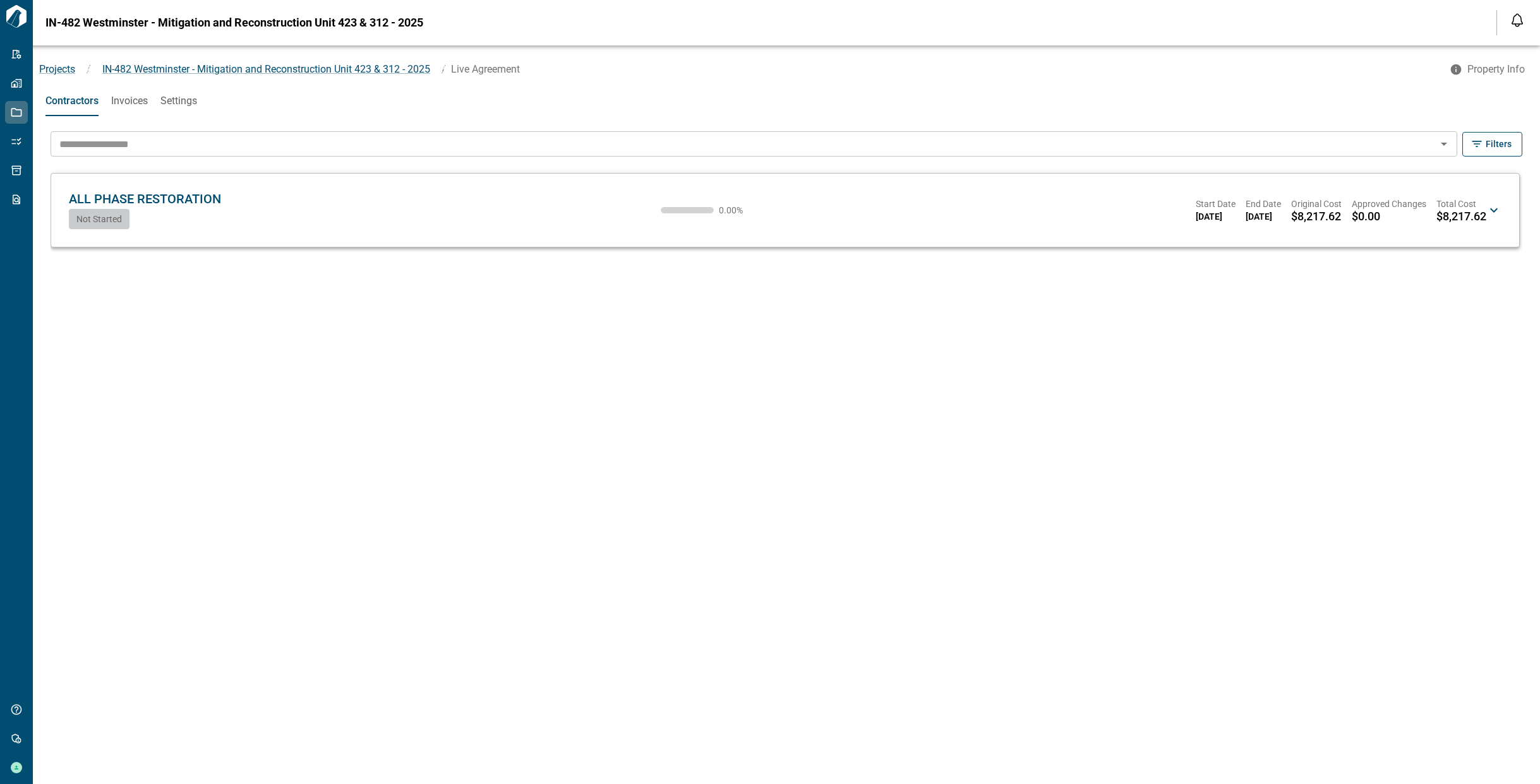
click at [1493, 210] on icon at bounding box center [1493, 210] width 8 height 4
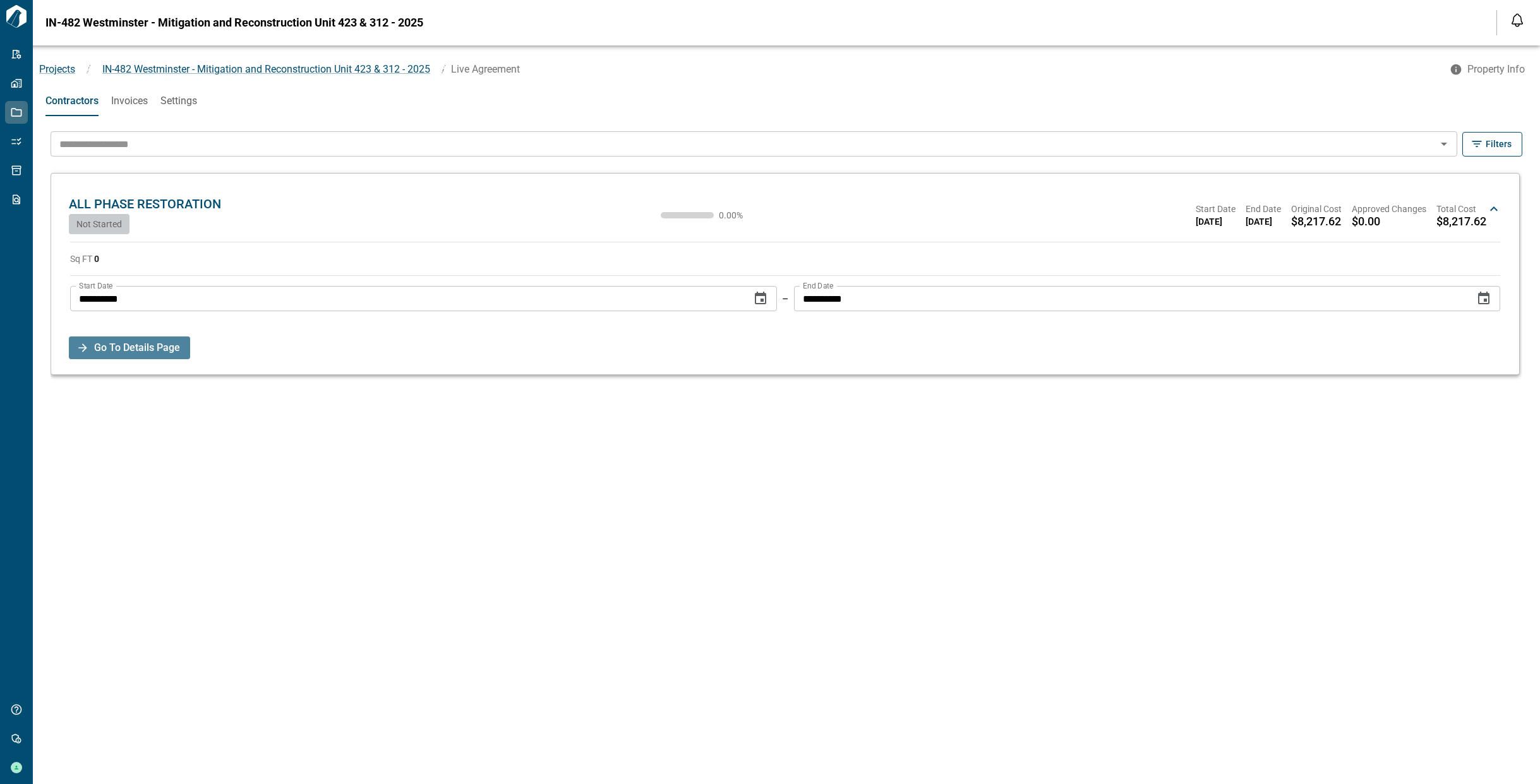
click at [182, 349] on button "Go To Details Page" at bounding box center [129, 347] width 121 height 23
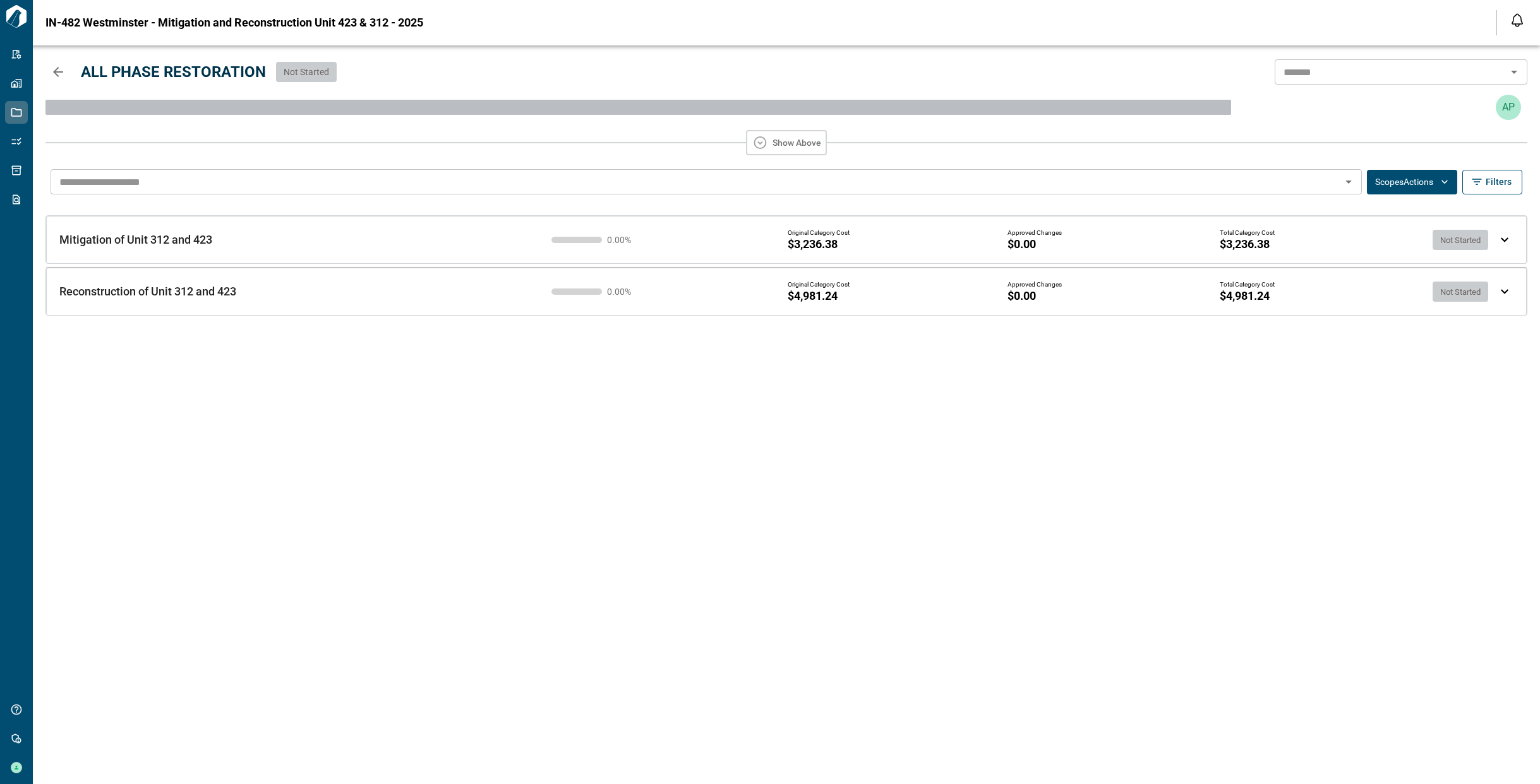
click at [1511, 237] on div "Mitigation of Unit 312 and 423 Mitigation of Unit 312 and 423 0.00 % Original C…" at bounding box center [787, 239] width 1481 height 47
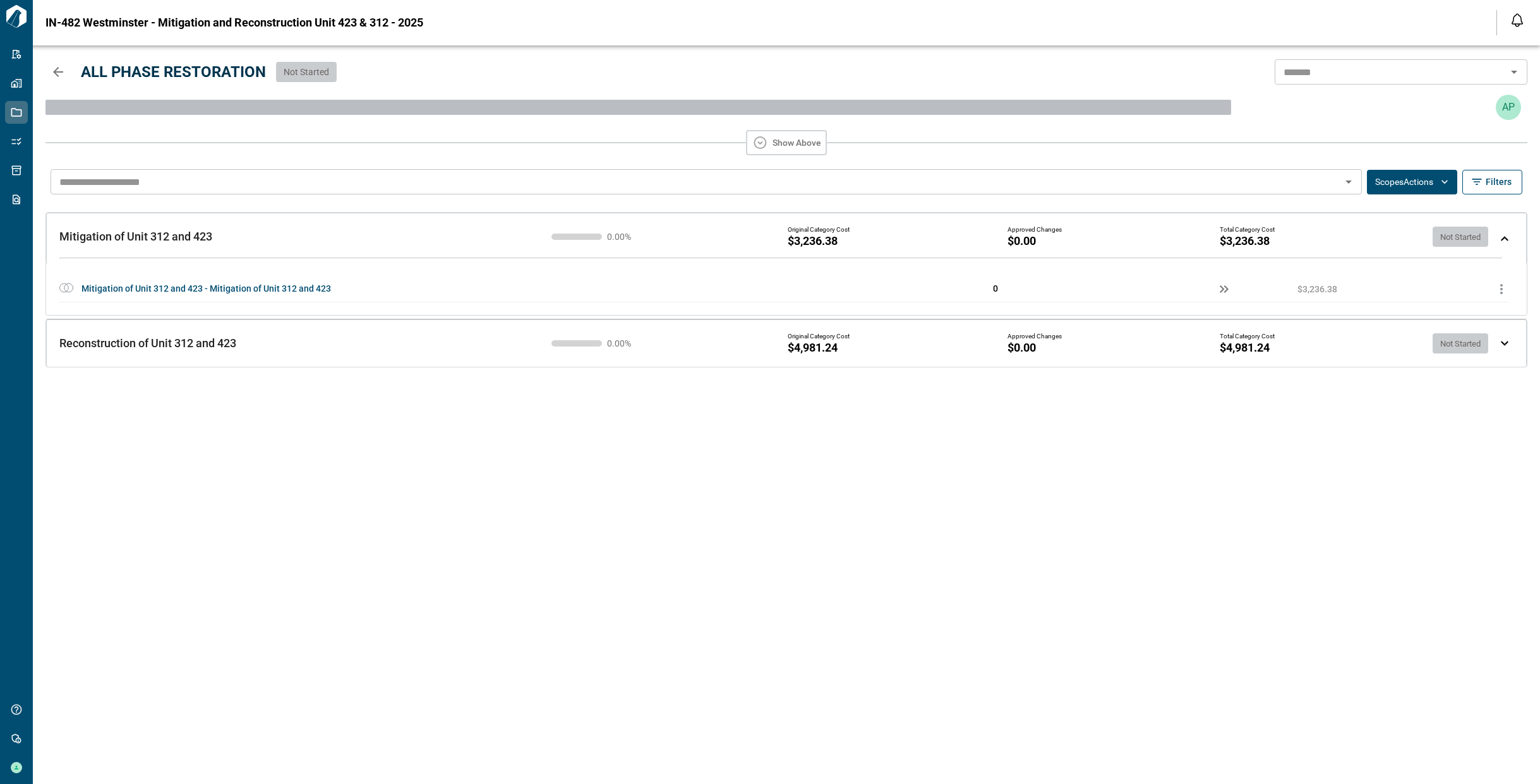
click at [1503, 345] on img at bounding box center [1504, 343] width 8 height 5
click at [46, 68] on button "button" at bounding box center [58, 72] width 25 height 25
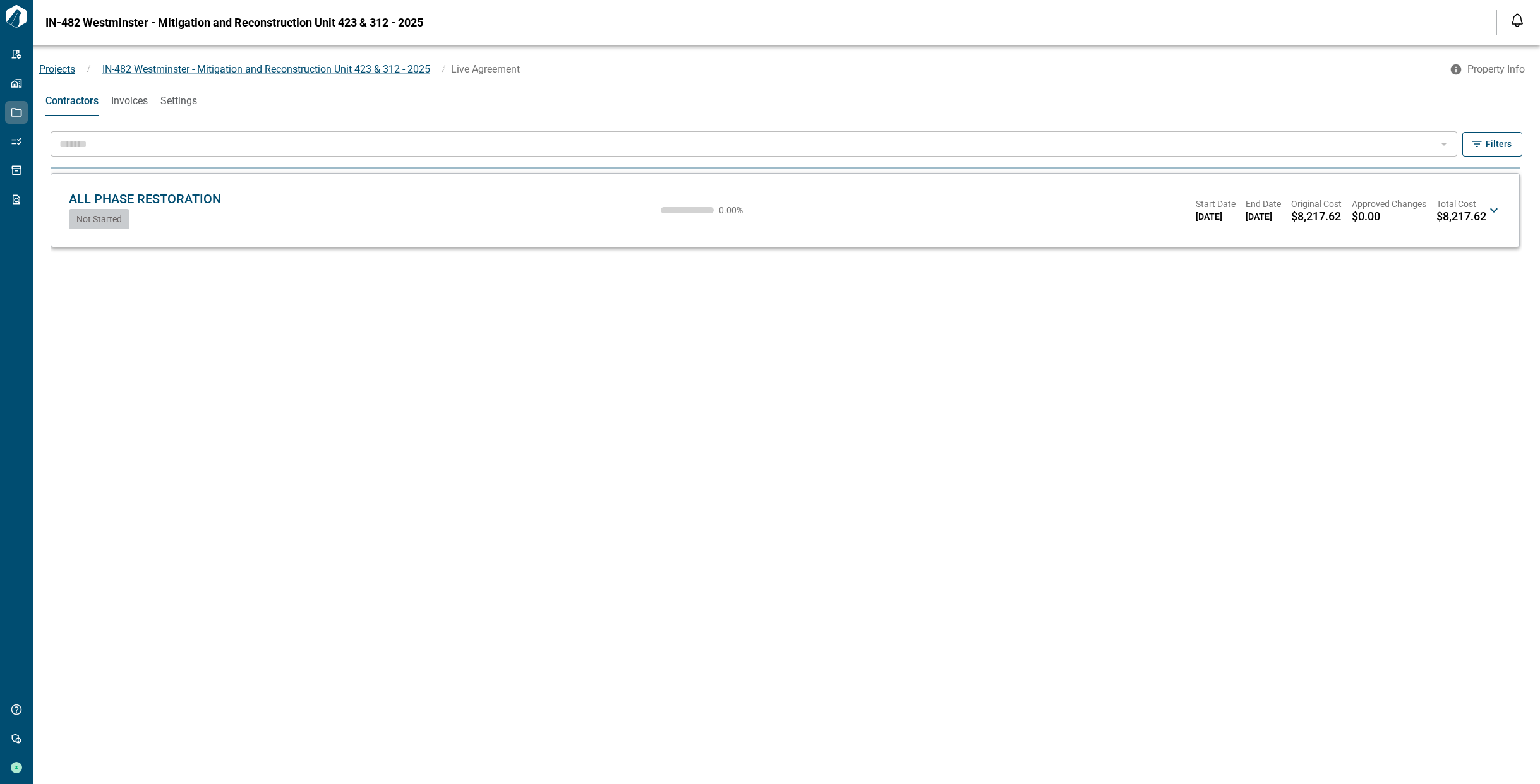
click at [58, 69] on span "Projects" at bounding box center [57, 69] width 36 height 12
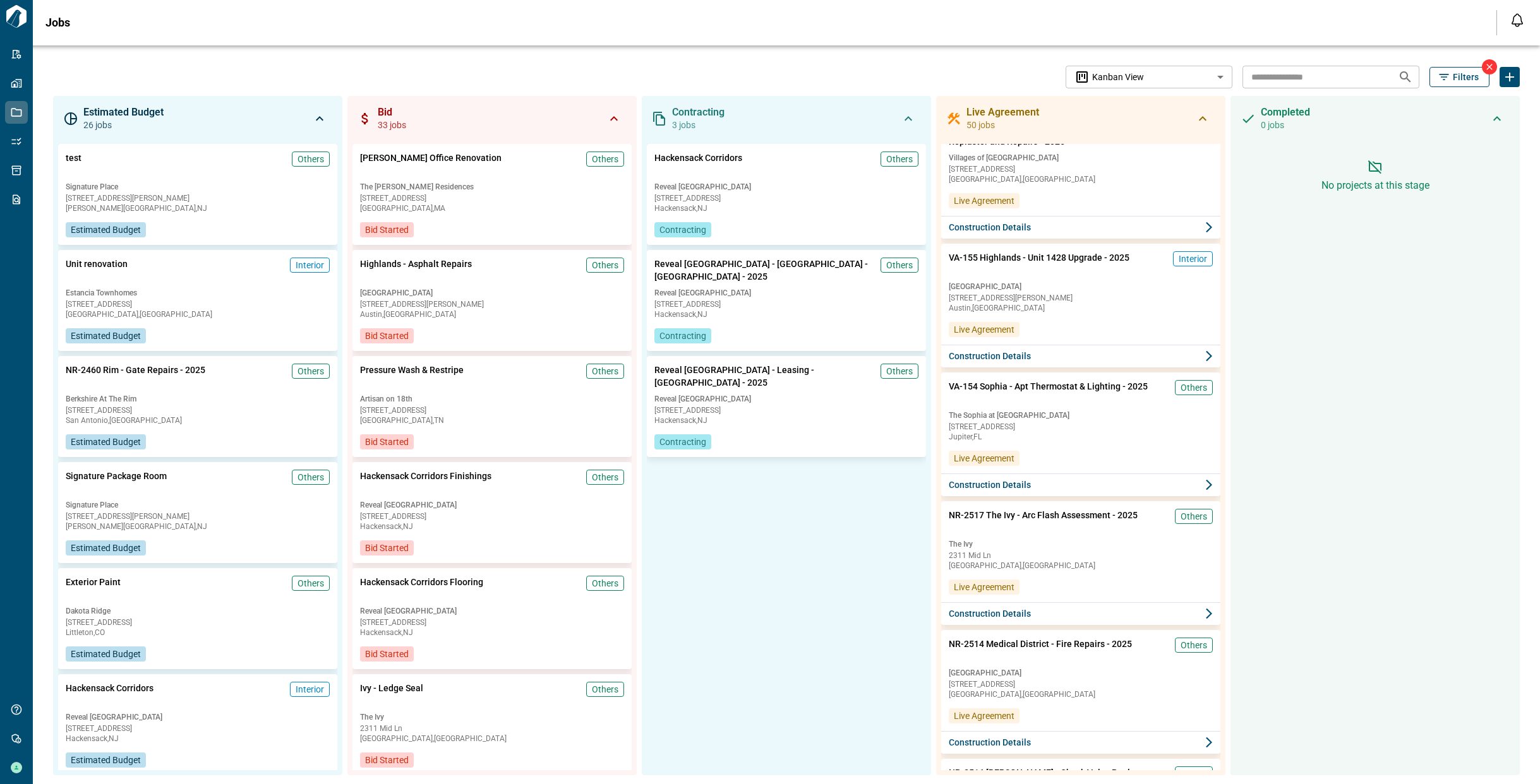
scroll to position [2091, 0]
click at [1051, 355] on button "Construction Details" at bounding box center [1081, 355] width 284 height 23
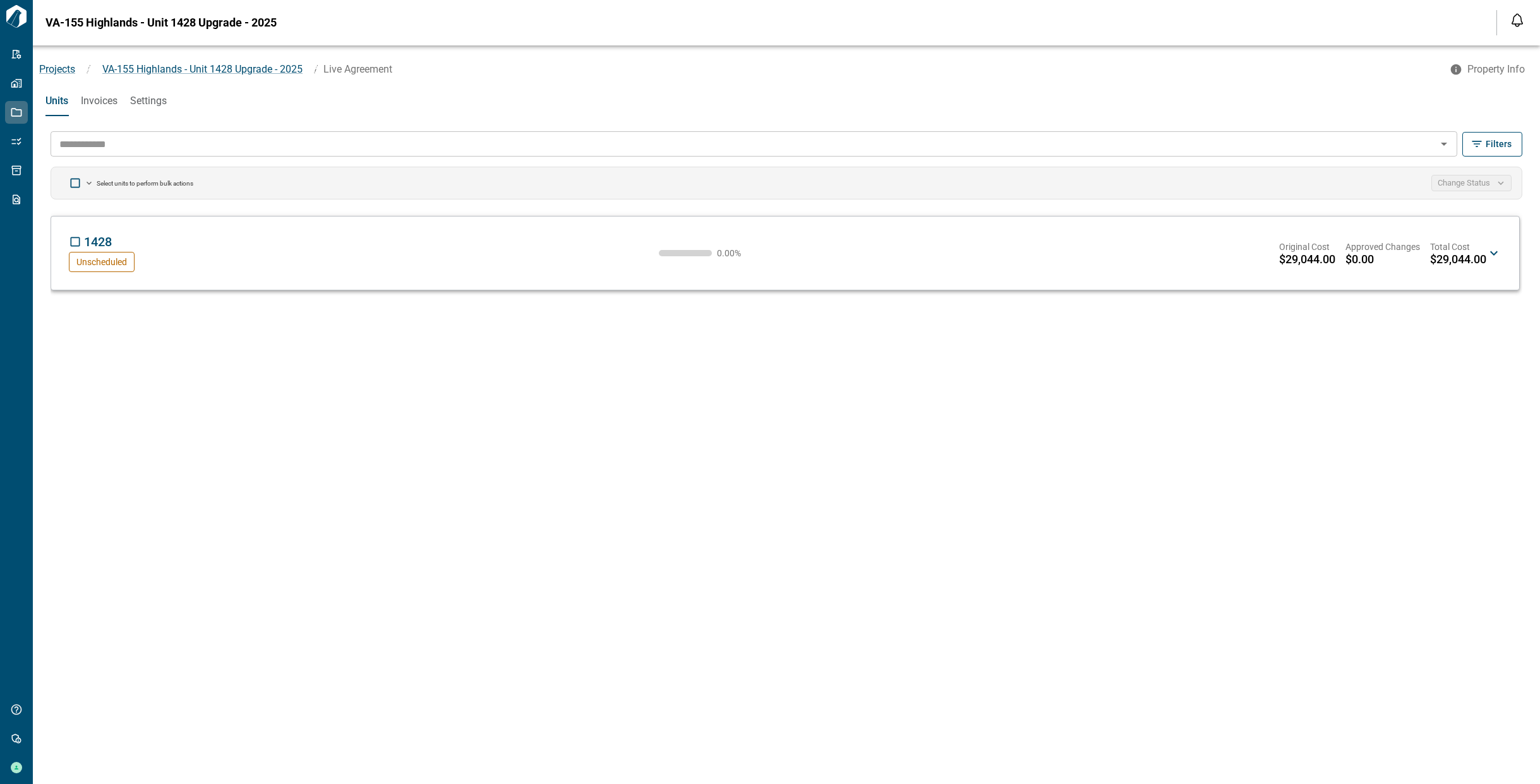
click at [95, 241] on span "1428" at bounding box center [98, 242] width 28 height 15
click at [1494, 250] on icon at bounding box center [1494, 253] width 15 height 15
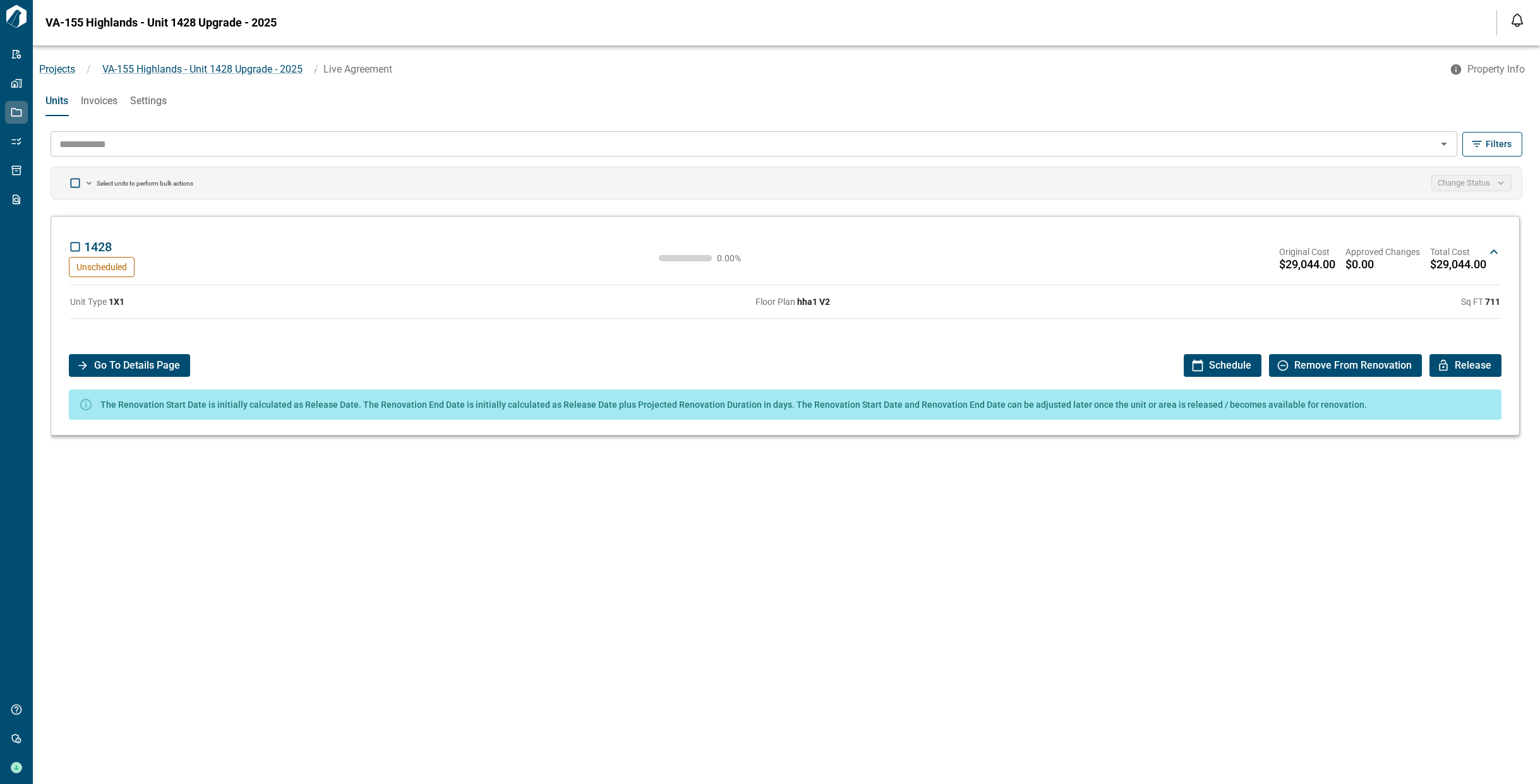
click at [151, 366] on span "Go To Details Page" at bounding box center [137, 365] width 86 height 23
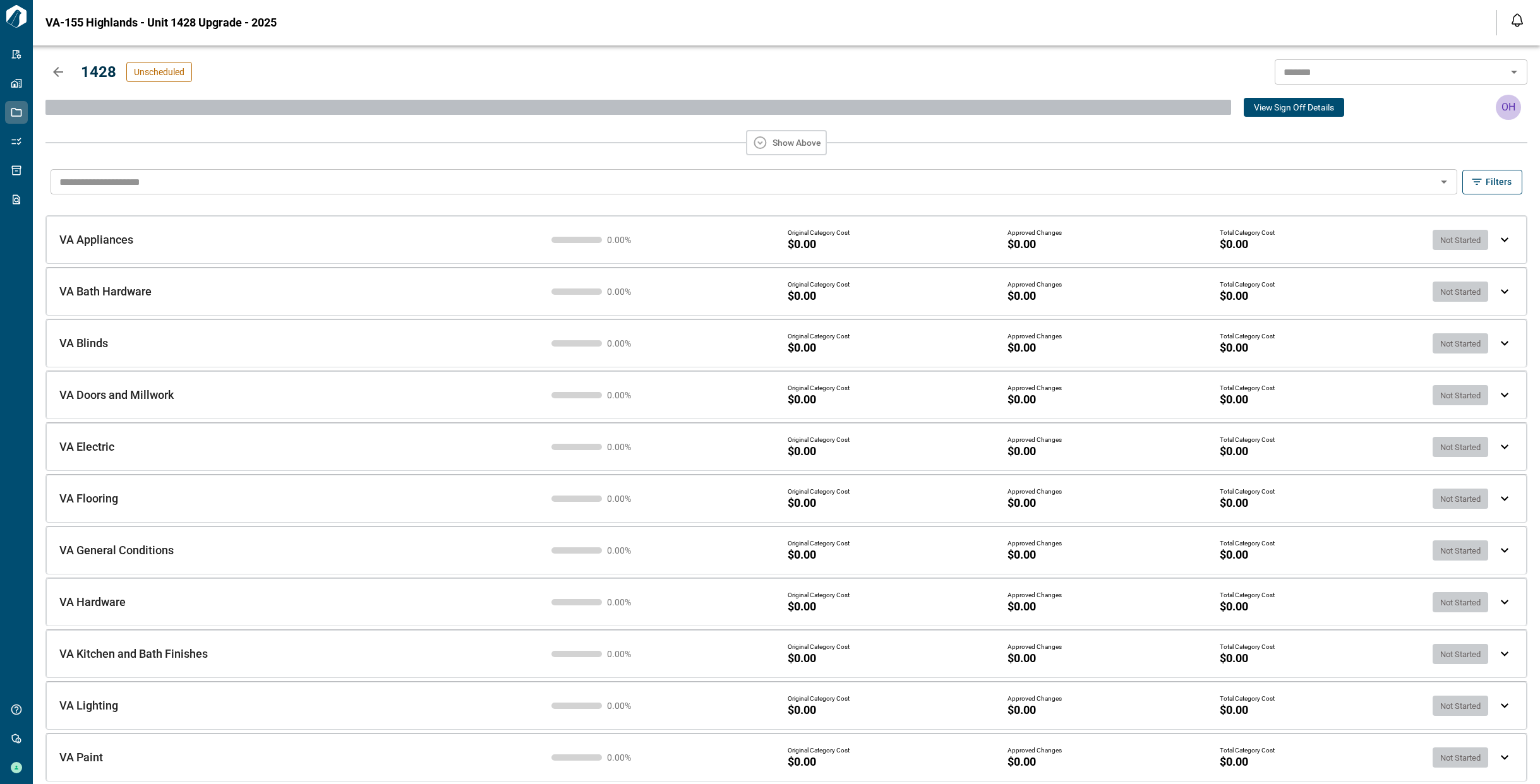
click at [1501, 239] on img at bounding box center [1504, 239] width 8 height 5
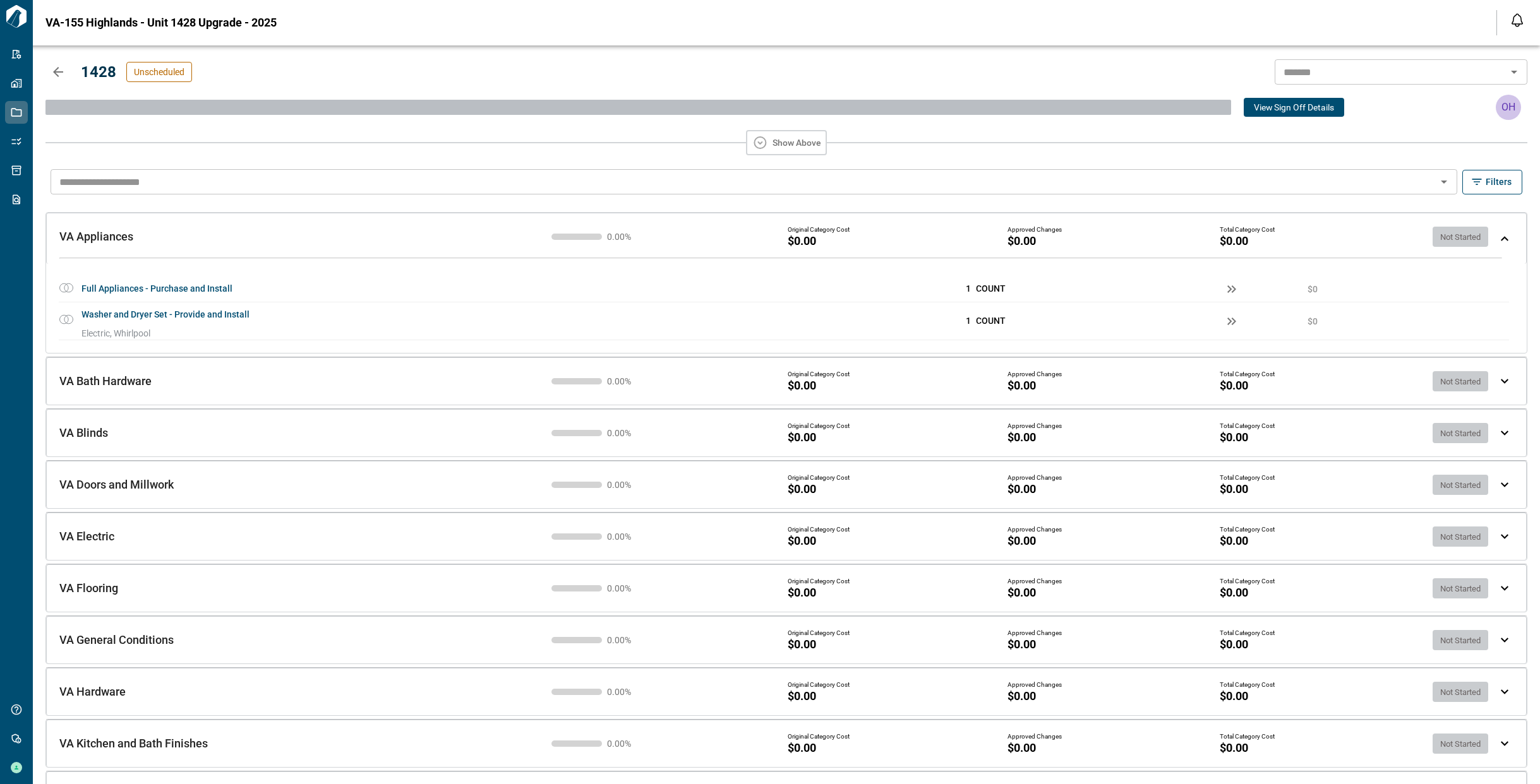
click at [1501, 239] on img at bounding box center [1504, 238] width 8 height 5
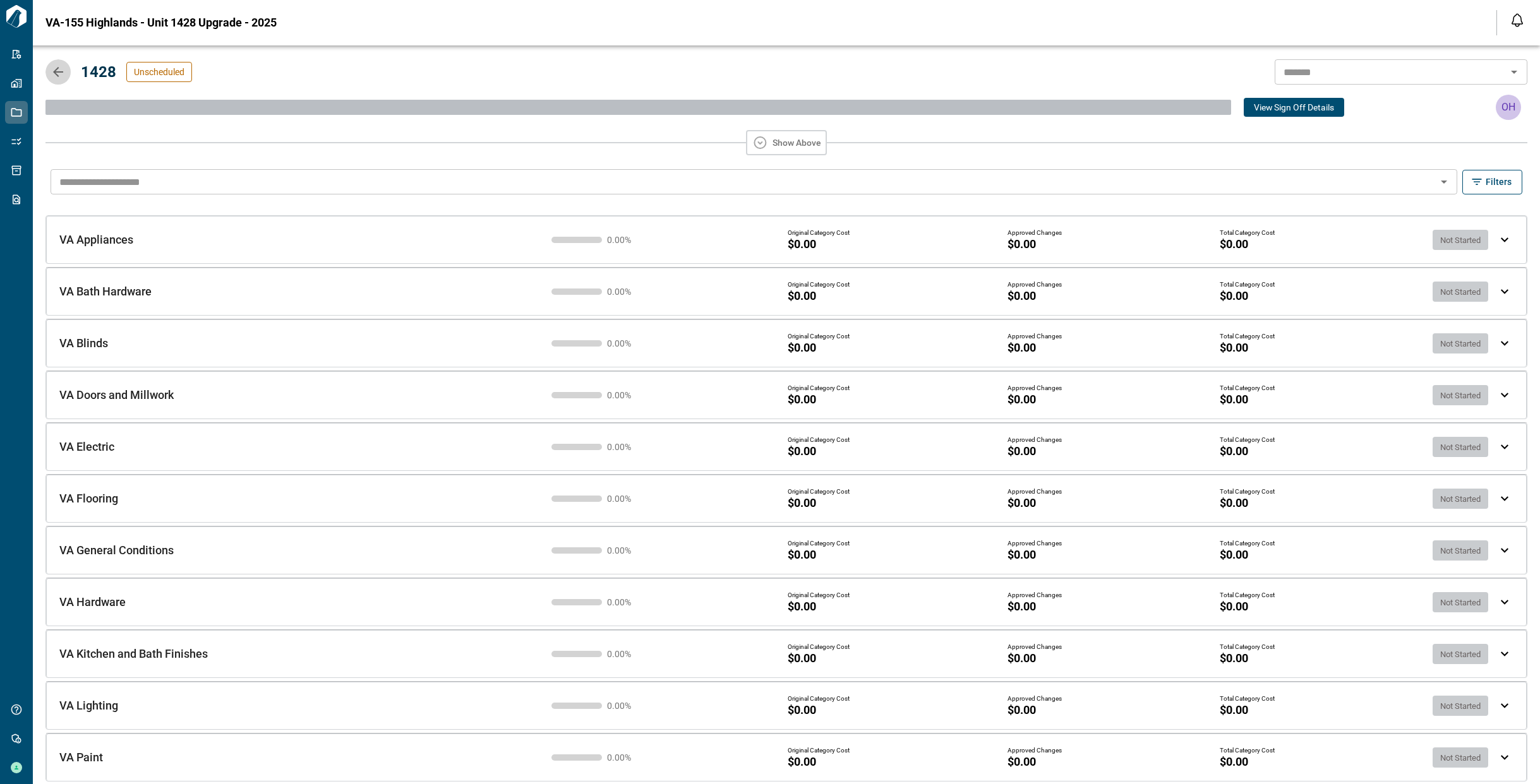
click at [61, 76] on icon "button" at bounding box center [58, 72] width 15 height 15
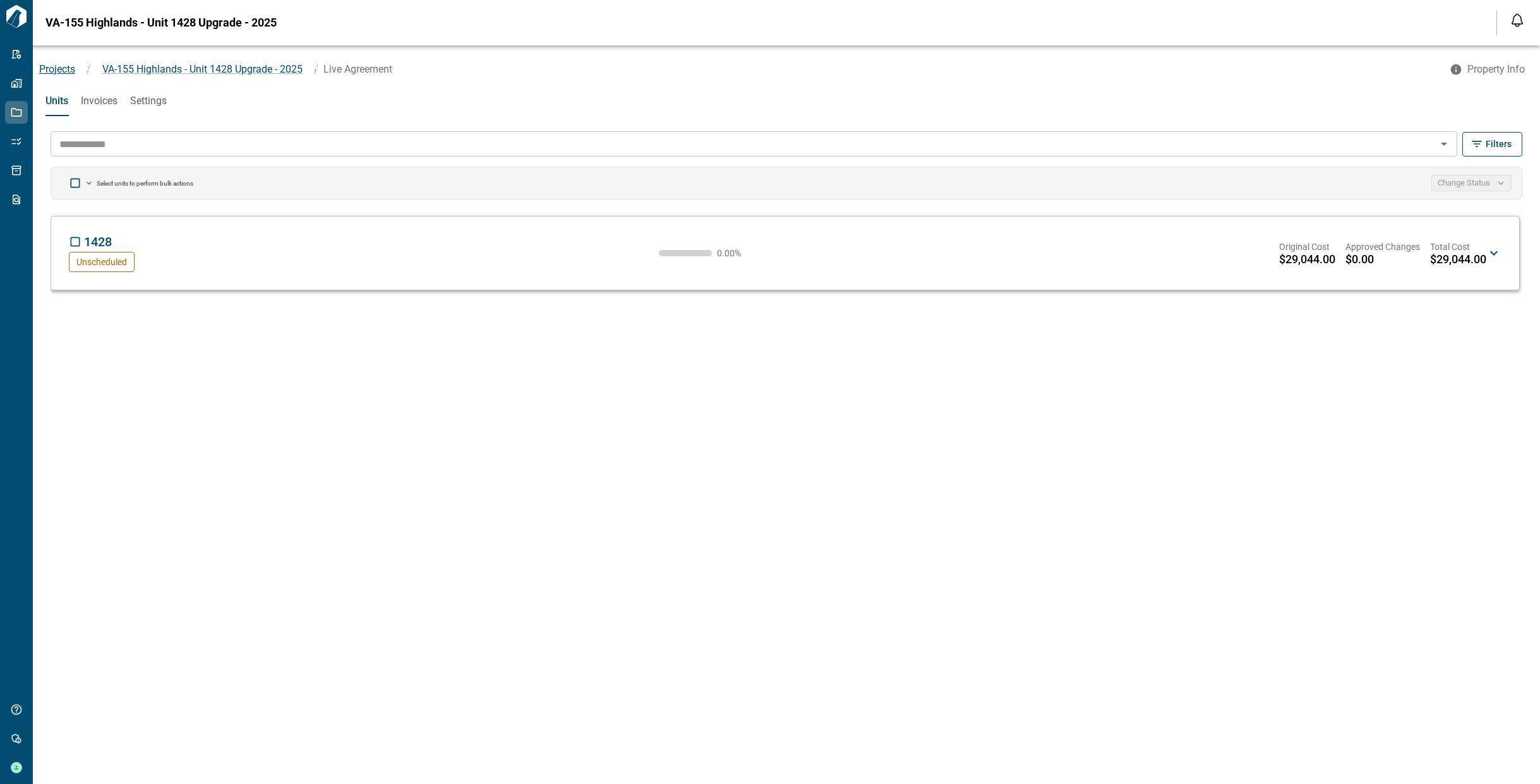
click at [67, 69] on span "Projects" at bounding box center [57, 69] width 36 height 12
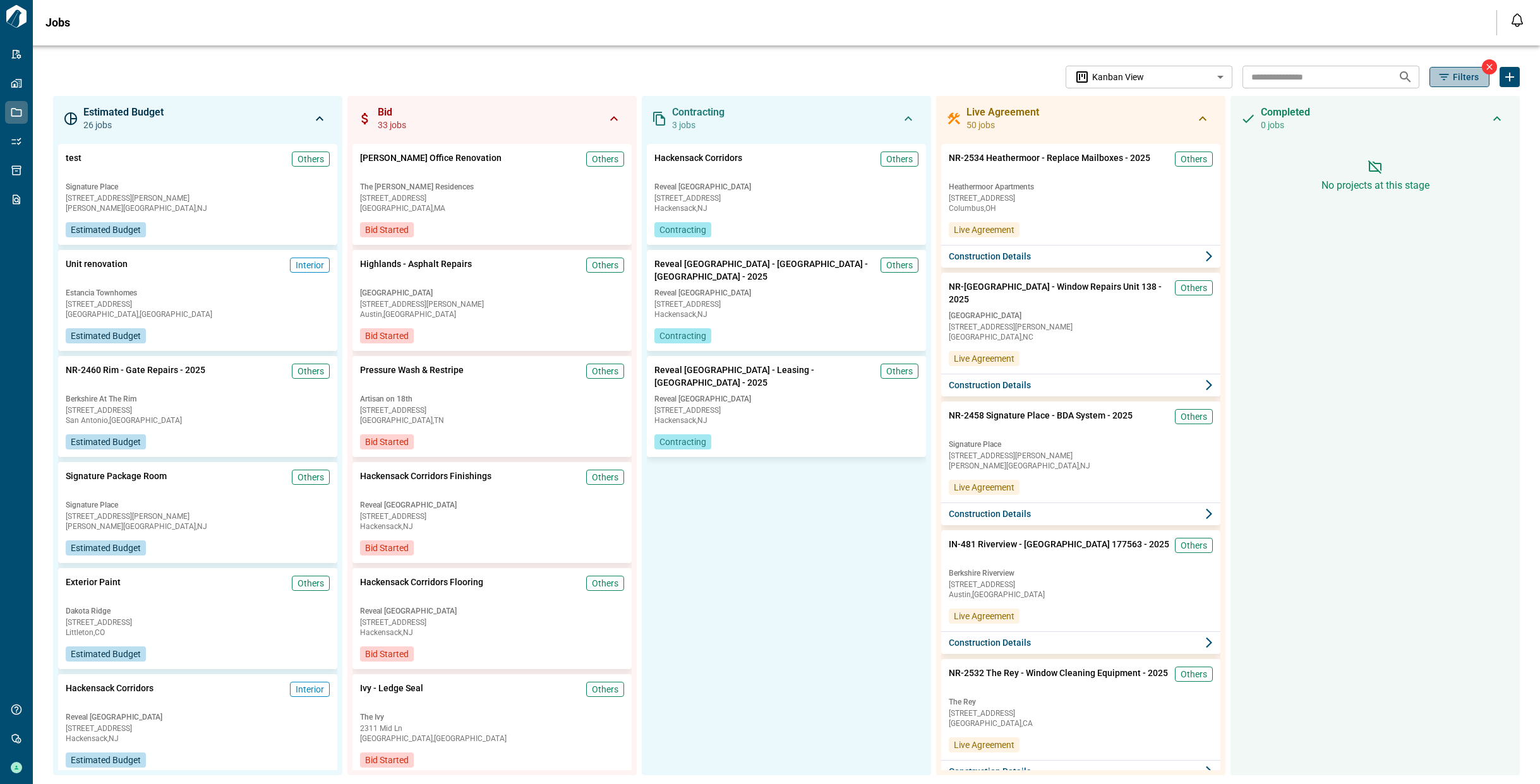
click at [1437, 81] on icon "button" at bounding box center [1444, 77] width 12 height 12
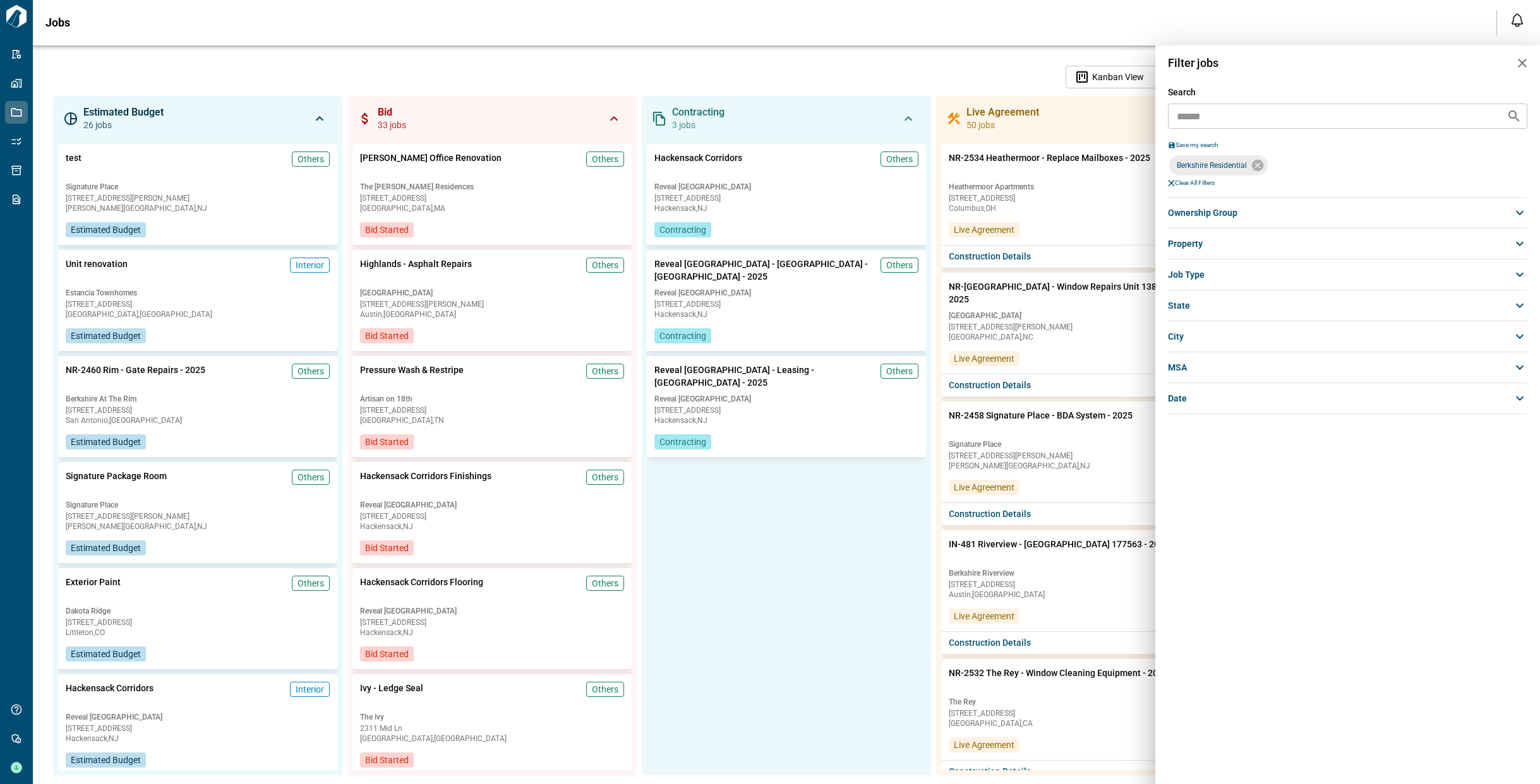
click at [1199, 279] on span "Job Type" at bounding box center [1186, 274] width 36 height 12
click at [1193, 300] on span "Interior" at bounding box center [1188, 297] width 28 height 12
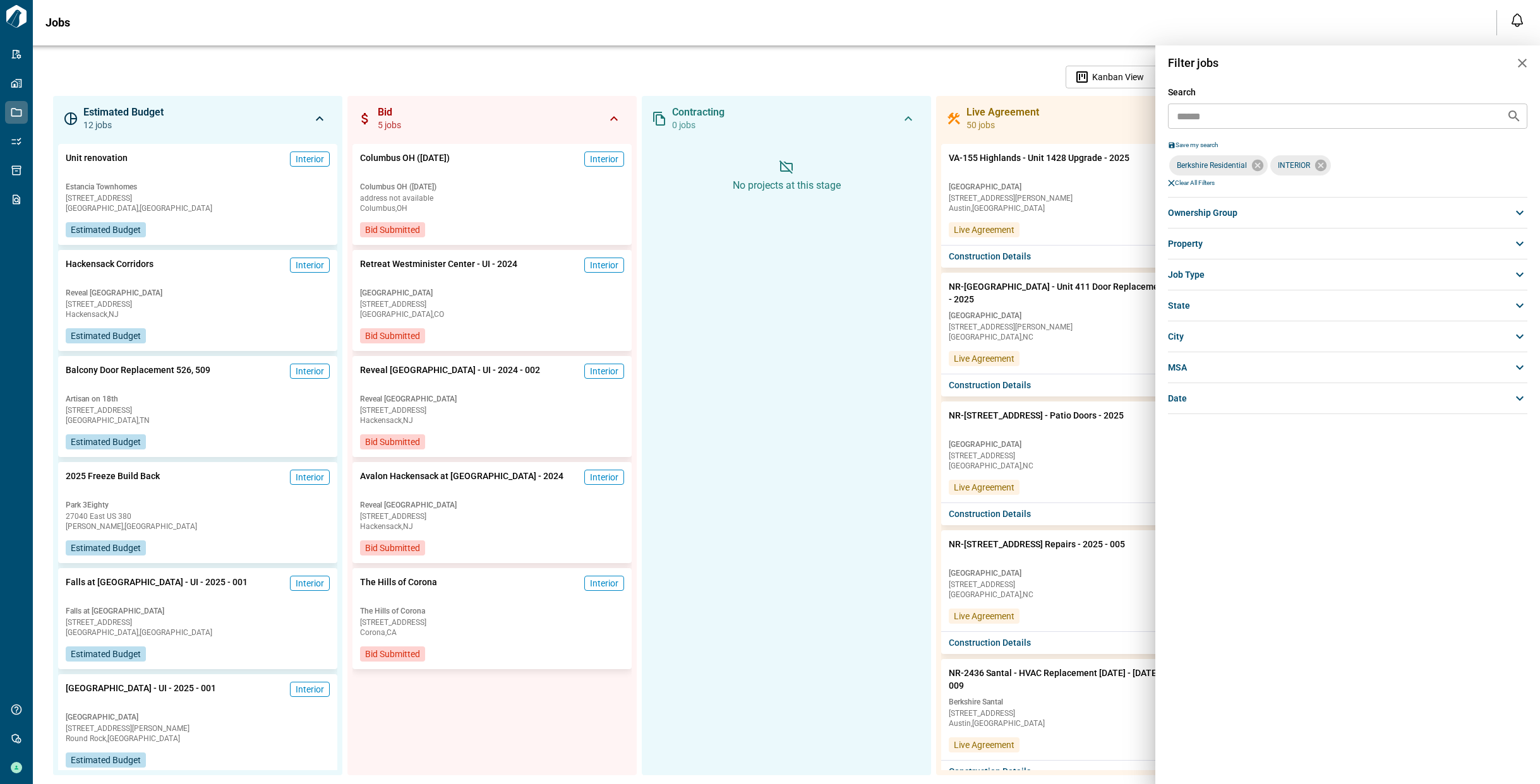
click at [976, 78] on div at bounding box center [770, 392] width 1540 height 784
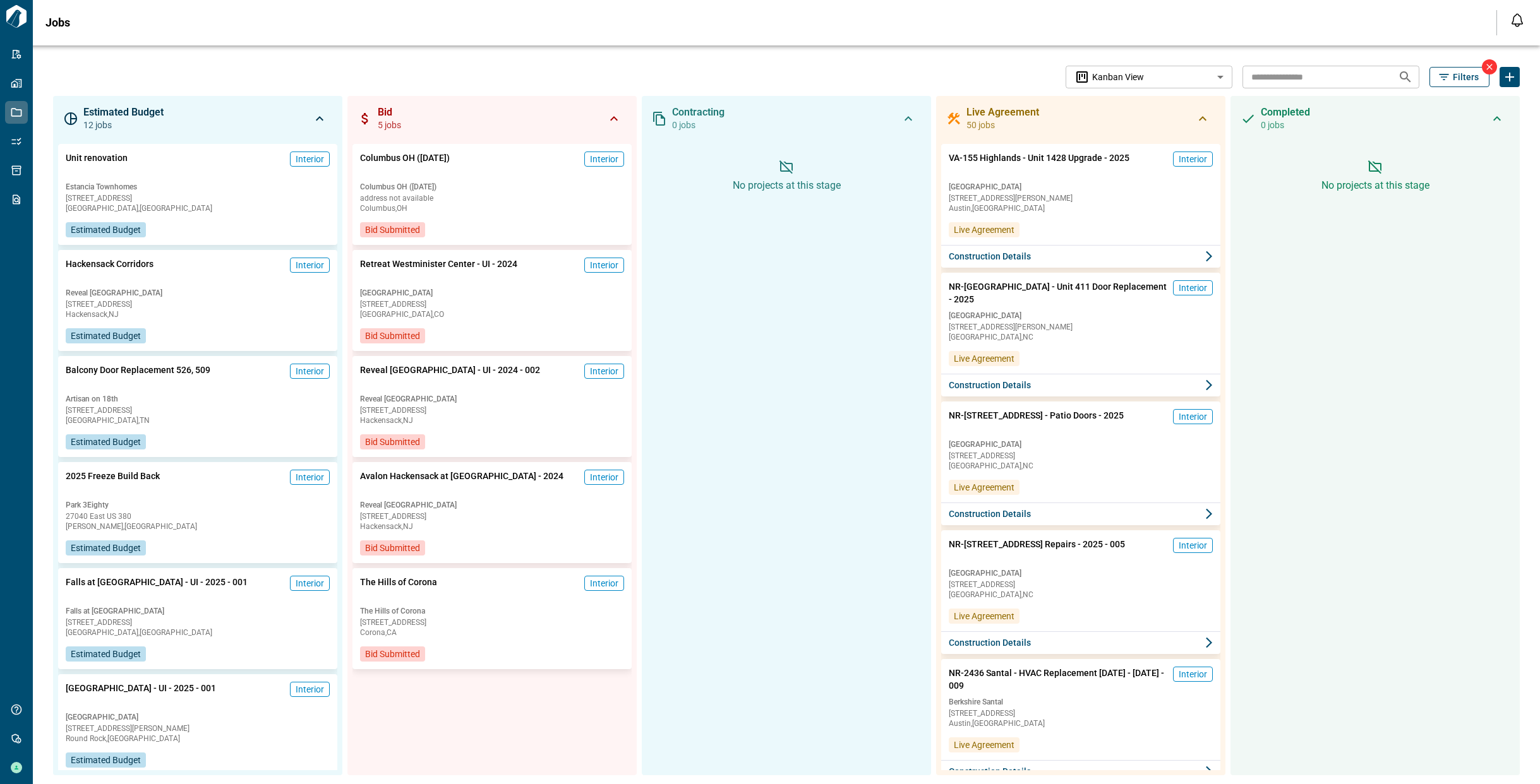
click at [1453, 77] on span "Filters" at bounding box center [1466, 77] width 26 height 12
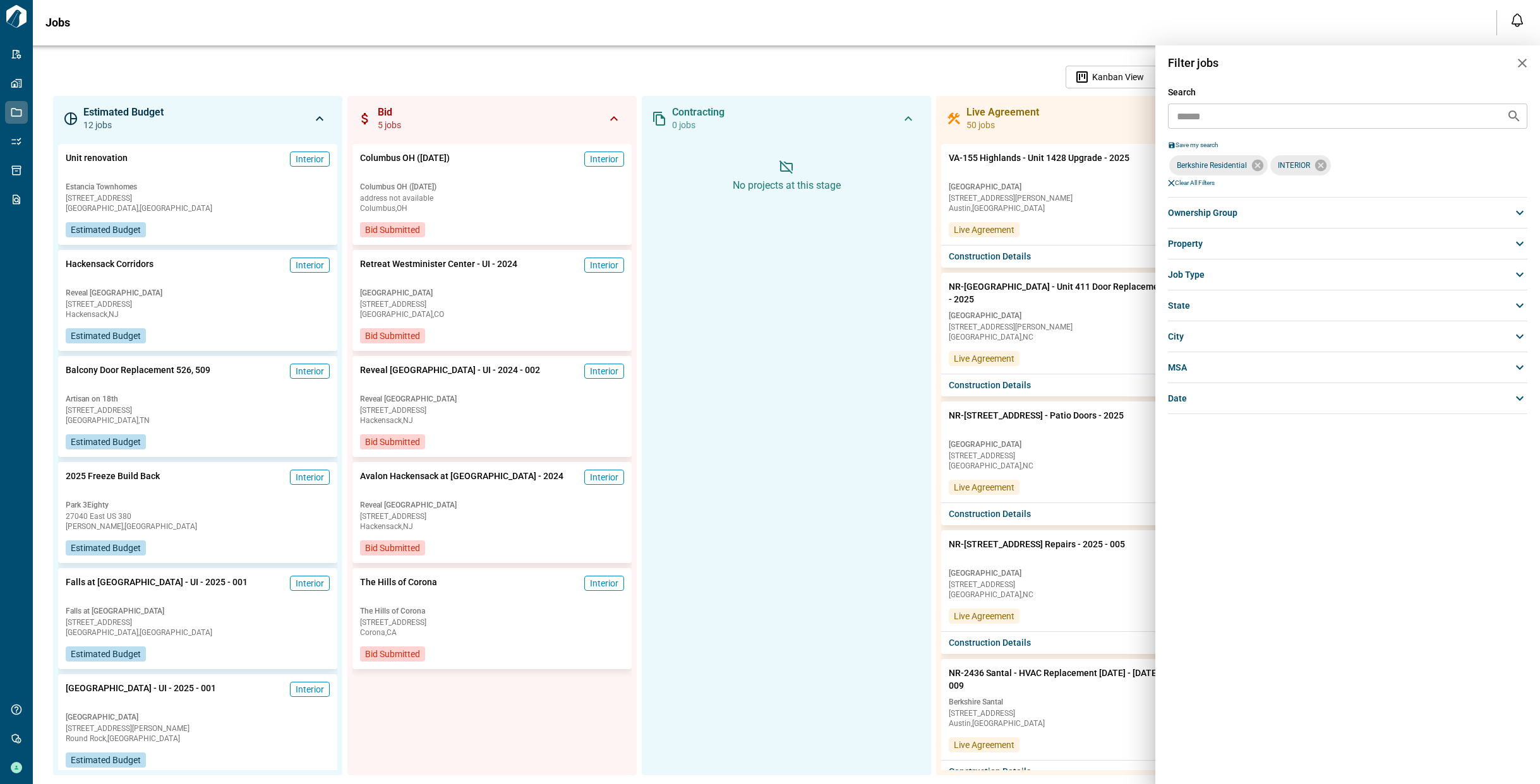
click at [1323, 162] on icon at bounding box center [1320, 165] width 12 height 12
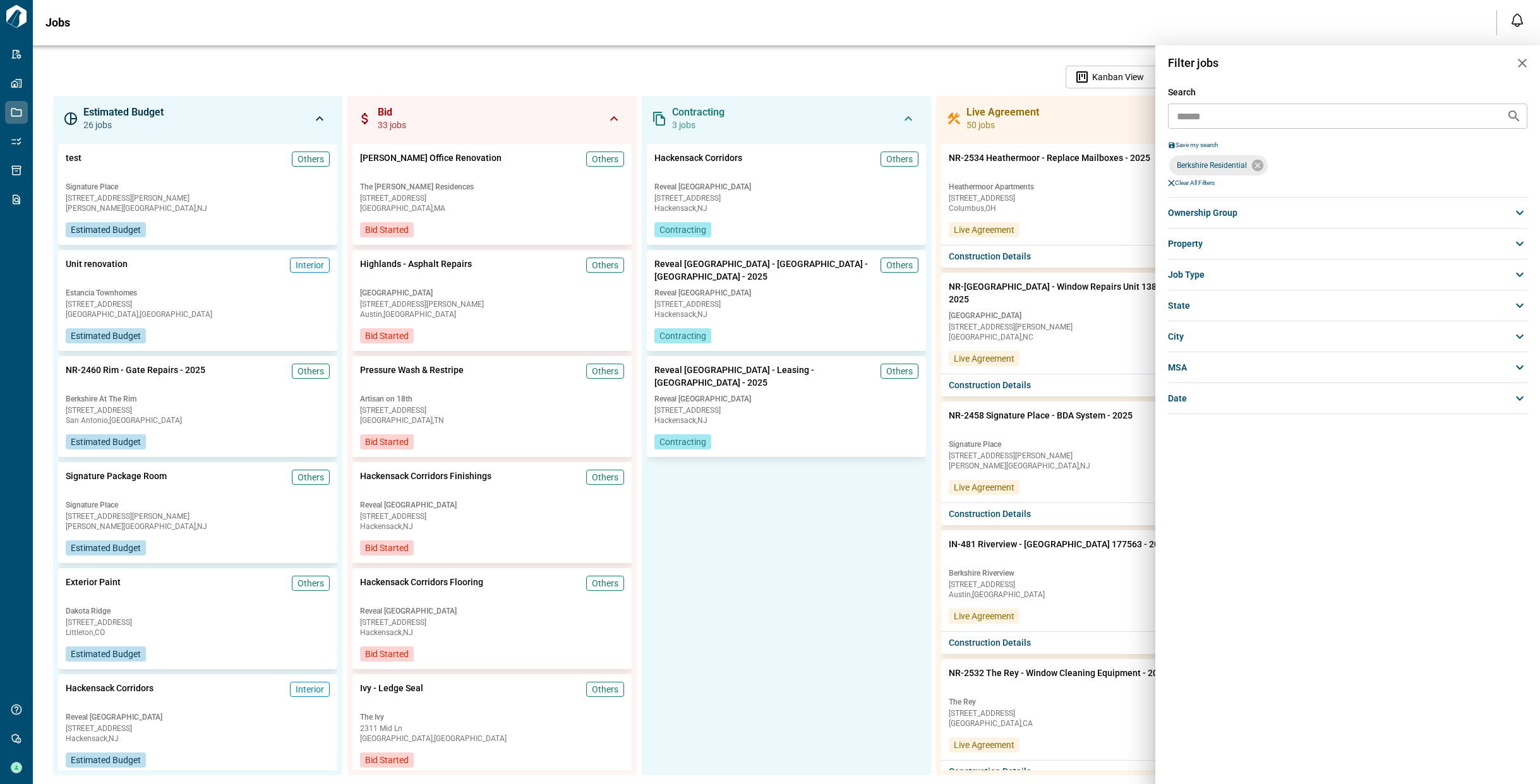
click at [1523, 65] on icon "button" at bounding box center [1522, 63] width 15 height 15
